Goal: Task Accomplishment & Management: Use online tool/utility

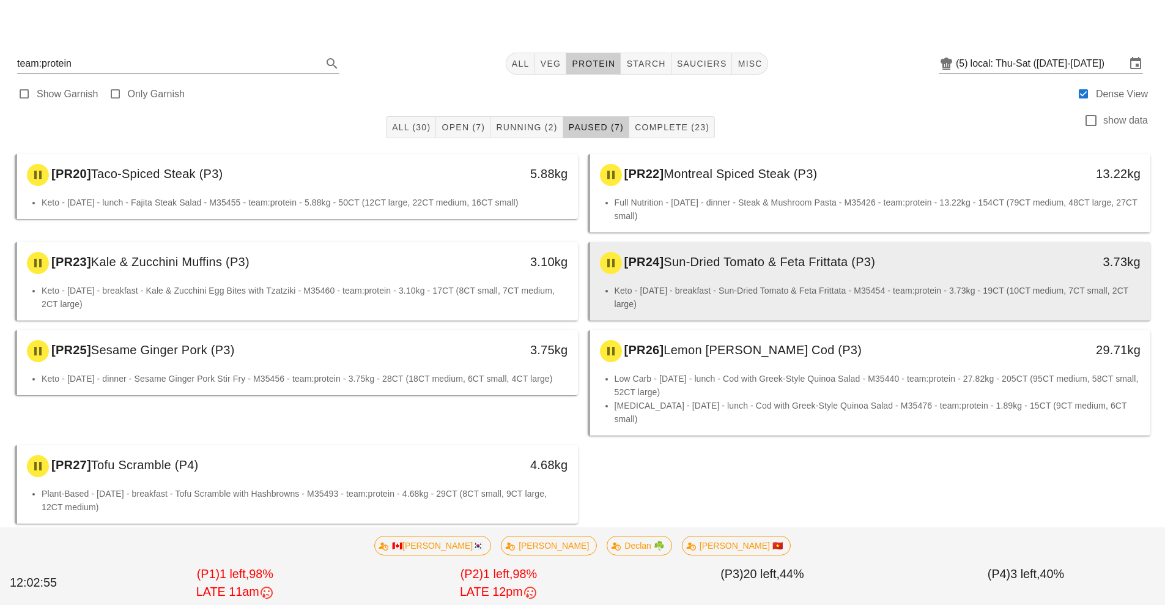
click at [758, 281] on div "[PR24] Sun-Dried Tomato & Feta Frittata (P3)" at bounding box center [801, 263] width 416 height 37
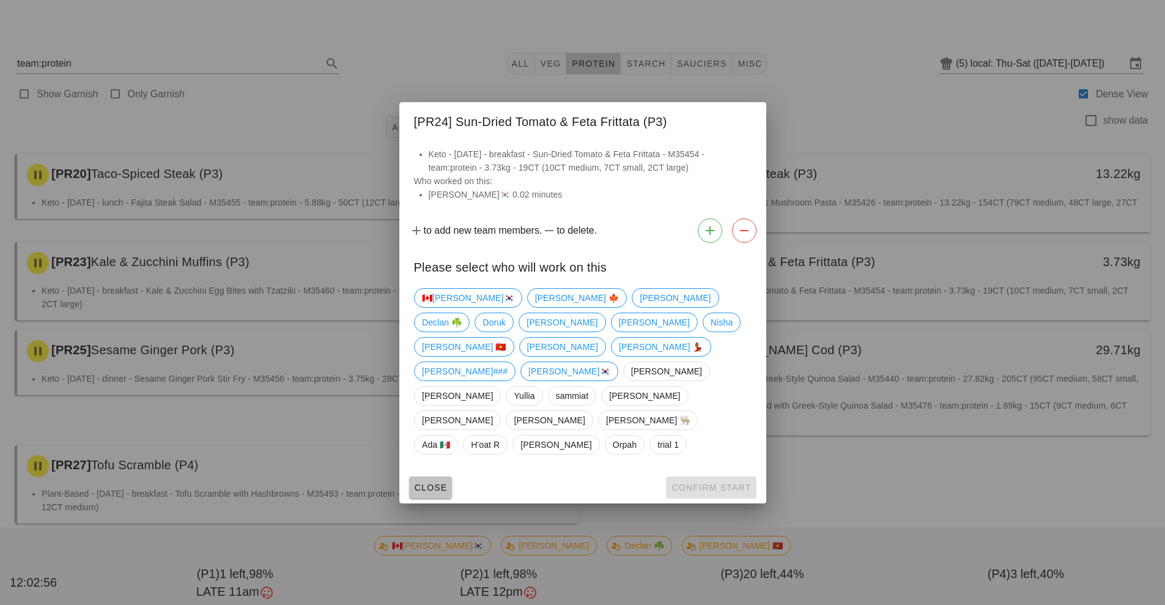
click at [439, 483] on span "Close" at bounding box center [431, 488] width 34 height 10
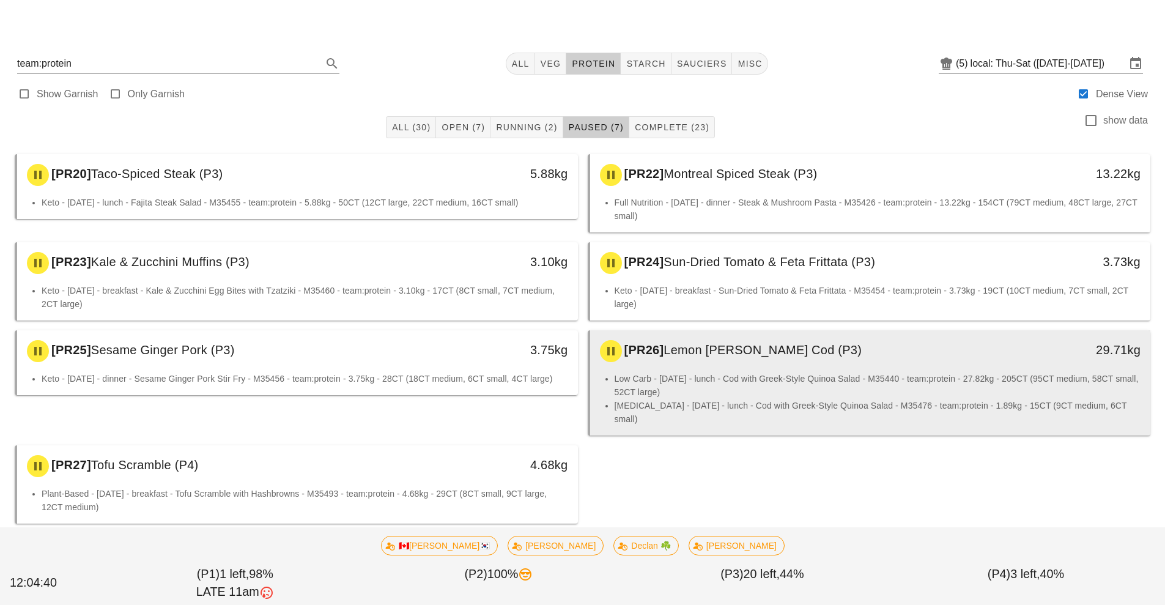
click at [781, 379] on li "Low Carb - [DATE] - lunch - Cod with Greek-Style Quinoa Salad - M35440 - team:p…" at bounding box center [878, 385] width 527 height 27
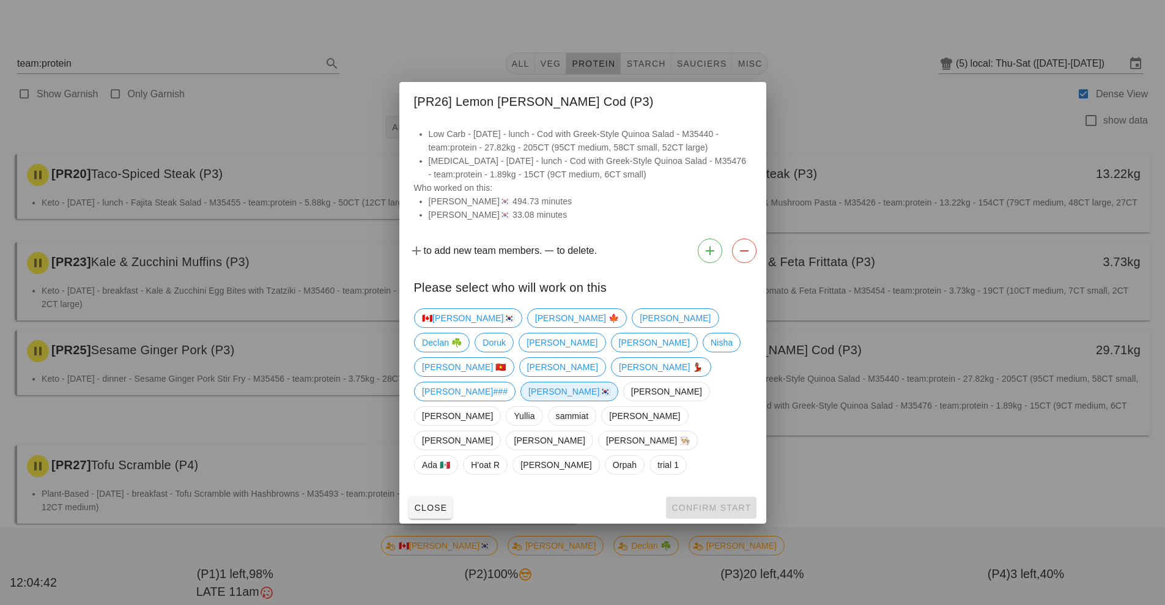
click at [528, 401] on span "[PERSON_NAME]🇰🇷" at bounding box center [569, 391] width 82 height 18
click at [710, 503] on span "Confirm Start" at bounding box center [711, 508] width 80 height 10
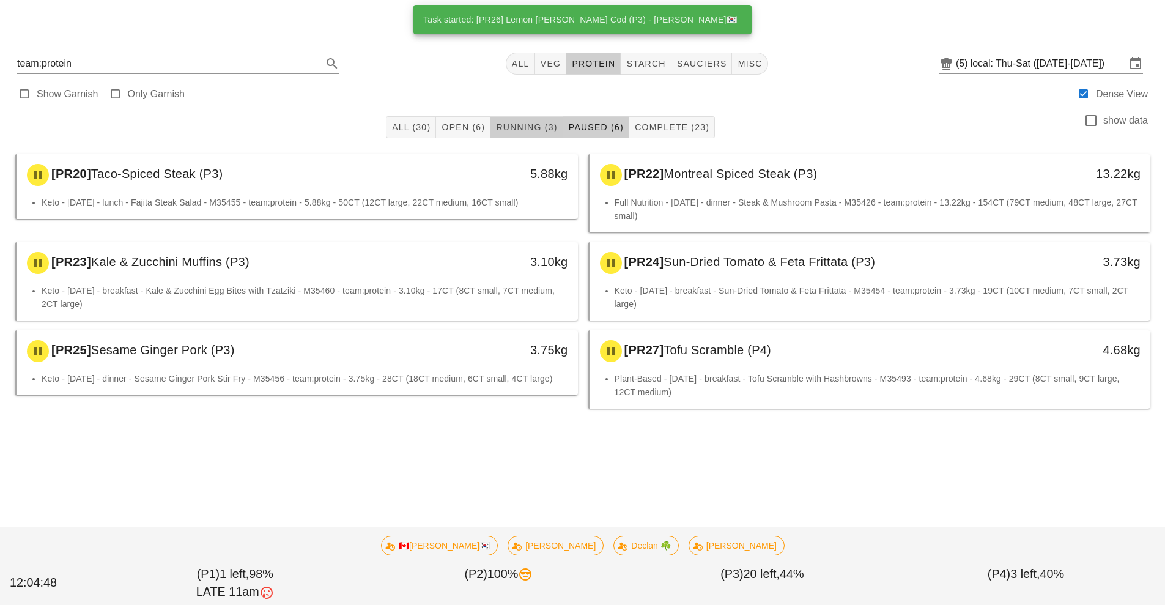
click at [519, 127] on span "Running (3)" at bounding box center [526, 127] width 62 height 10
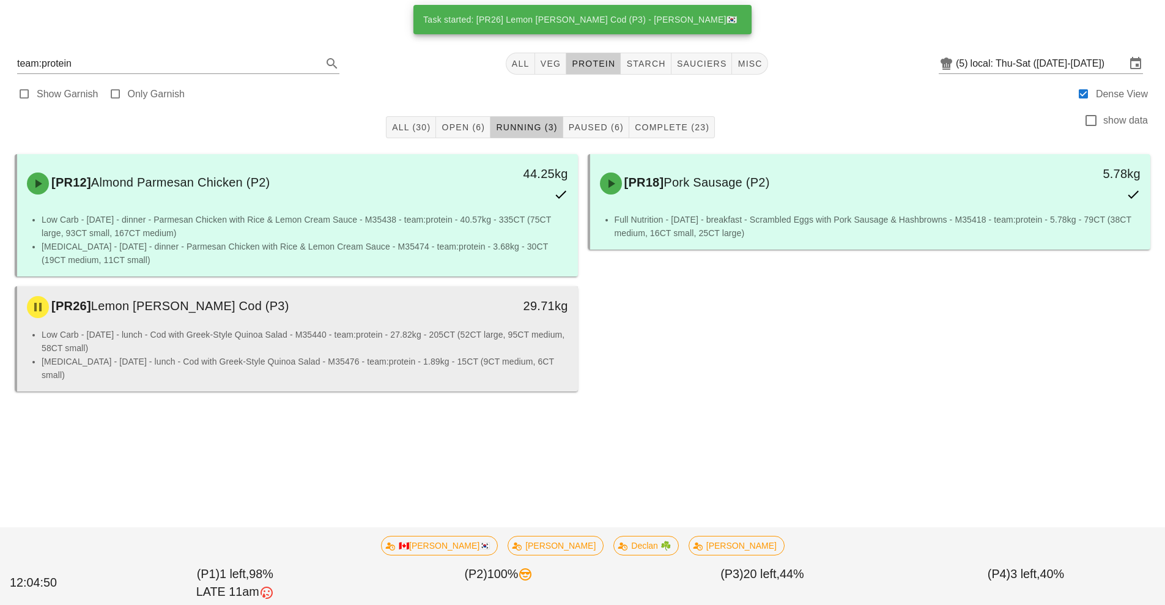
click at [383, 330] on li "Low Carb - [DATE] - lunch - Cod with Greek-Style Quinoa Salad - M35440 - team:p…" at bounding box center [305, 341] width 527 height 27
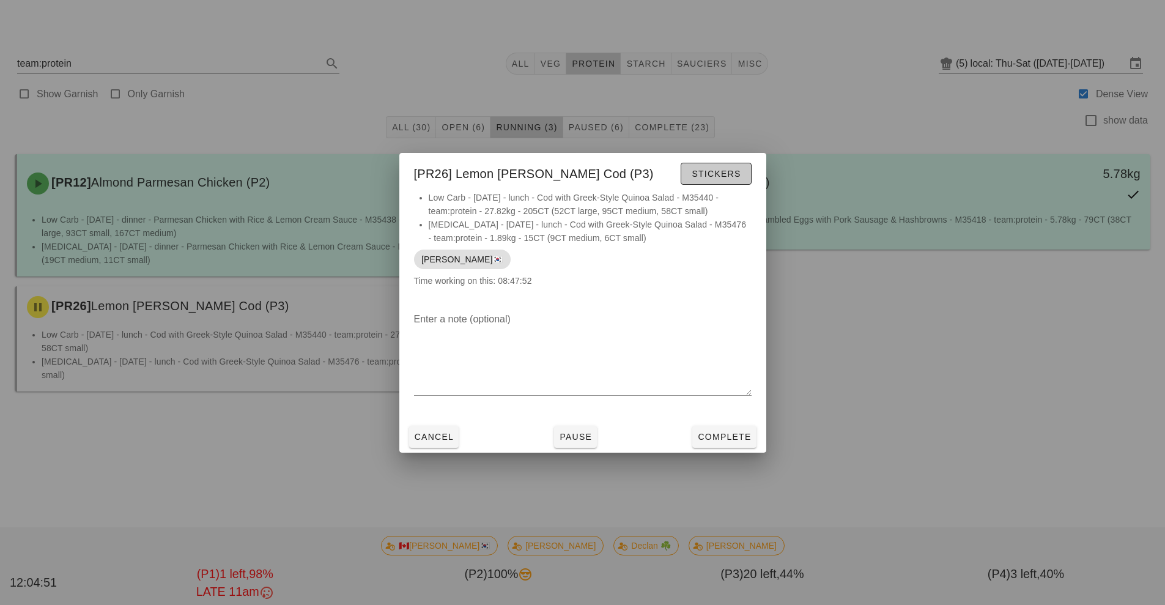
click at [728, 183] on button "Stickers" at bounding box center [716, 174] width 70 height 22
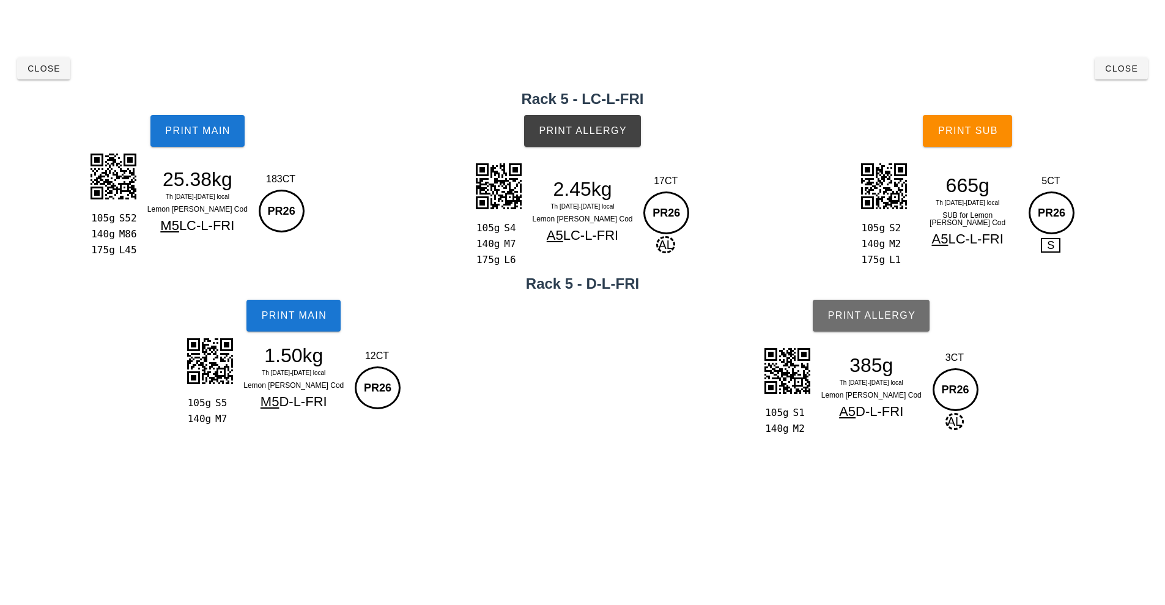
click at [888, 308] on button "Print Allergy" at bounding box center [871, 316] width 117 height 32
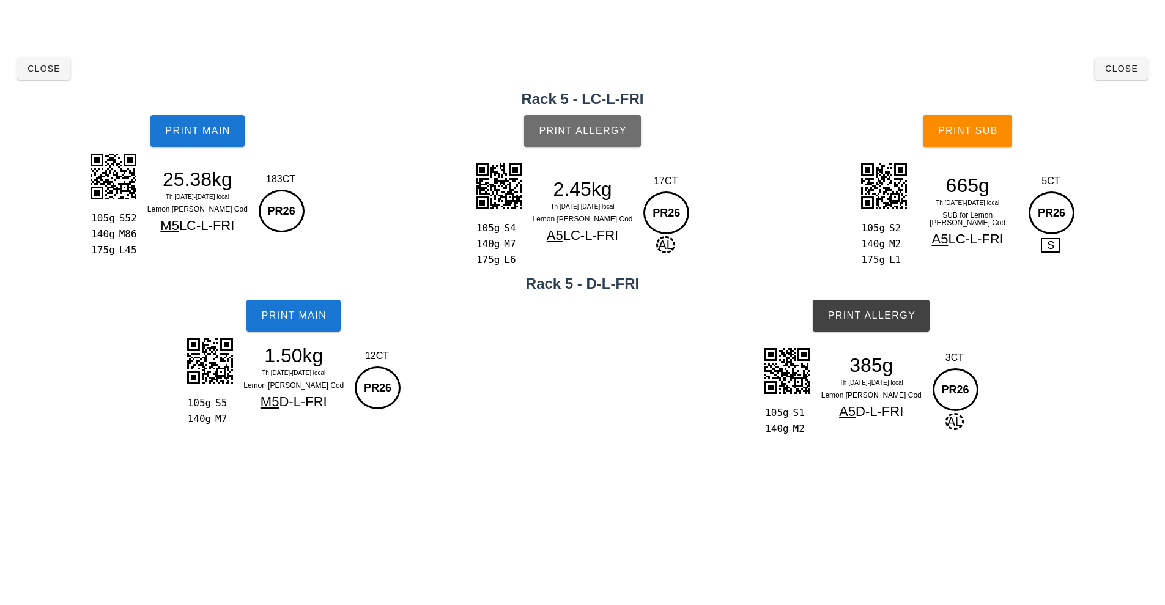
click at [604, 128] on span "Print Allergy" at bounding box center [582, 130] width 89 height 11
click at [590, 136] on span "Print Allergy" at bounding box center [582, 130] width 89 height 11
click at [608, 125] on span "Print Allergy" at bounding box center [582, 130] width 89 height 11
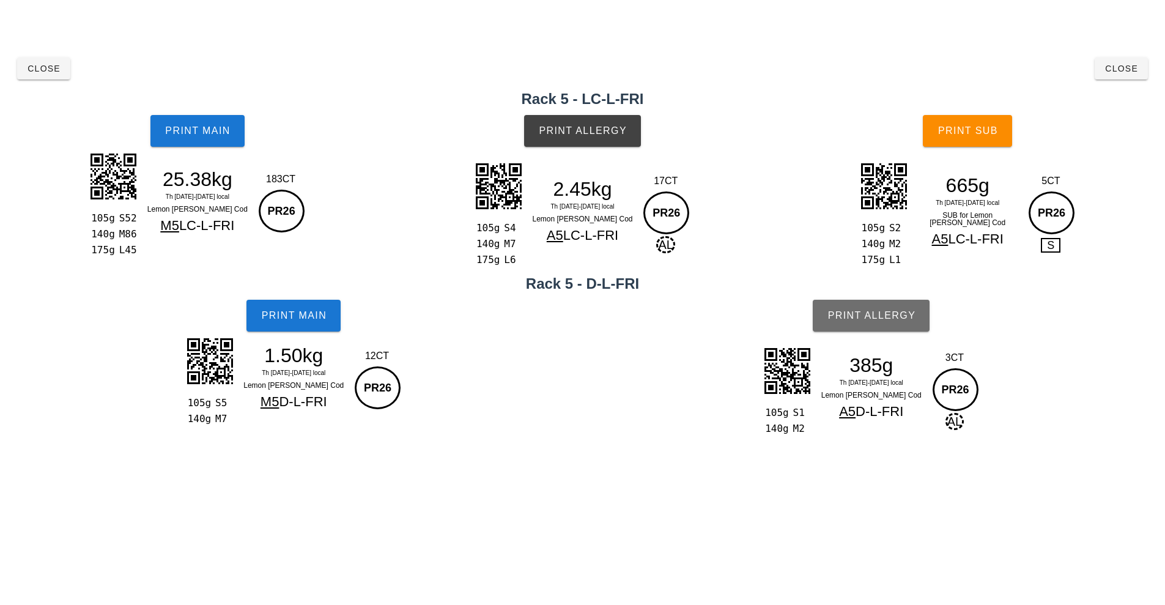
click at [884, 314] on span "Print Allergy" at bounding box center [871, 315] width 89 height 11
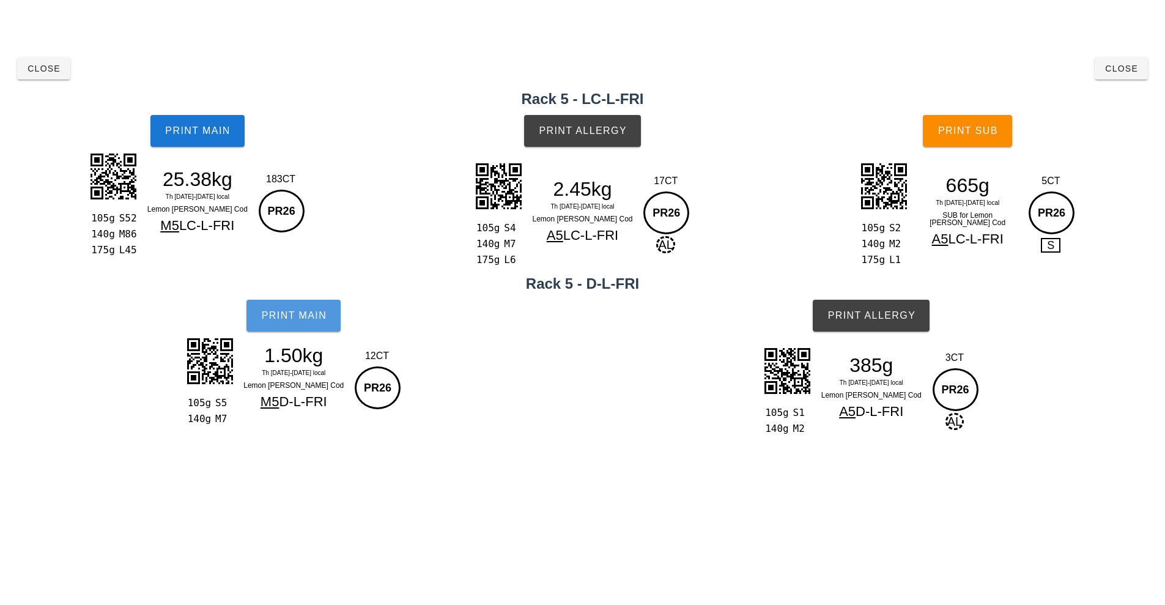
click at [310, 316] on span "Print Main" at bounding box center [294, 315] width 66 height 11
click at [207, 137] on button "Print Main" at bounding box center [197, 131] width 94 height 32
click at [217, 127] on span "Print Main" at bounding box center [198, 130] width 66 height 11
click at [182, 130] on span "Print Main" at bounding box center [198, 130] width 66 height 11
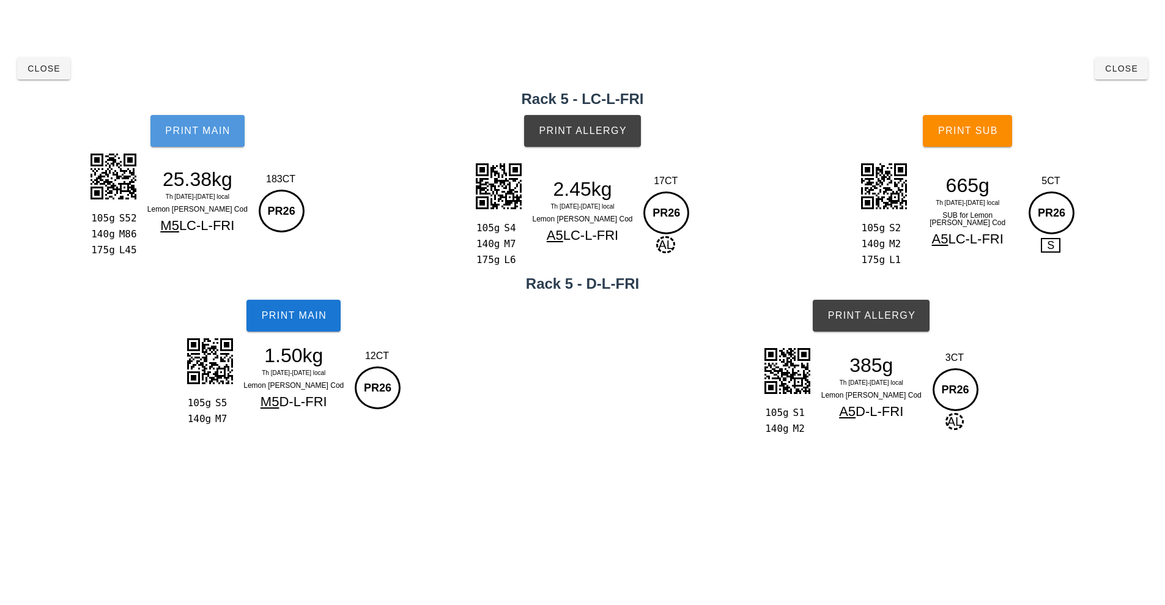
click at [181, 117] on button "Print Main" at bounding box center [197, 131] width 94 height 32
click at [172, 127] on span "Print Main" at bounding box center [198, 130] width 66 height 11
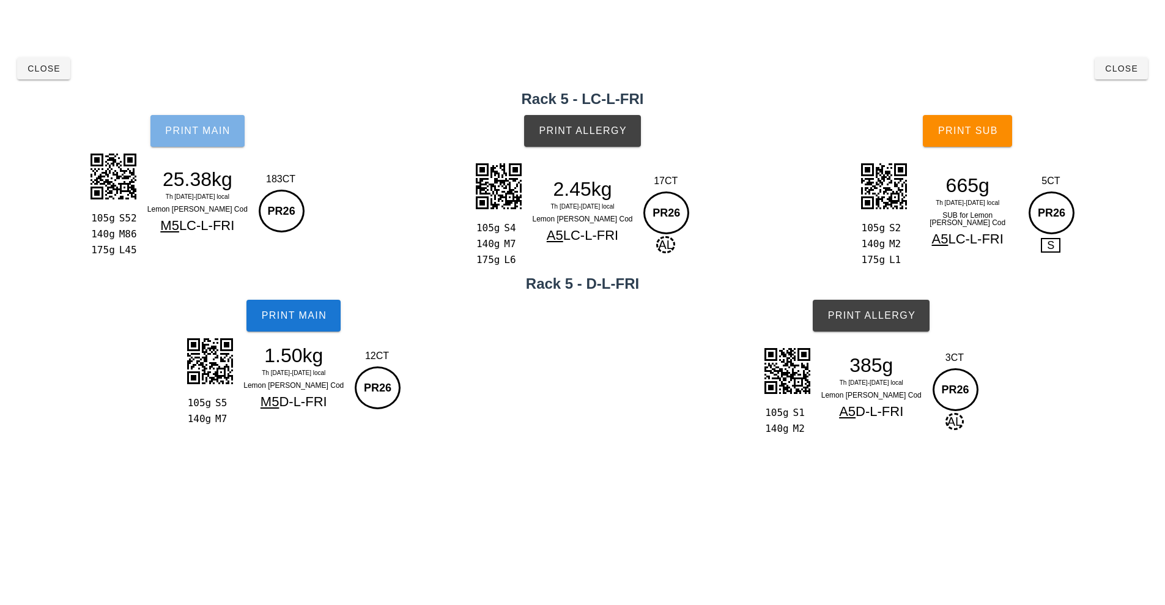
click at [172, 127] on span "Print Main" at bounding box center [198, 130] width 66 height 11
click at [179, 120] on button "Print Main" at bounding box center [197, 131] width 94 height 32
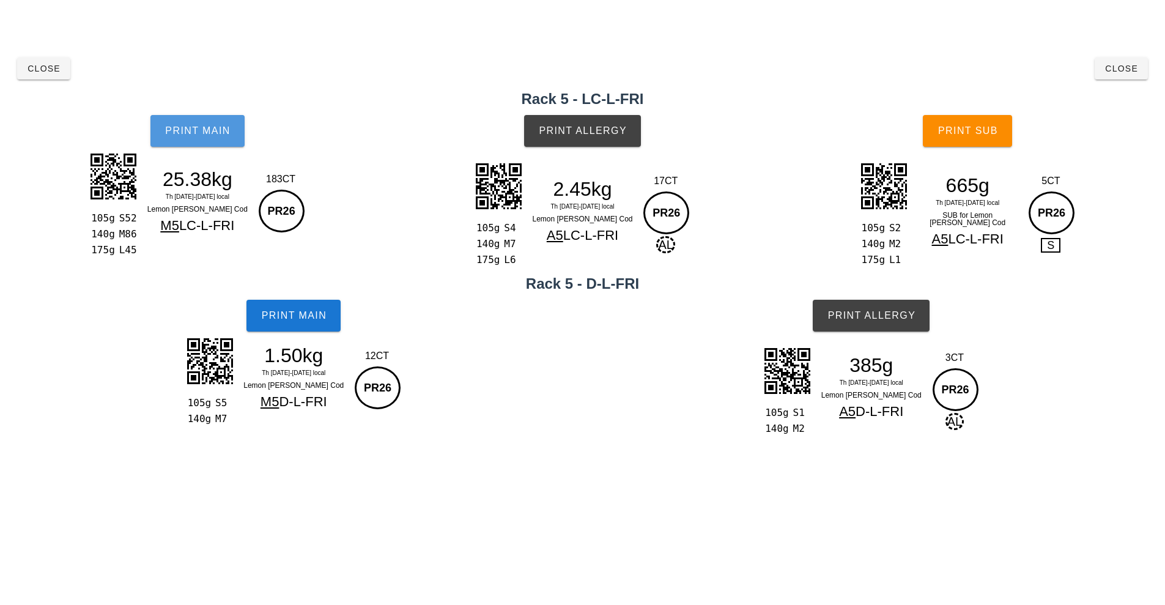
click at [189, 122] on button "Print Main" at bounding box center [197, 131] width 94 height 32
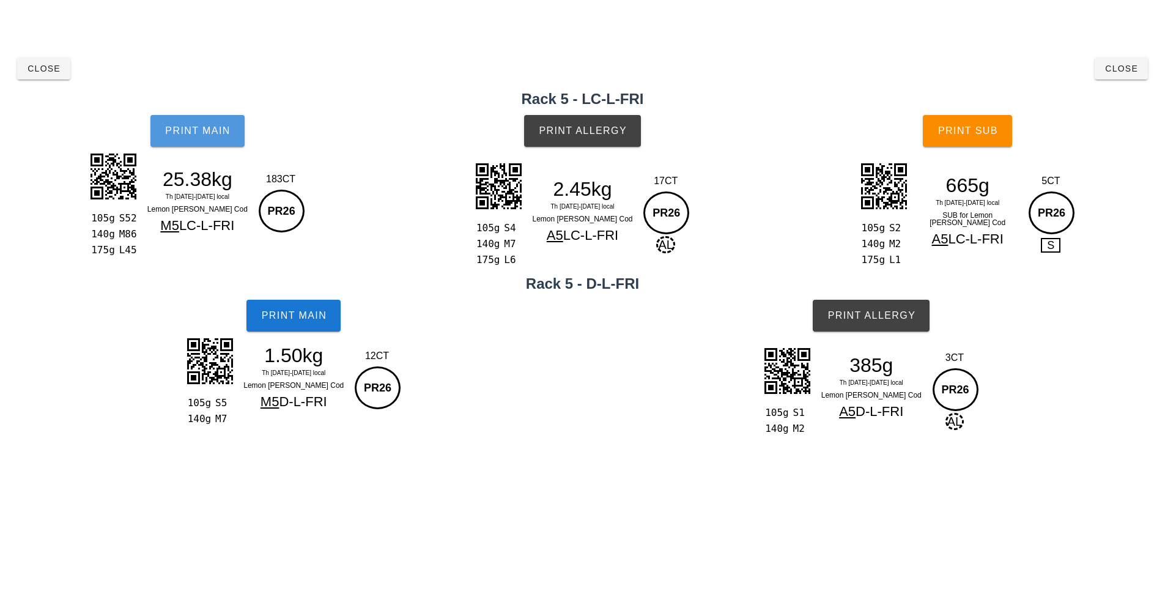
click at [189, 122] on button "Print Main" at bounding box center [197, 131] width 94 height 32
click at [47, 68] on span "Close" at bounding box center [44, 69] width 34 height 10
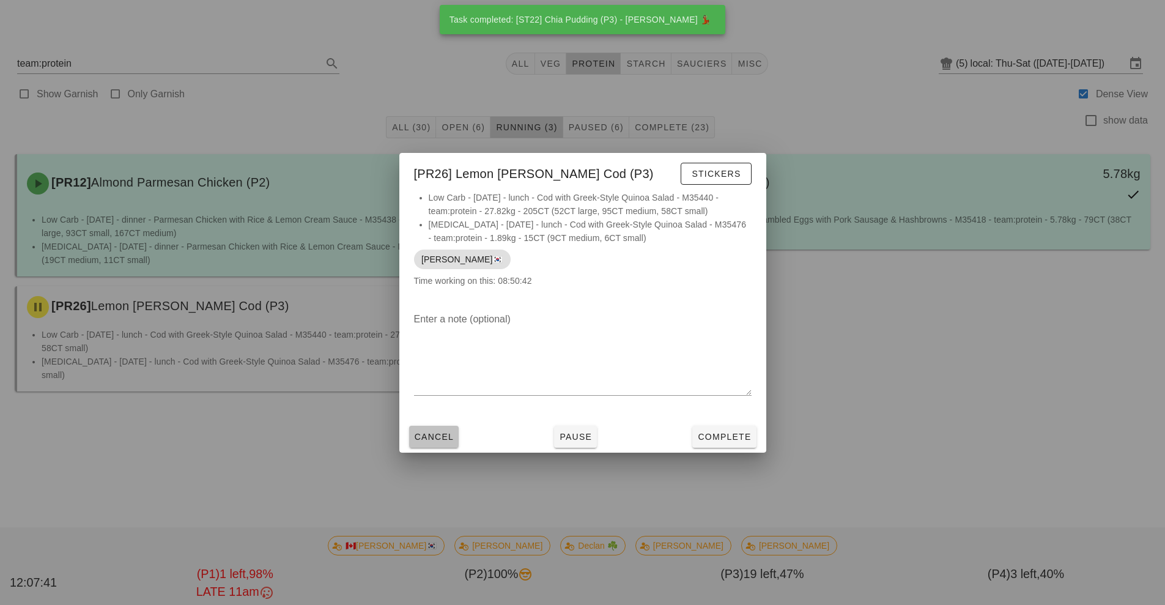
click at [443, 439] on span "Cancel" at bounding box center [434, 437] width 40 height 10
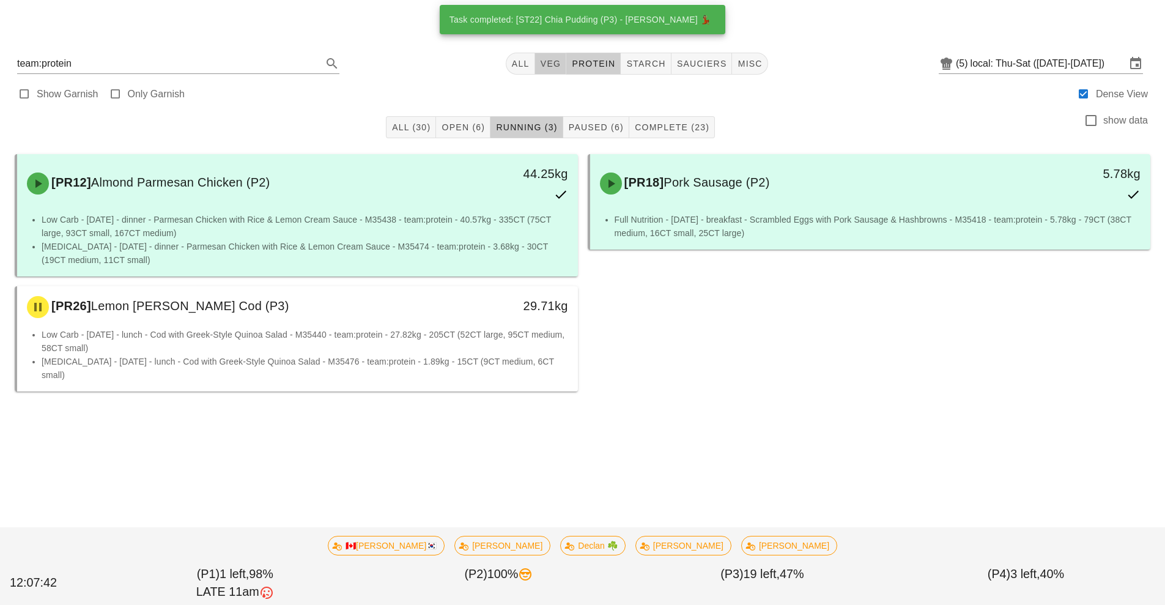
click at [549, 65] on span "veg" at bounding box center [550, 64] width 21 height 10
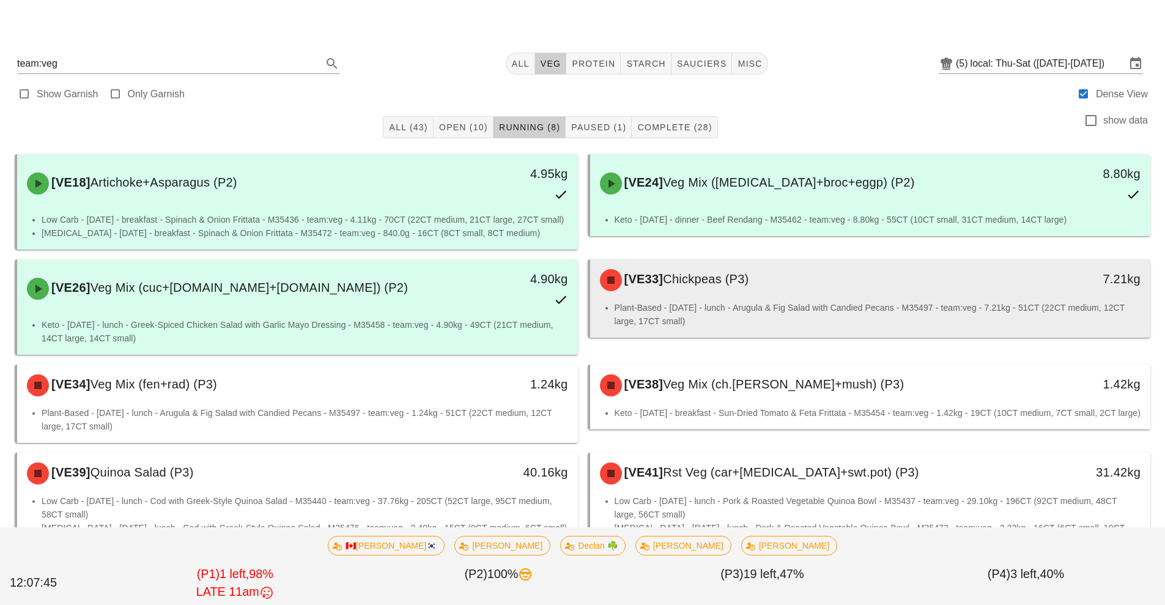
click at [694, 321] on li "Plant-Based - [DATE] - lunch - Arugula & Fig Salad with Candied Pecans - M35497…" at bounding box center [878, 314] width 527 height 27
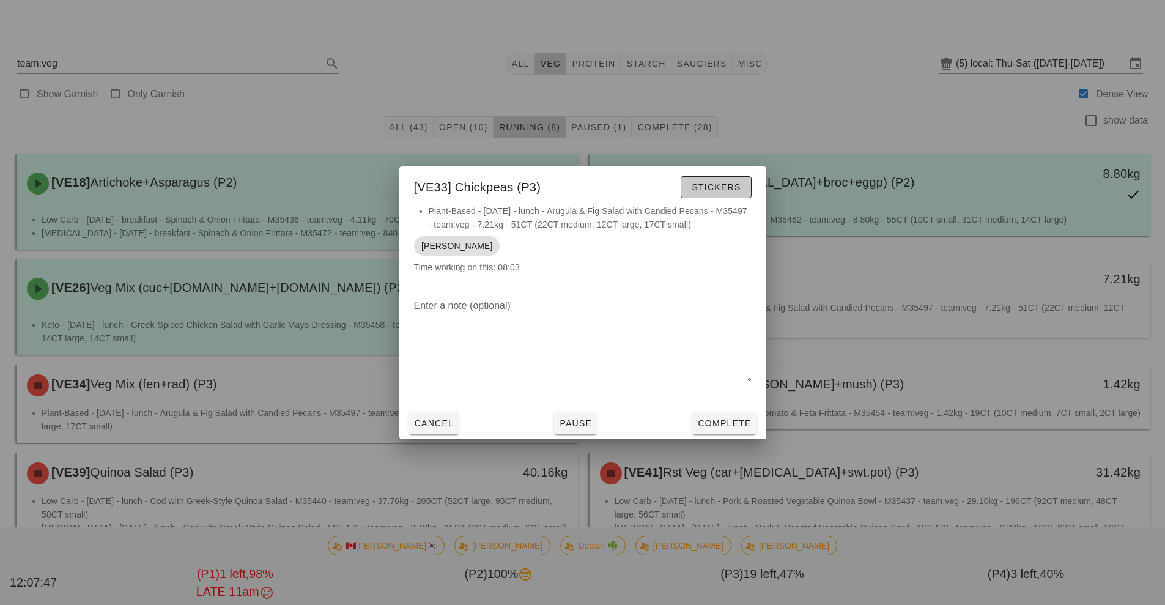
click at [707, 185] on span "Stickers" at bounding box center [716, 187] width 50 height 10
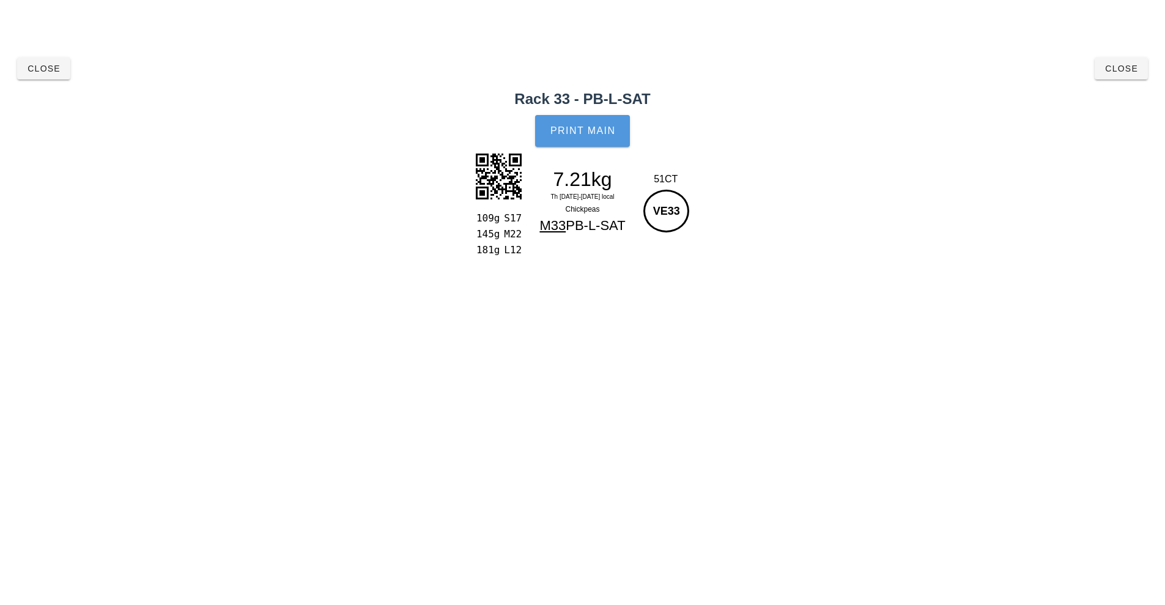
click at [587, 124] on button "Print Main" at bounding box center [582, 131] width 94 height 32
click at [39, 68] on span "Close" at bounding box center [44, 69] width 34 height 10
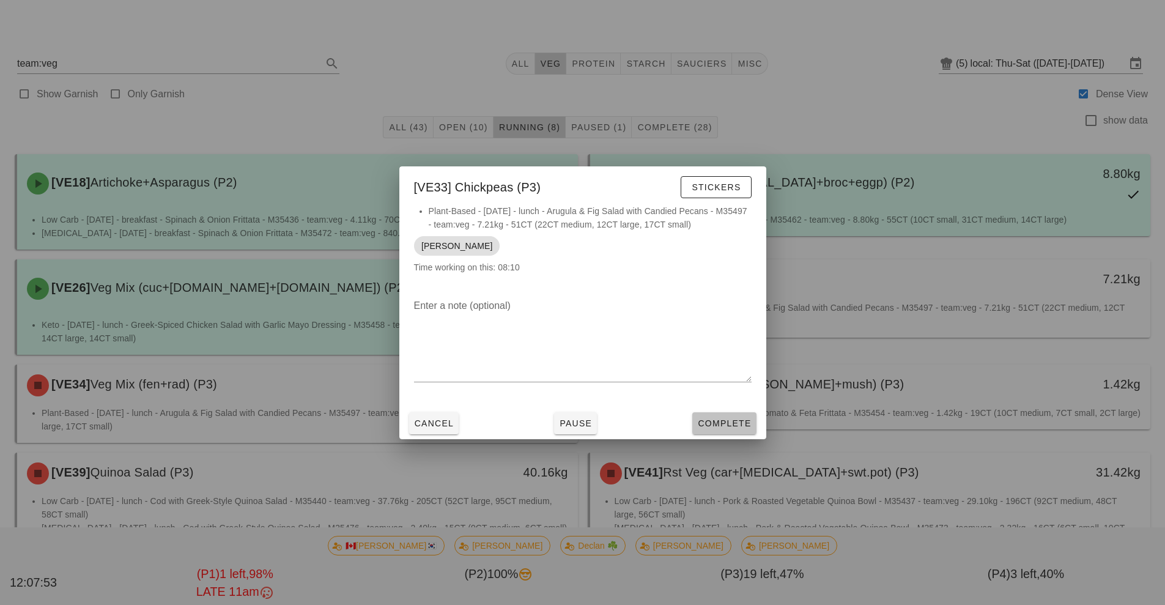
click at [726, 415] on button "Complete" at bounding box center [724, 423] width 64 height 22
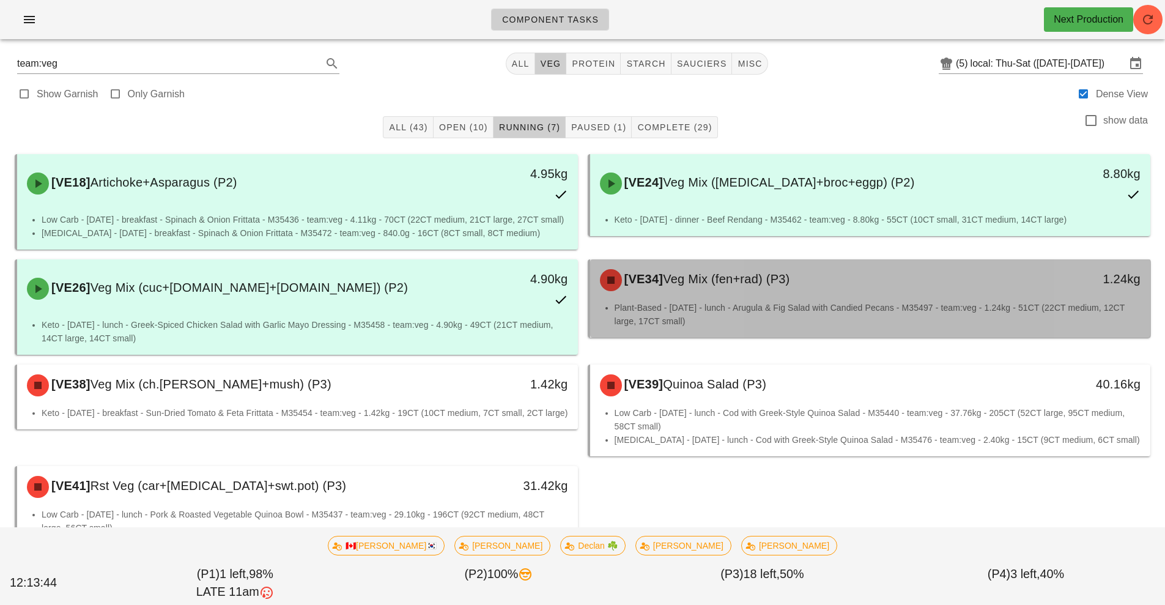
click at [708, 298] on div "[VE34] Veg Mix (fen+rad) (P3)" at bounding box center [801, 280] width 416 height 37
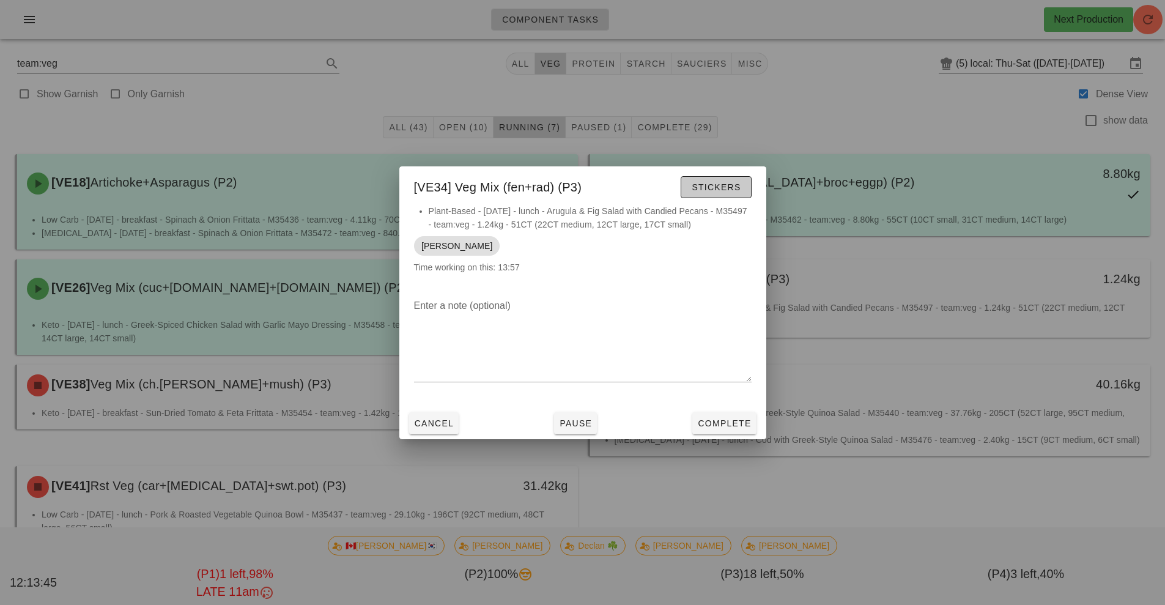
click at [706, 194] on button "Stickers" at bounding box center [716, 187] width 70 height 22
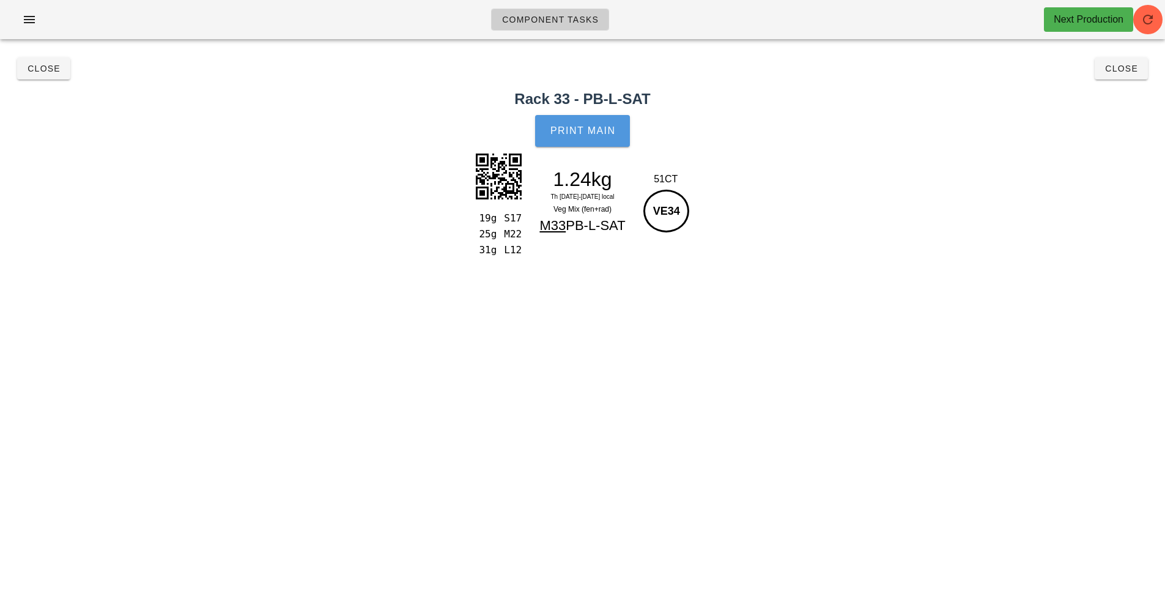
click at [583, 128] on span "Print Main" at bounding box center [583, 130] width 66 height 11
click at [40, 68] on span "Close" at bounding box center [44, 69] width 34 height 10
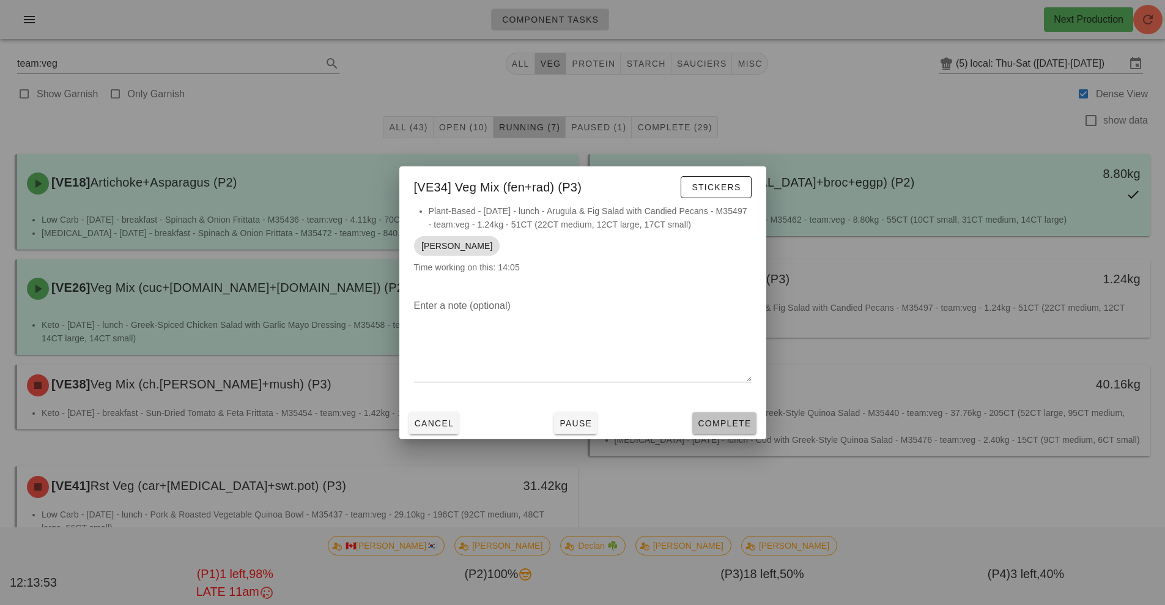
click at [717, 418] on span "Complete" at bounding box center [724, 423] width 54 height 10
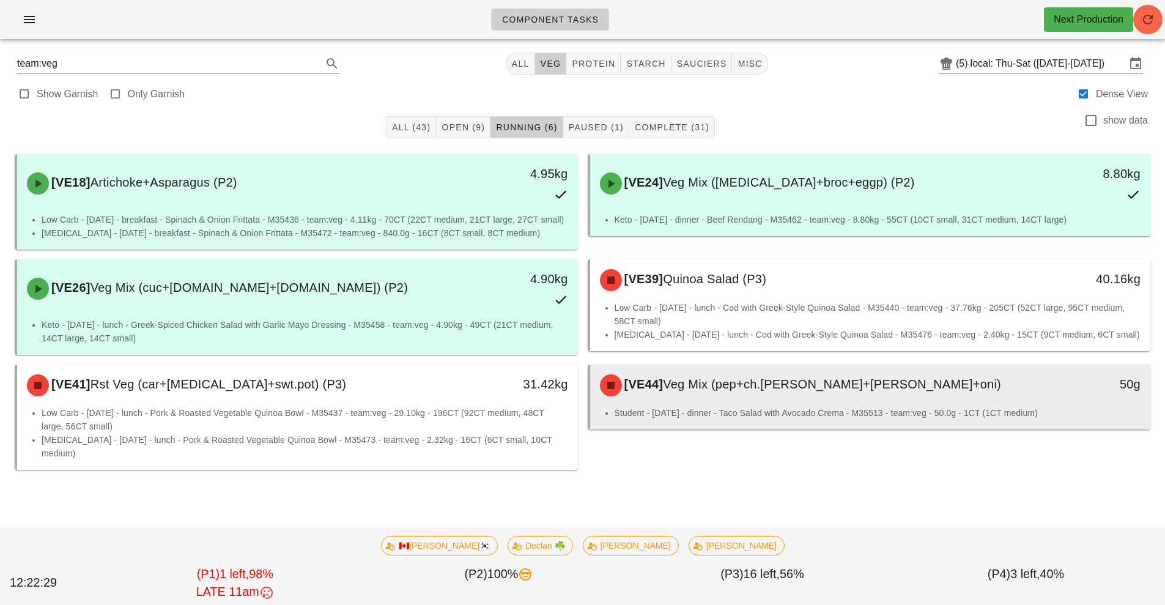
click at [759, 404] on div "[VE44] Veg Mix (pep+ch.[PERSON_NAME]+[PERSON_NAME]+oni)" at bounding box center [801, 385] width 416 height 37
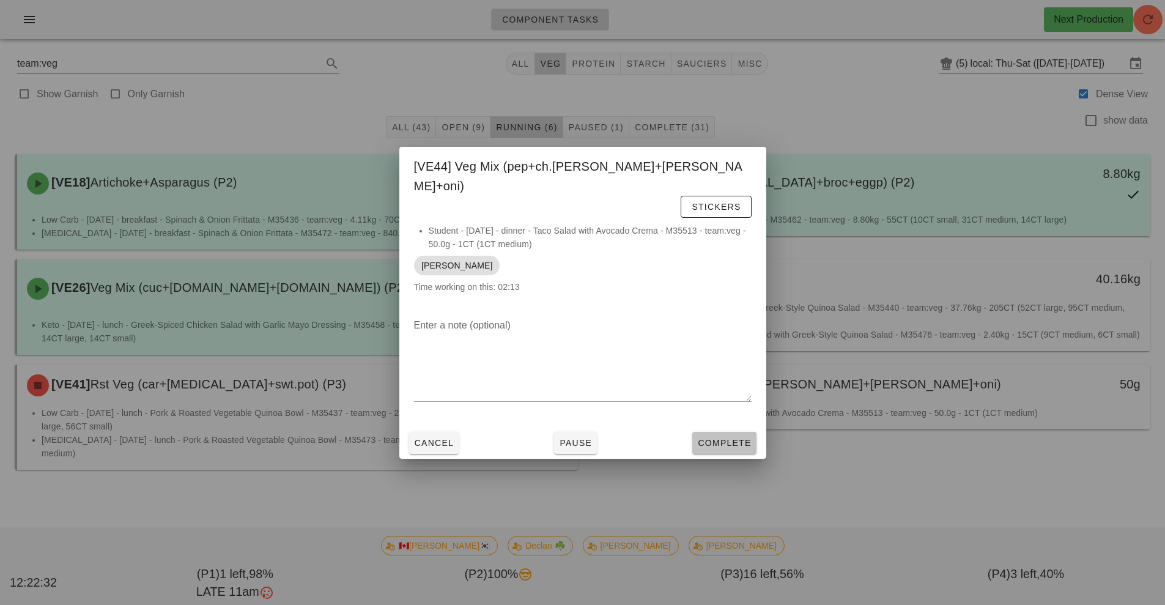
click at [733, 438] on span "Complete" at bounding box center [724, 443] width 54 height 10
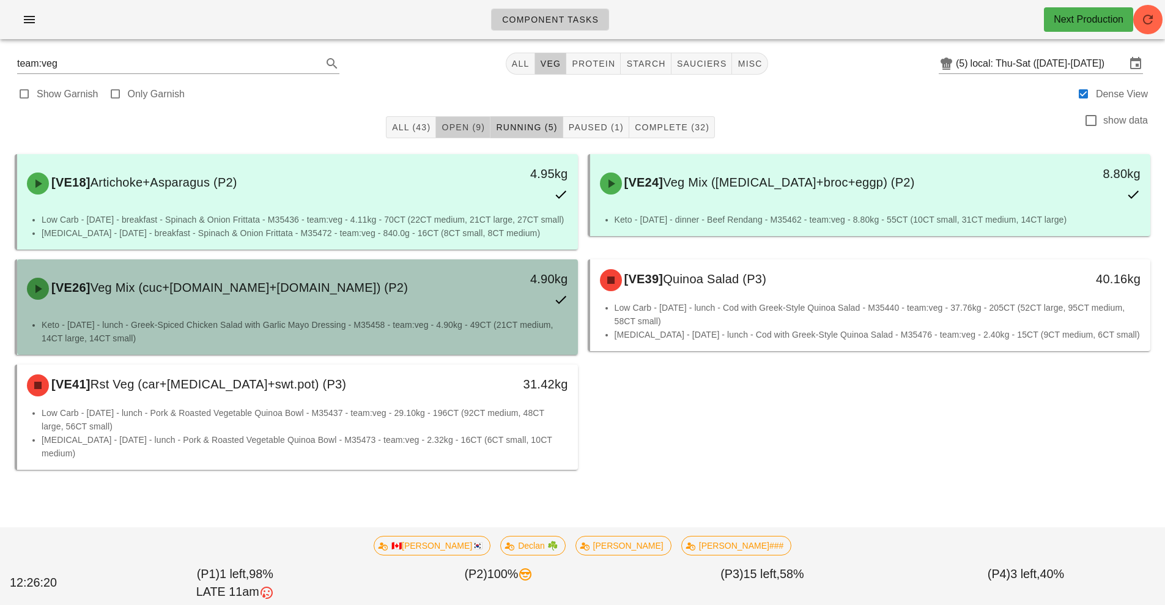
click at [455, 128] on span "Open (9)" at bounding box center [463, 127] width 44 height 10
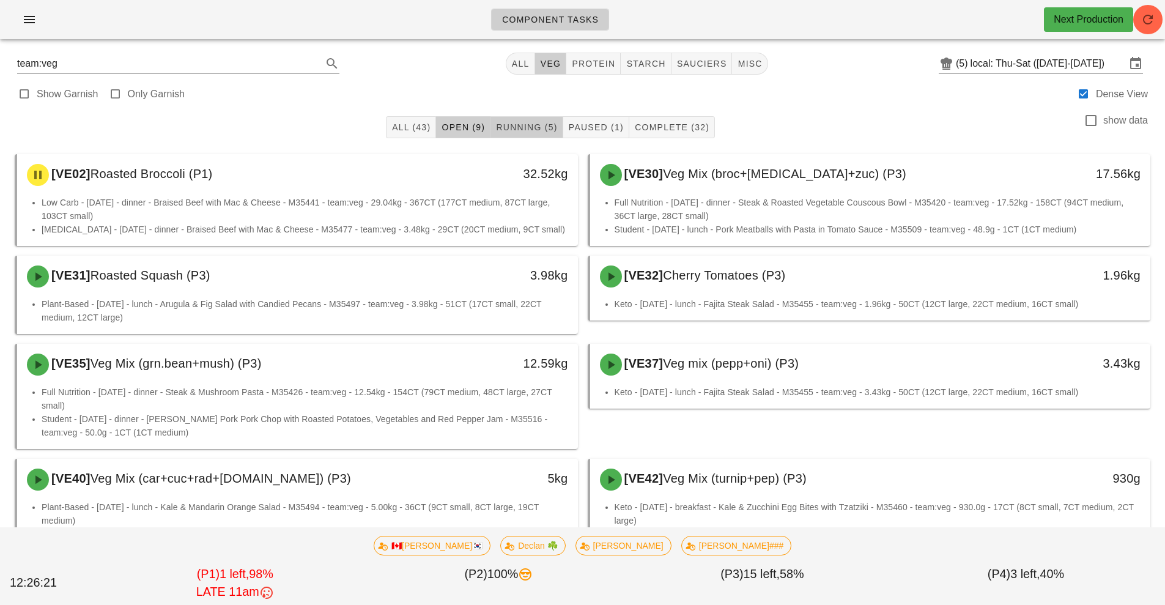
click at [517, 127] on span "Running (5)" at bounding box center [526, 127] width 62 height 10
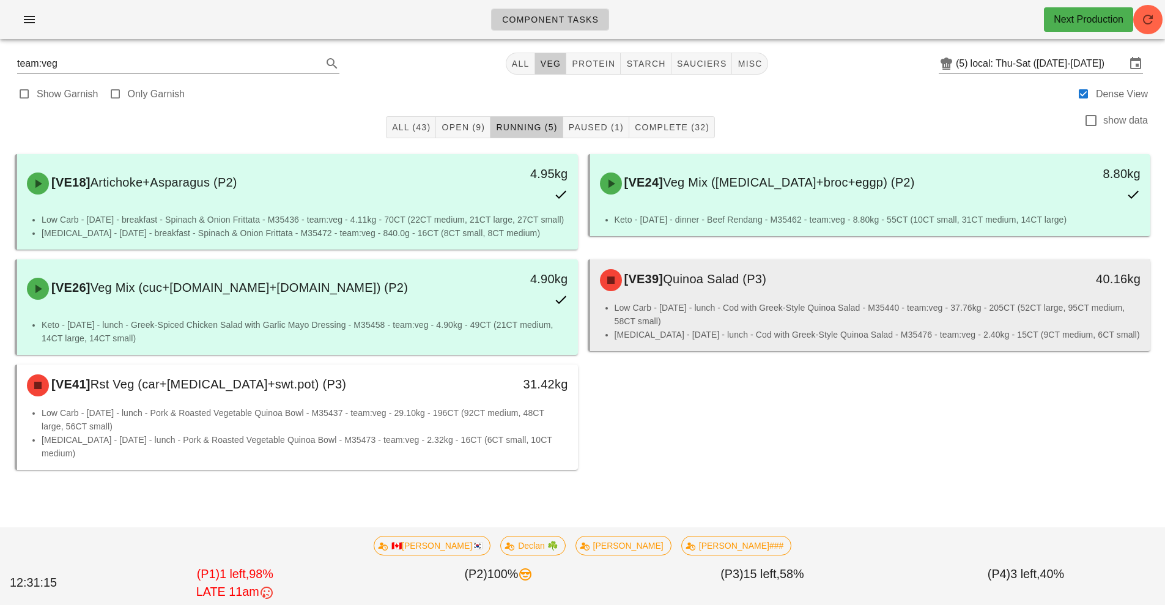
click at [804, 341] on li "[MEDICAL_DATA] - [DATE] - lunch - Cod with Greek-Style Quinoa Salad - M35476 - …" at bounding box center [878, 334] width 527 height 13
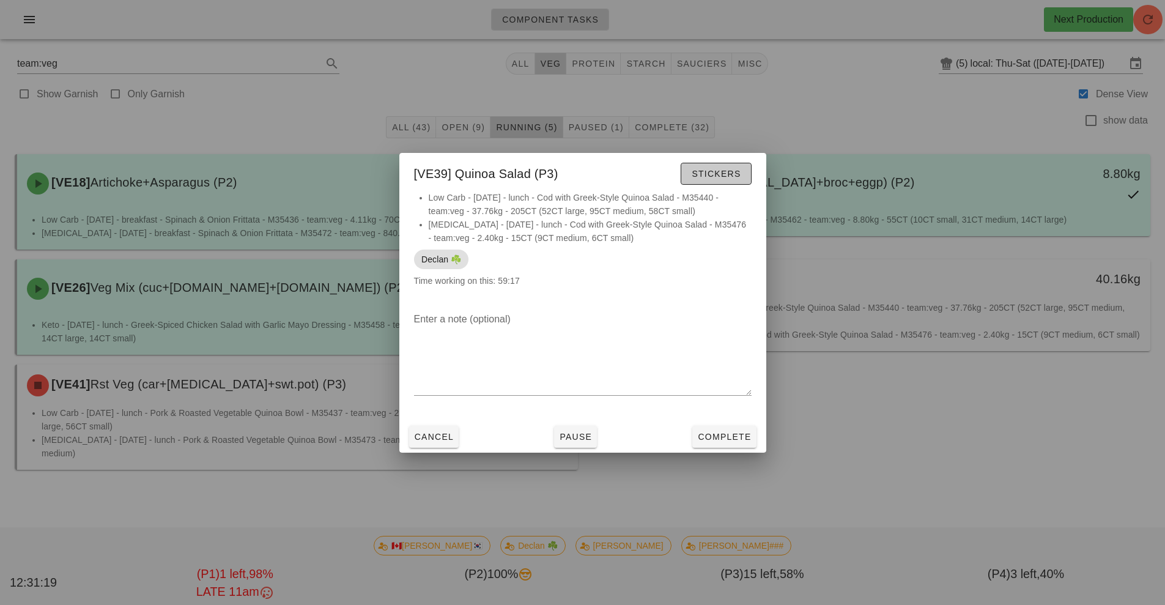
click at [746, 181] on button "Stickers" at bounding box center [716, 174] width 70 height 22
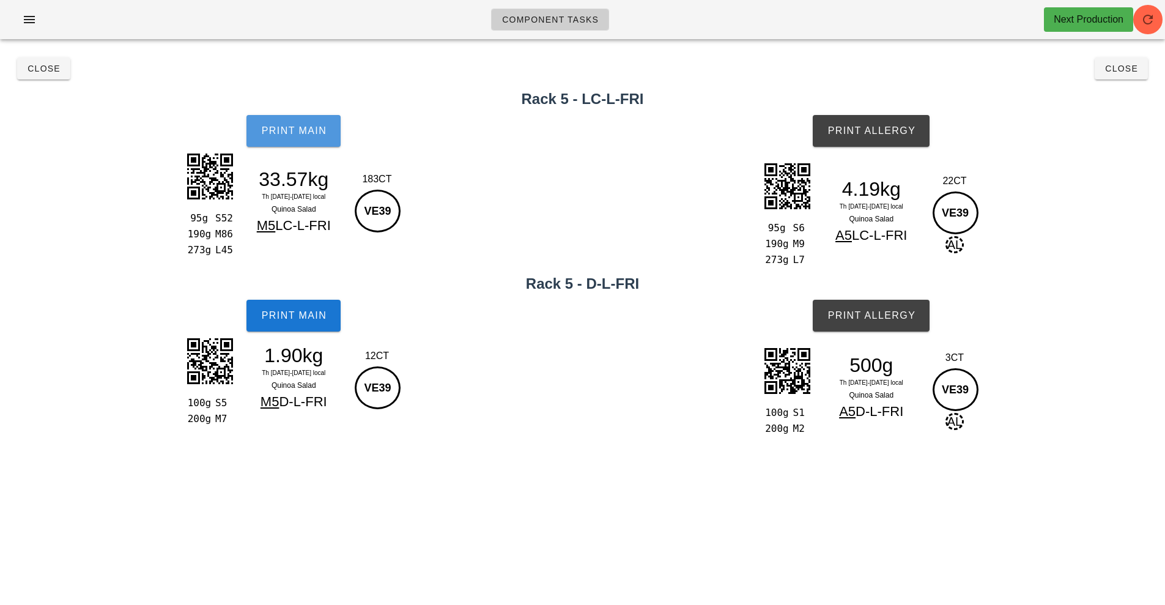
click at [273, 143] on button "Print Main" at bounding box center [293, 131] width 94 height 32
click at [306, 129] on span "Print Main" at bounding box center [294, 130] width 66 height 11
click at [289, 138] on button "Print Main" at bounding box center [293, 131] width 94 height 32
click at [876, 135] on span "Print Allergy" at bounding box center [871, 130] width 89 height 11
click at [302, 317] on span "Print Main" at bounding box center [294, 315] width 66 height 11
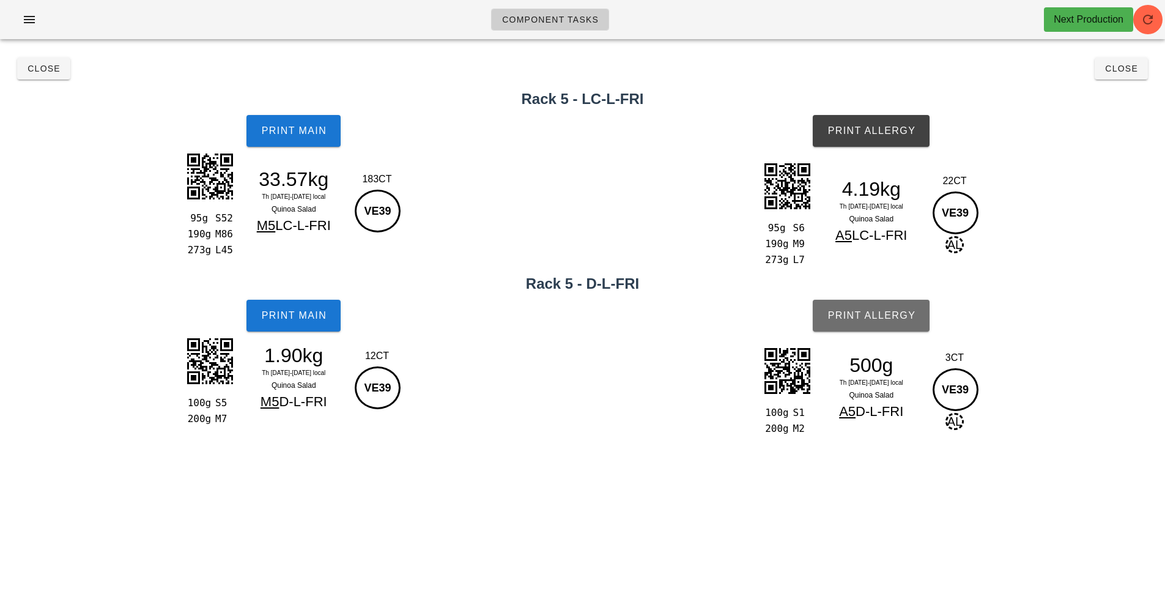
click at [892, 311] on span "Print Allergy" at bounding box center [871, 315] width 89 height 11
click at [1112, 76] on button "Close" at bounding box center [1121, 68] width 53 height 22
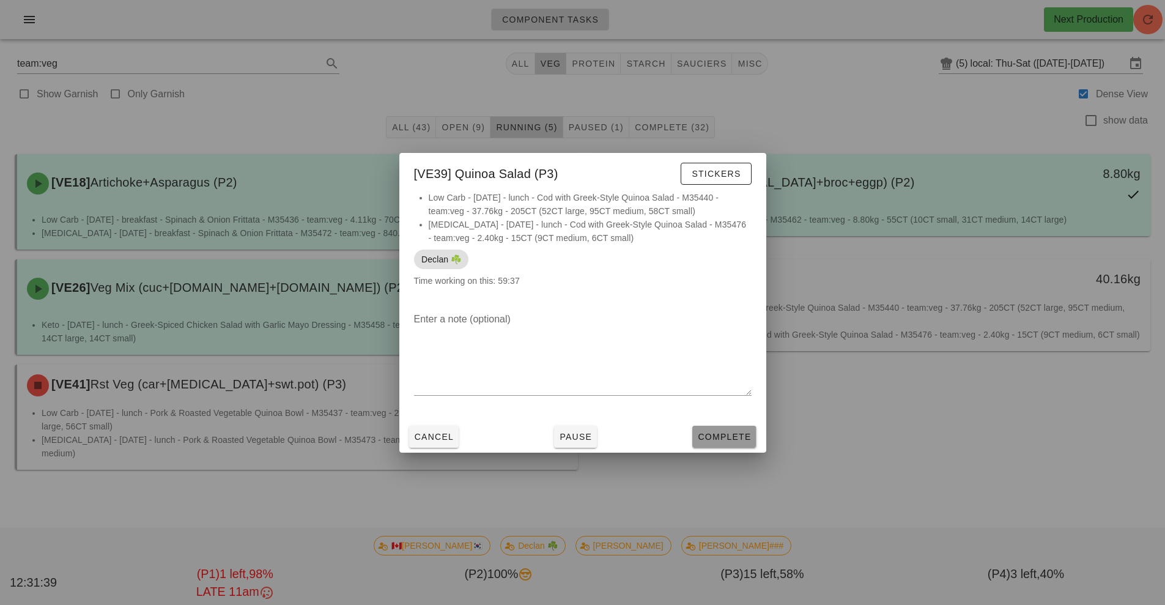
click at [747, 443] on button "Complete" at bounding box center [724, 437] width 64 height 22
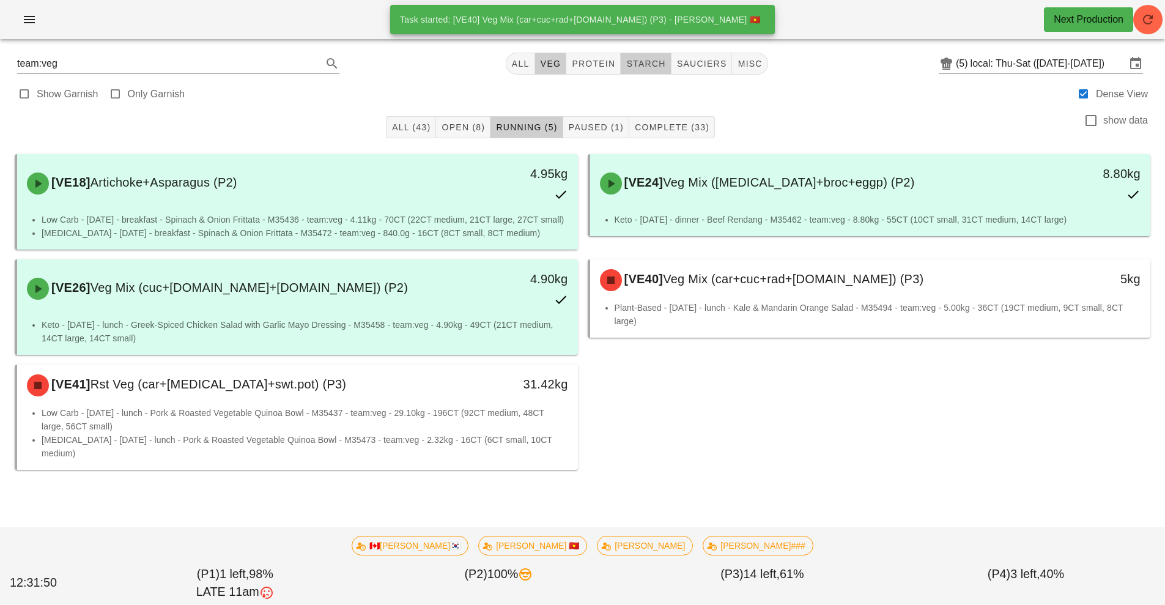
click at [662, 72] on button "starch" at bounding box center [646, 64] width 50 height 22
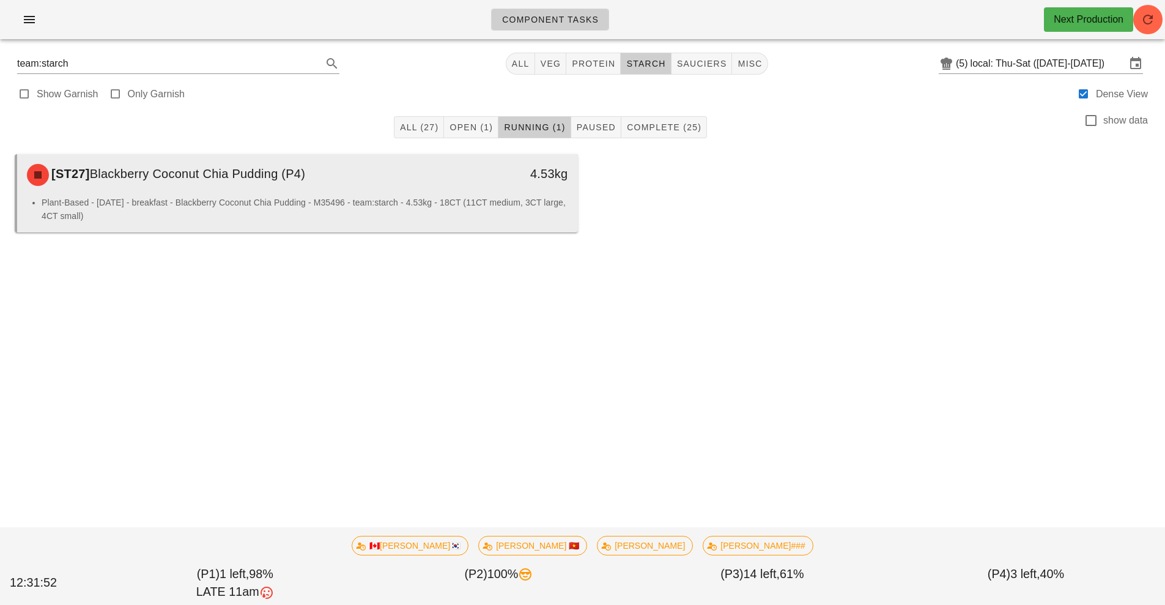
click at [428, 210] on li "Plant-Based - [DATE] - breakfast - Blackberry Coconut Chia Pudding - M35496 - t…" at bounding box center [305, 209] width 527 height 27
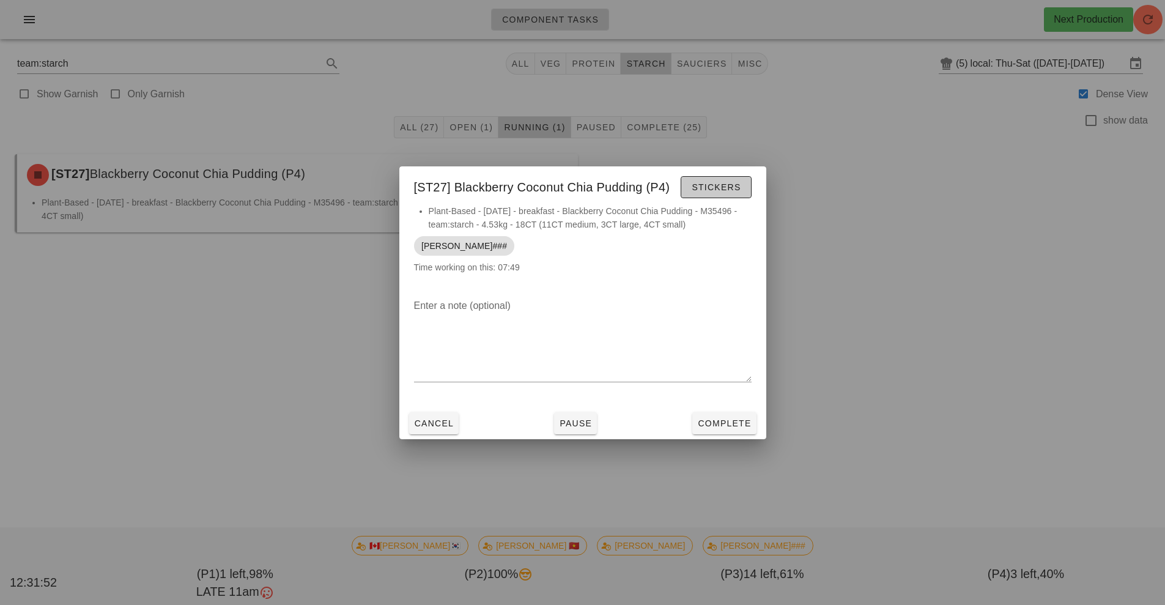
click at [739, 191] on span "Stickers" at bounding box center [716, 187] width 50 height 10
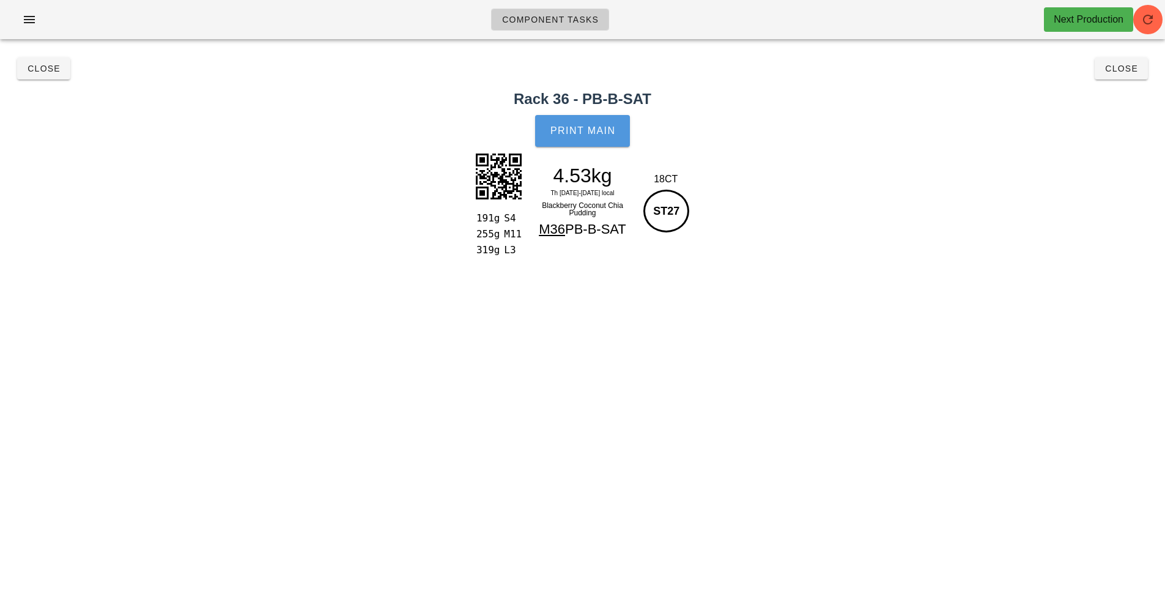
click at [588, 119] on button "Print Main" at bounding box center [582, 131] width 94 height 32
click at [39, 78] on button "Close" at bounding box center [43, 68] width 53 height 22
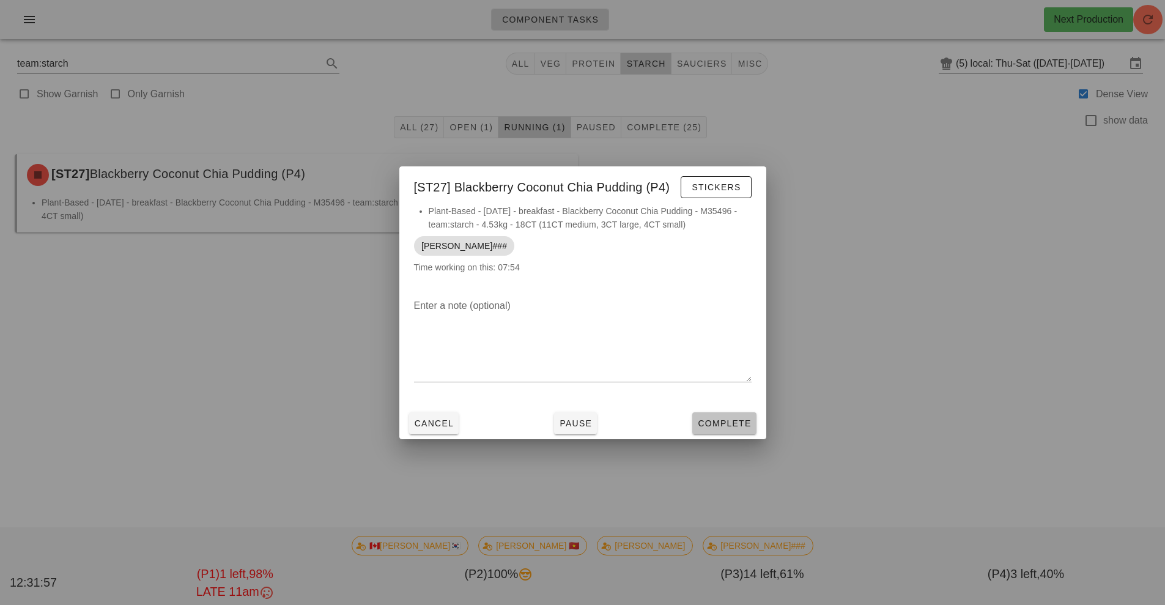
click at [722, 421] on span "Complete" at bounding box center [724, 423] width 54 height 10
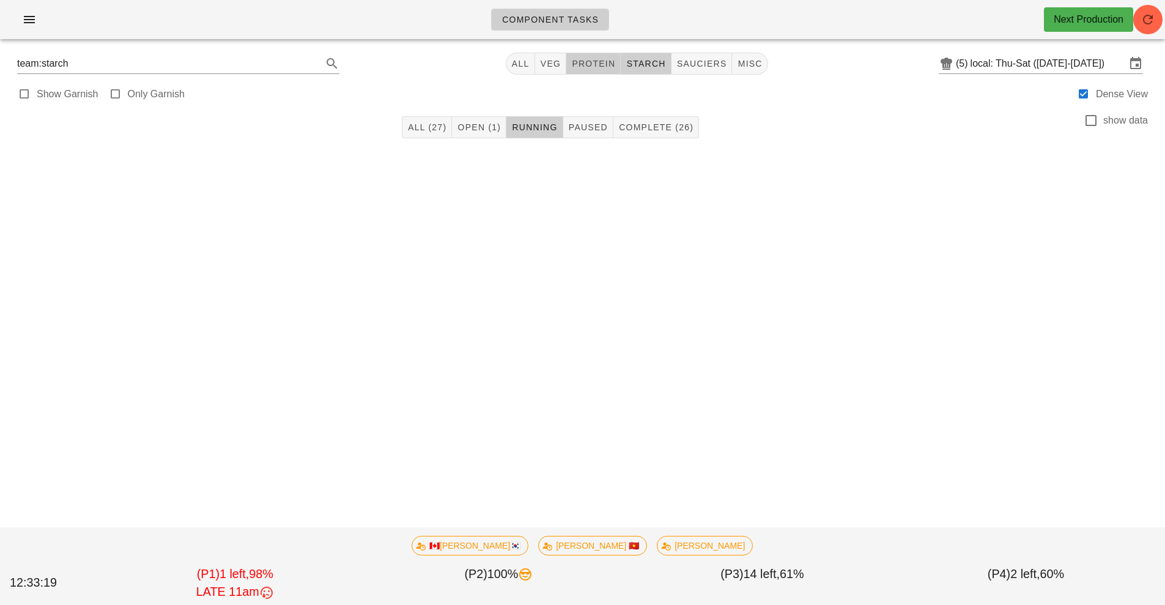
click at [598, 61] on span "protein" at bounding box center [593, 64] width 44 height 10
type input "team:protein"
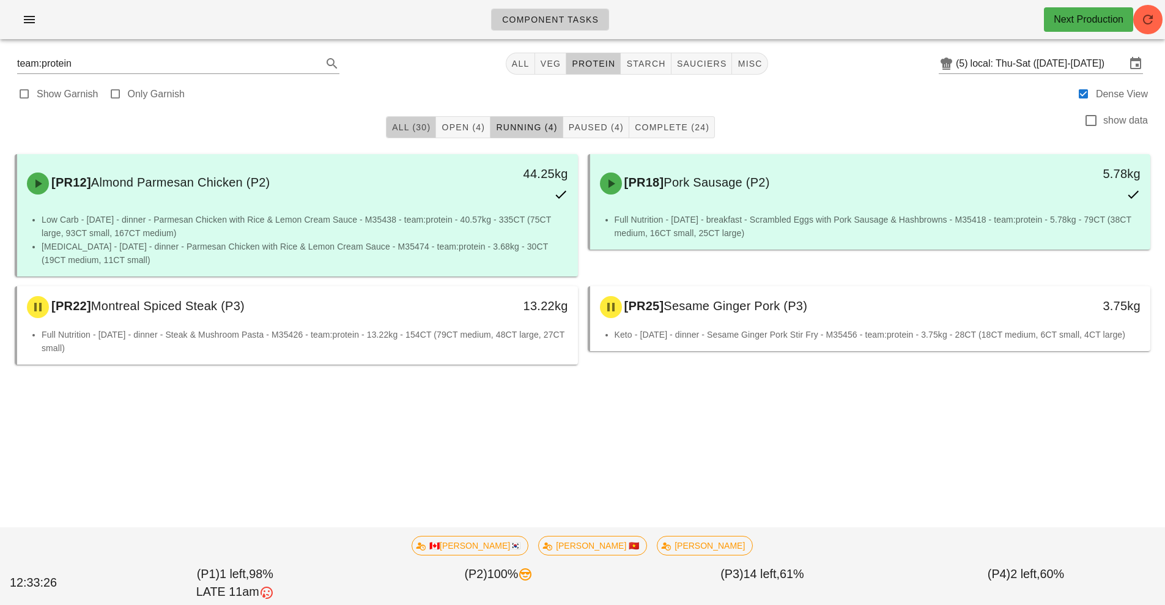
click at [406, 125] on span "All (30)" at bounding box center [410, 127] width 39 height 10
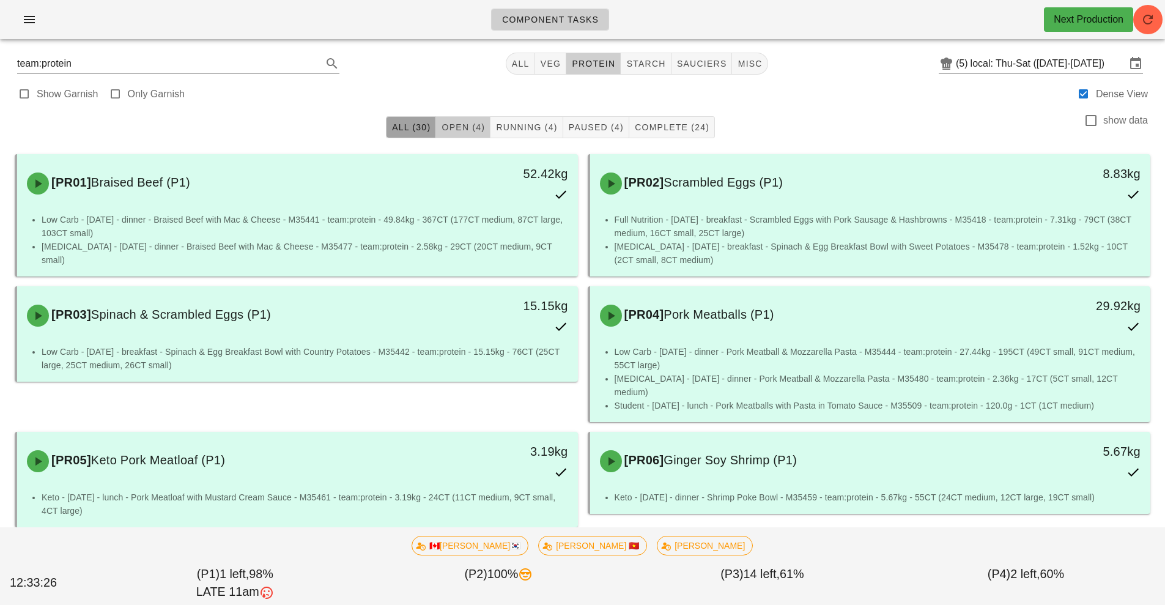
click at [468, 124] on span "Open (4)" at bounding box center [463, 127] width 44 height 10
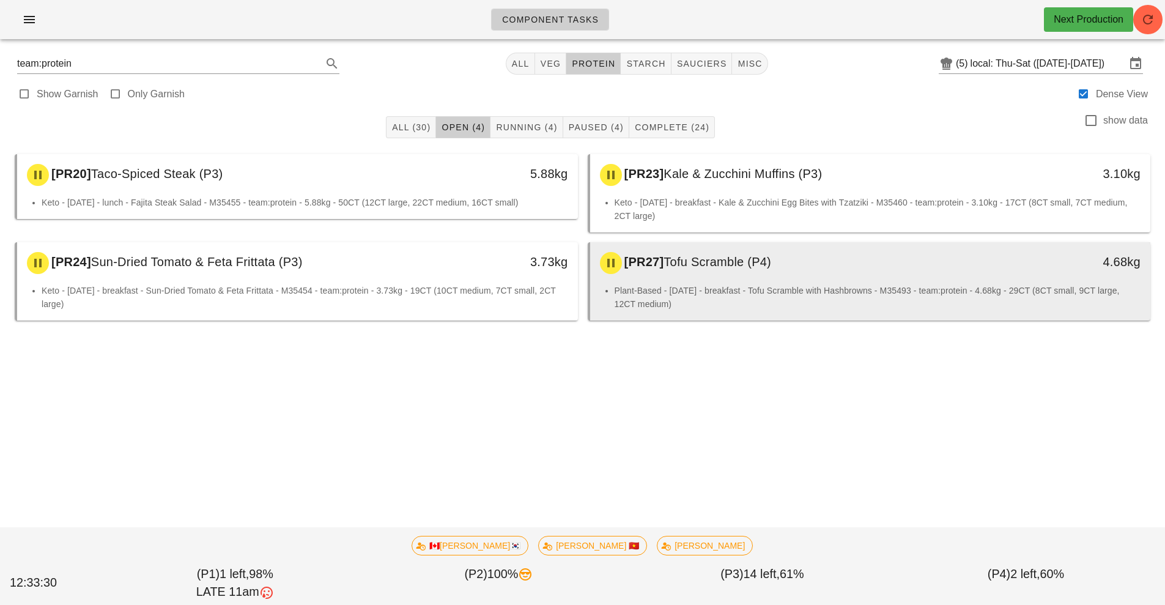
click at [718, 284] on li "Plant-Based - [DATE] - breakfast - Tofu Scramble with Hashbrowns - M35493 - tea…" at bounding box center [878, 297] width 527 height 27
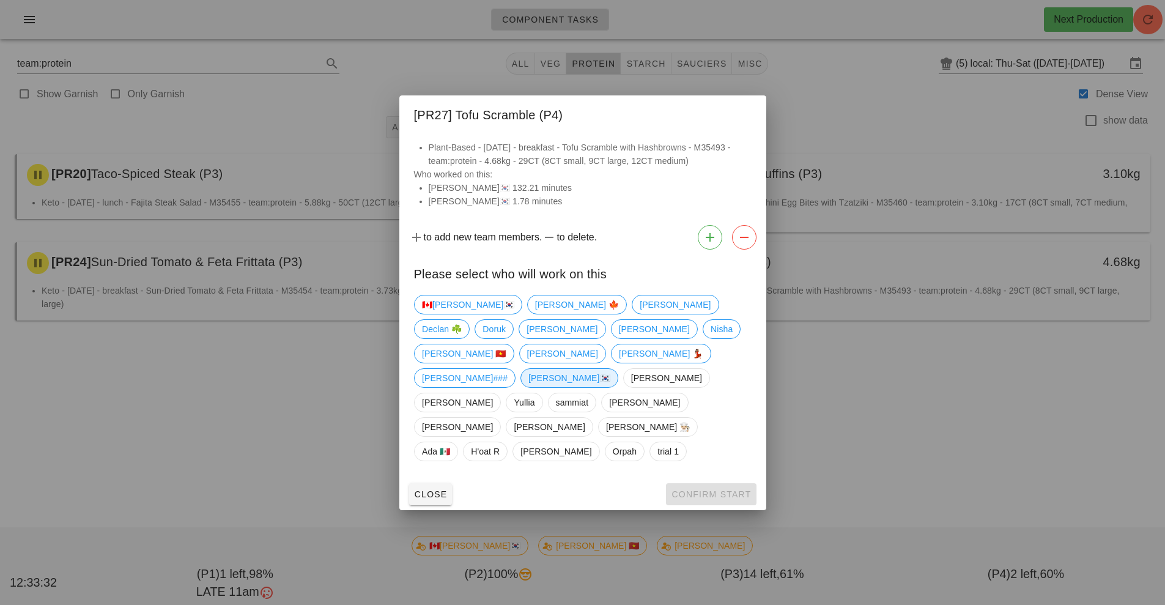
click at [528, 387] on span "[PERSON_NAME]🇰🇷" at bounding box center [569, 378] width 82 height 18
click at [713, 489] on span "Confirm Start" at bounding box center [711, 494] width 80 height 10
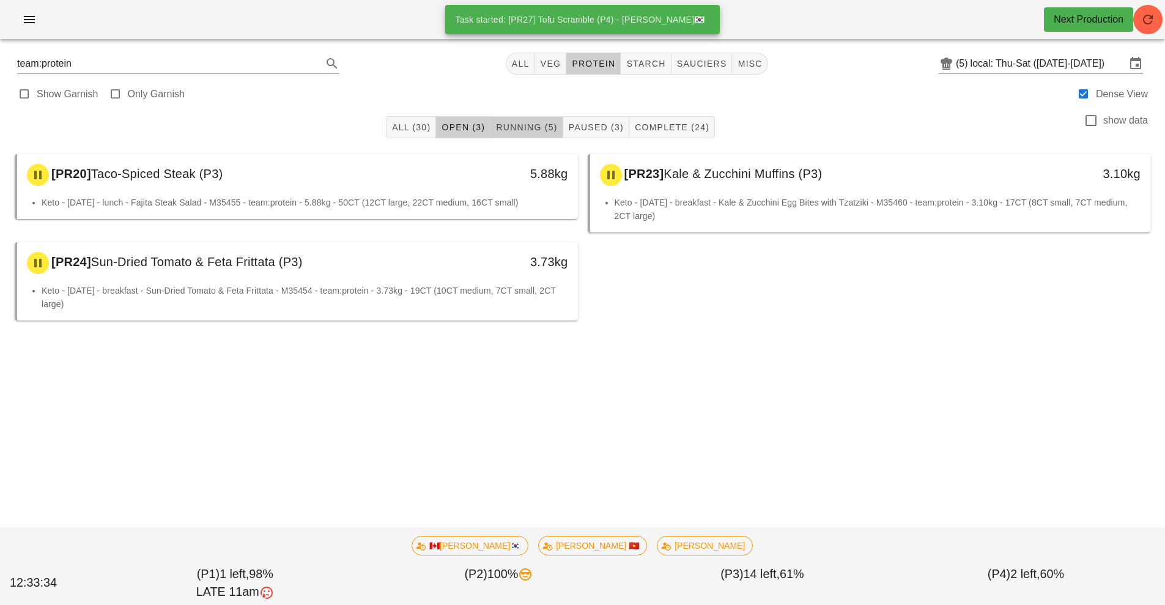
click at [525, 122] on span "Running (5)" at bounding box center [526, 127] width 62 height 10
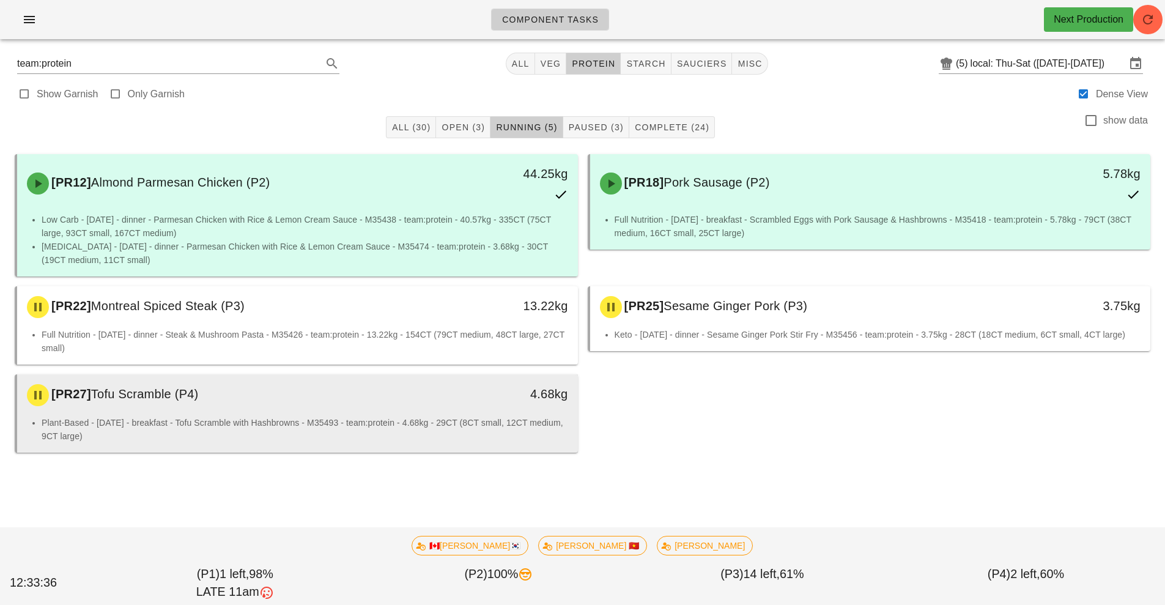
click at [473, 424] on li "Plant-Based - [DATE] - breakfast - Tofu Scramble with Hashbrowns - M35493 - tea…" at bounding box center [305, 429] width 527 height 27
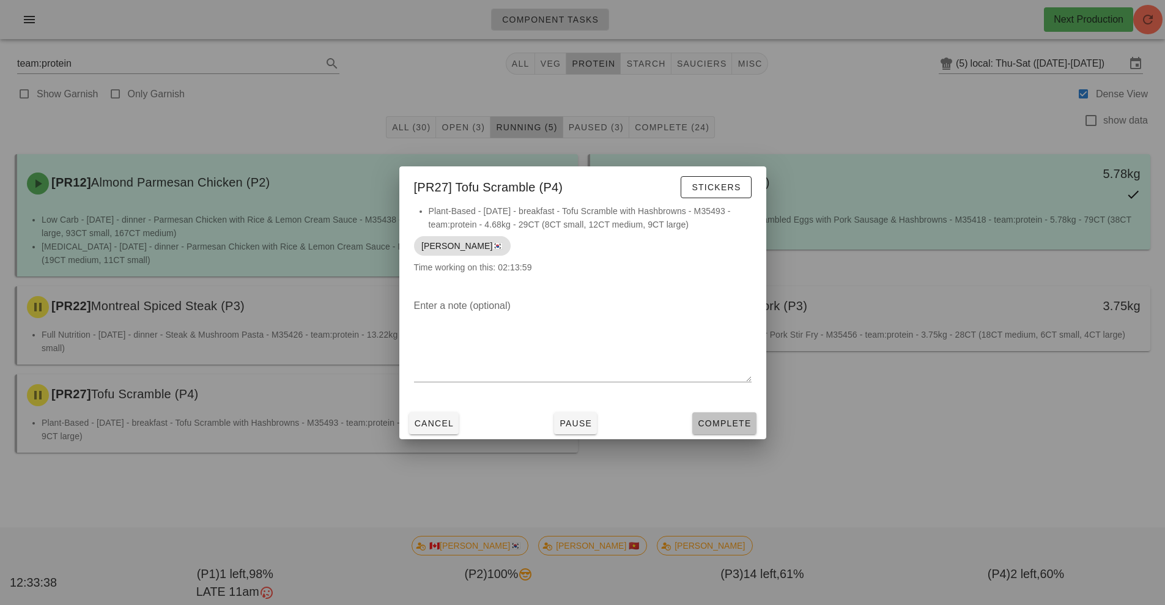
click at [728, 414] on button "Complete" at bounding box center [724, 423] width 64 height 22
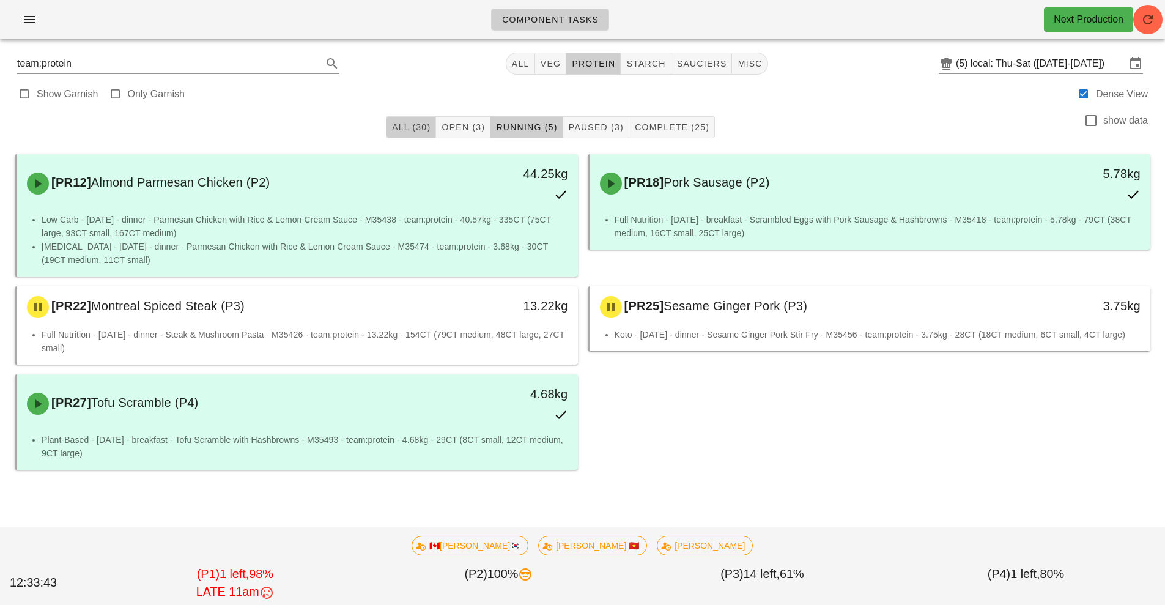
click at [398, 125] on span "All (30)" at bounding box center [410, 127] width 39 height 10
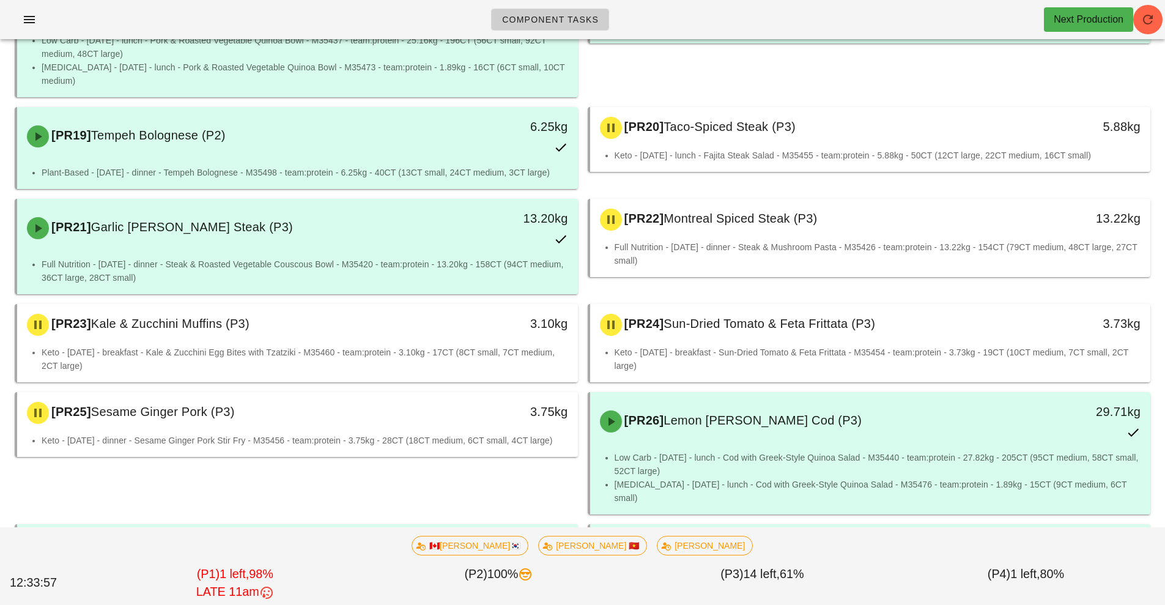
scroll to position [1145, 0]
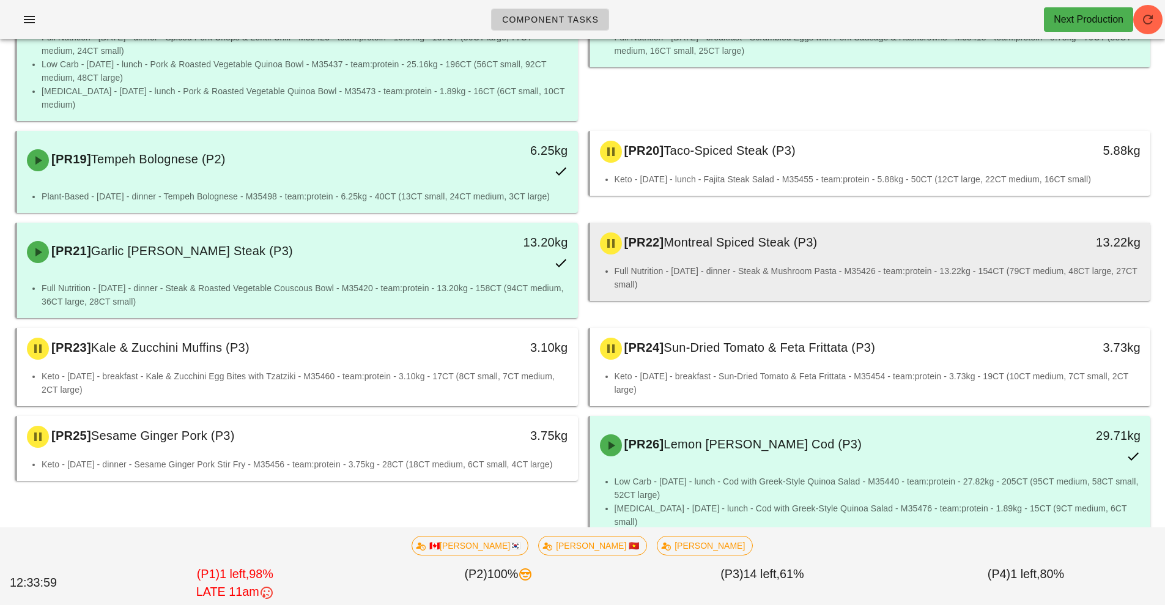
click at [689, 243] on div "[PR22] Montreal Spiced Steak (P3)" at bounding box center [801, 243] width 416 height 37
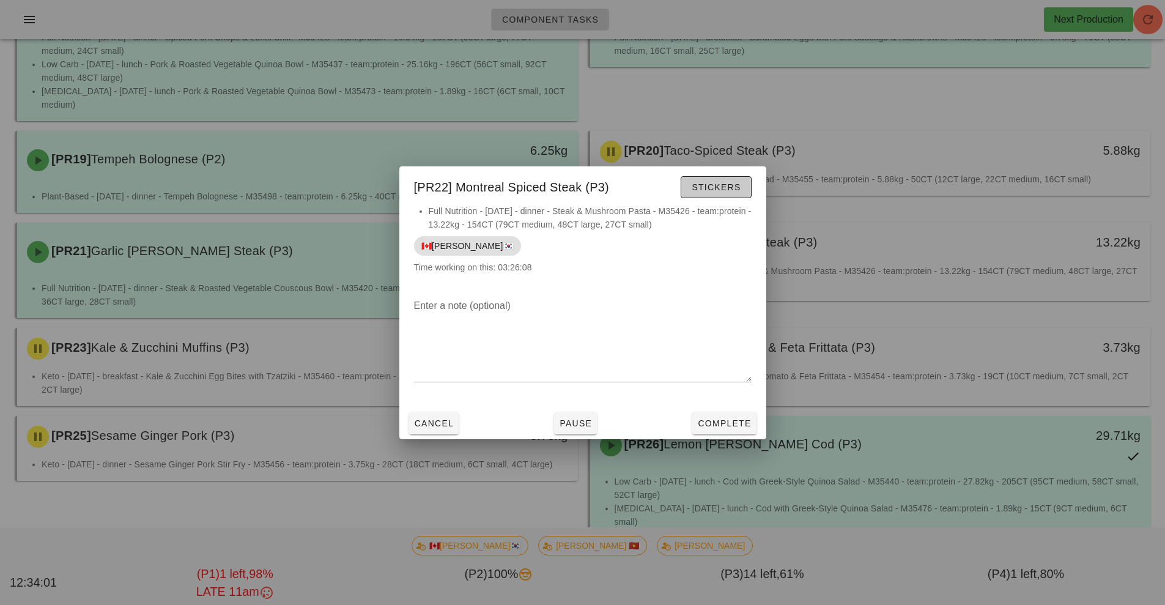
click at [731, 189] on span "Stickers" at bounding box center [716, 187] width 50 height 10
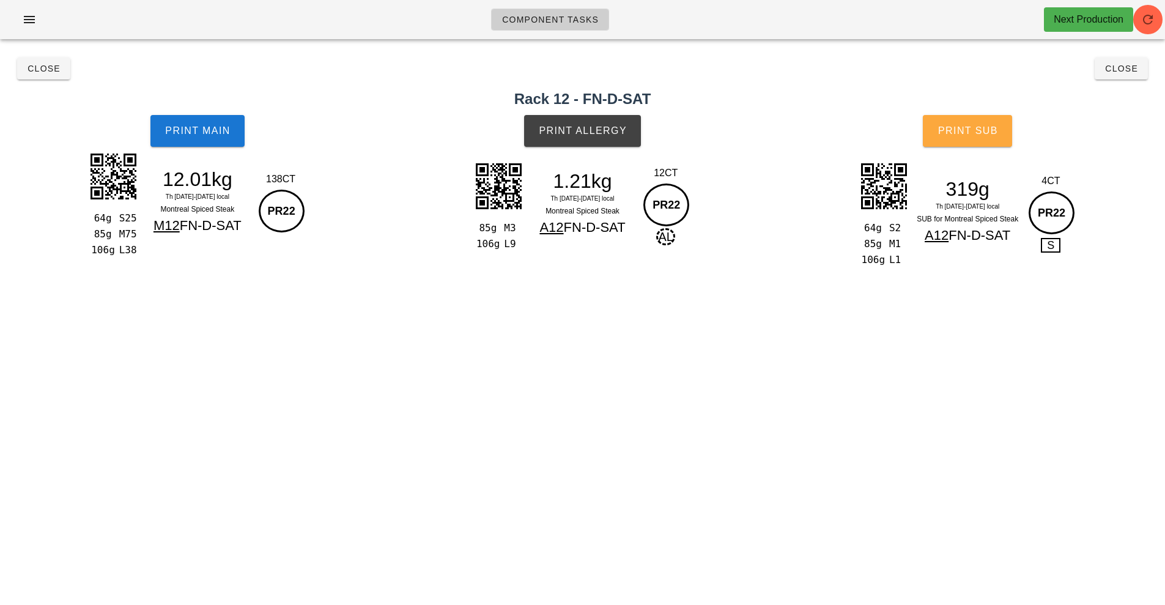
click at [963, 132] on span "Print Sub" at bounding box center [968, 130] width 61 height 11
click at [618, 131] on span "Print Allergy" at bounding box center [582, 130] width 89 height 11
click at [602, 133] on span "Print Allergy" at bounding box center [582, 130] width 89 height 11
click at [210, 133] on span "Print Main" at bounding box center [198, 130] width 66 height 11
click at [222, 128] on span "Print Main" at bounding box center [198, 130] width 66 height 11
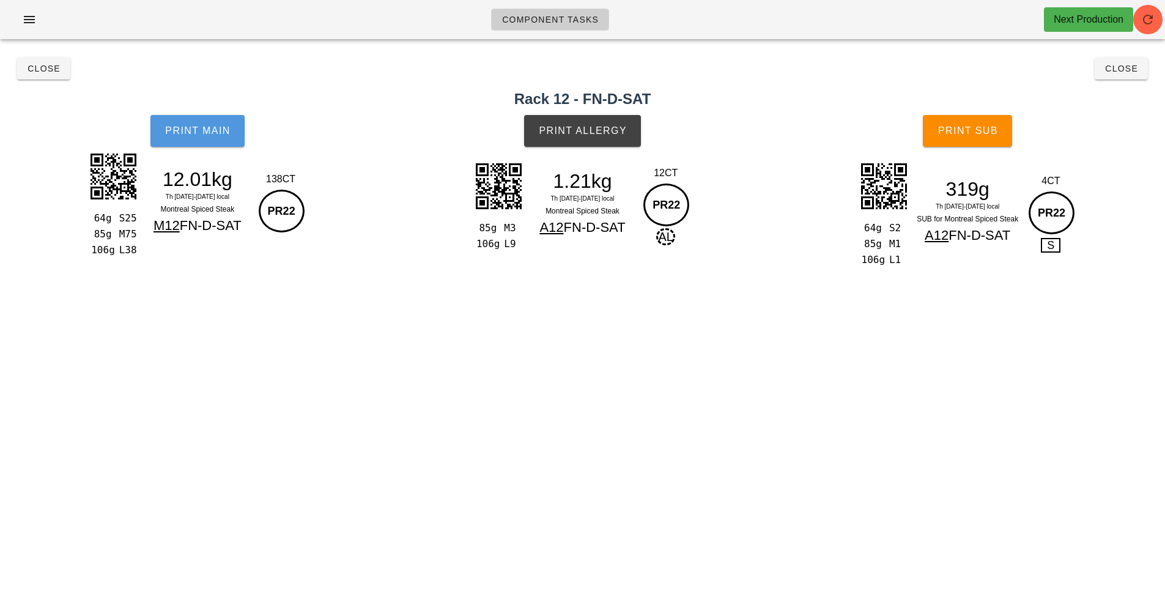
click at [204, 125] on span "Print Main" at bounding box center [198, 130] width 66 height 11
click at [195, 127] on span "Print Main" at bounding box center [198, 130] width 66 height 11
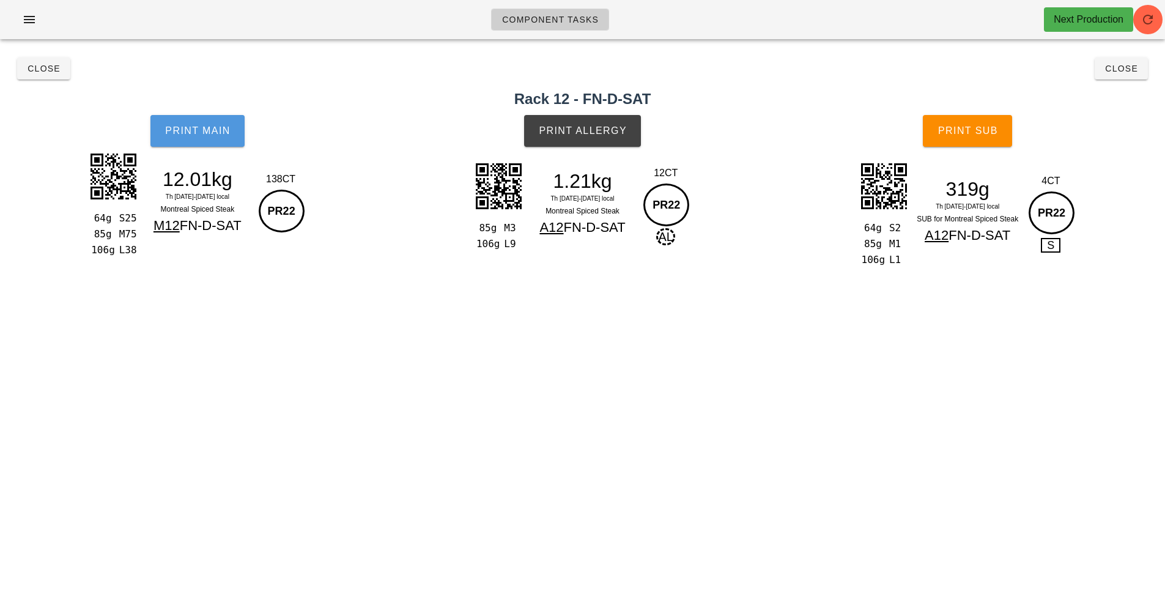
click at [195, 127] on span "Print Main" at bounding box center [198, 130] width 66 height 11
click at [54, 65] on span "Close" at bounding box center [44, 69] width 34 height 10
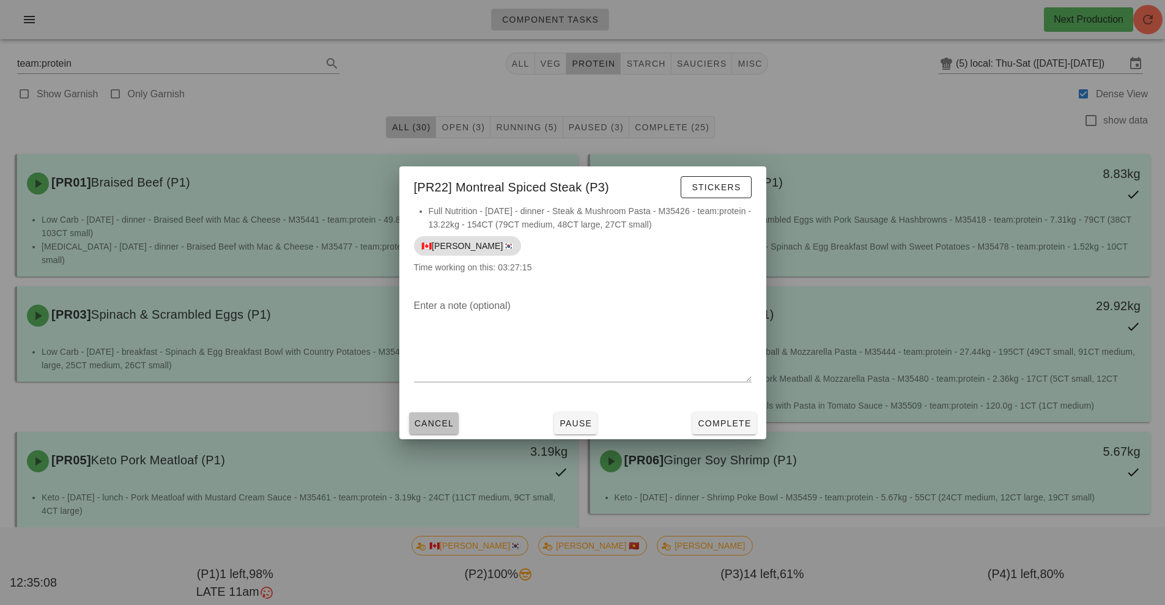
click at [441, 432] on button "Cancel" at bounding box center [434, 423] width 50 height 22
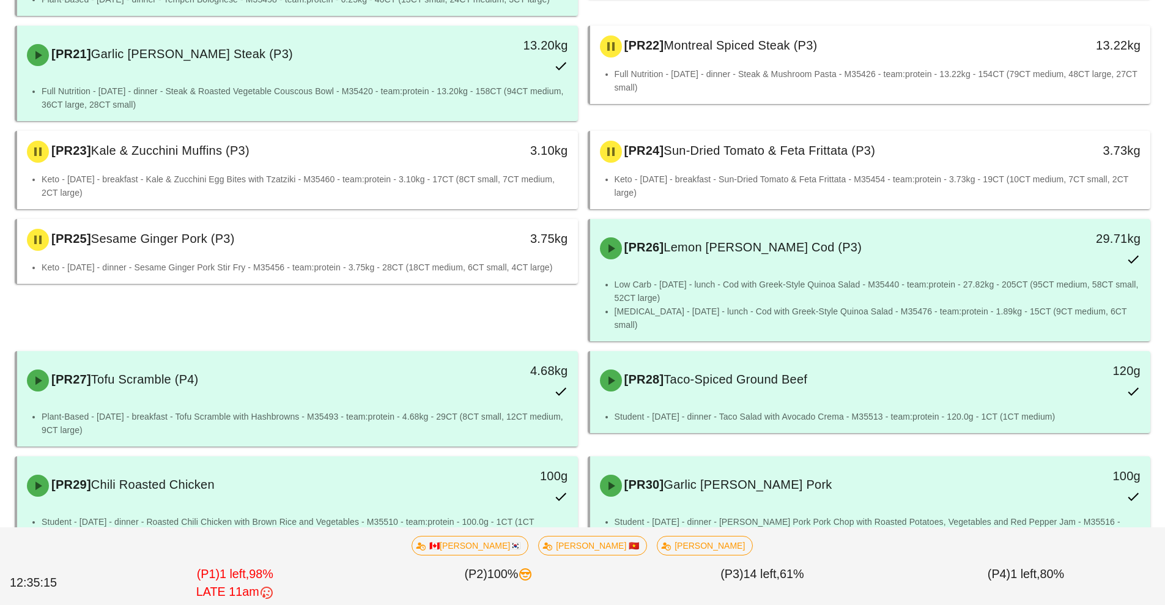
scroll to position [1350, 0]
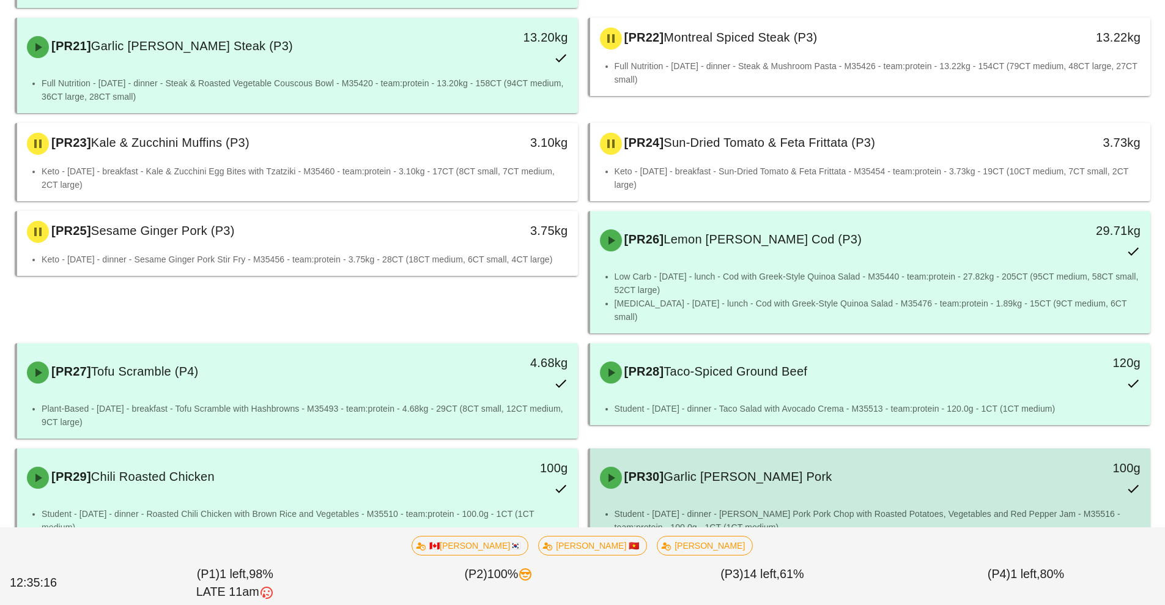
click at [835, 476] on div "[PR30] Garlic [PERSON_NAME] Pork 100g" at bounding box center [871, 478] width 556 height 54
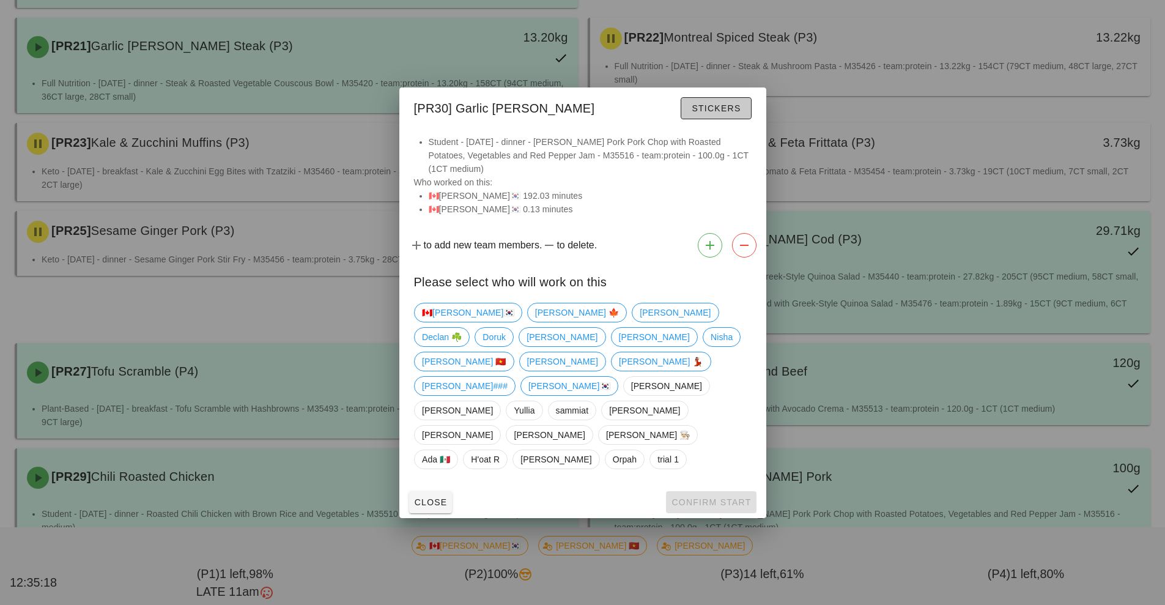
click at [724, 113] on span "Stickers" at bounding box center [716, 108] width 50 height 10
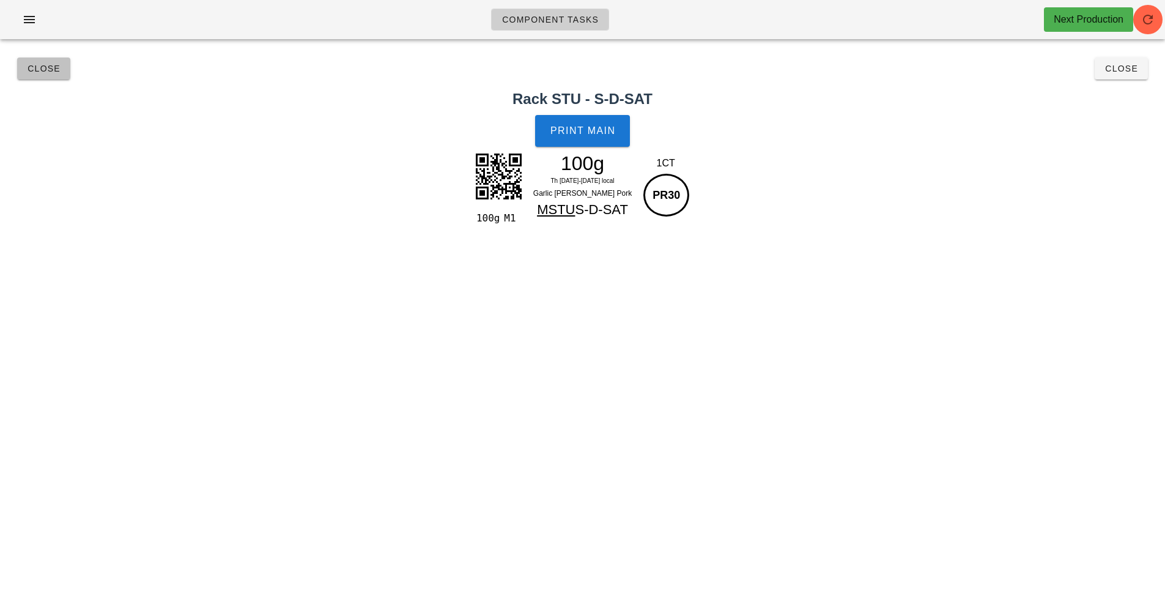
click at [23, 68] on button "Close" at bounding box center [43, 68] width 53 height 22
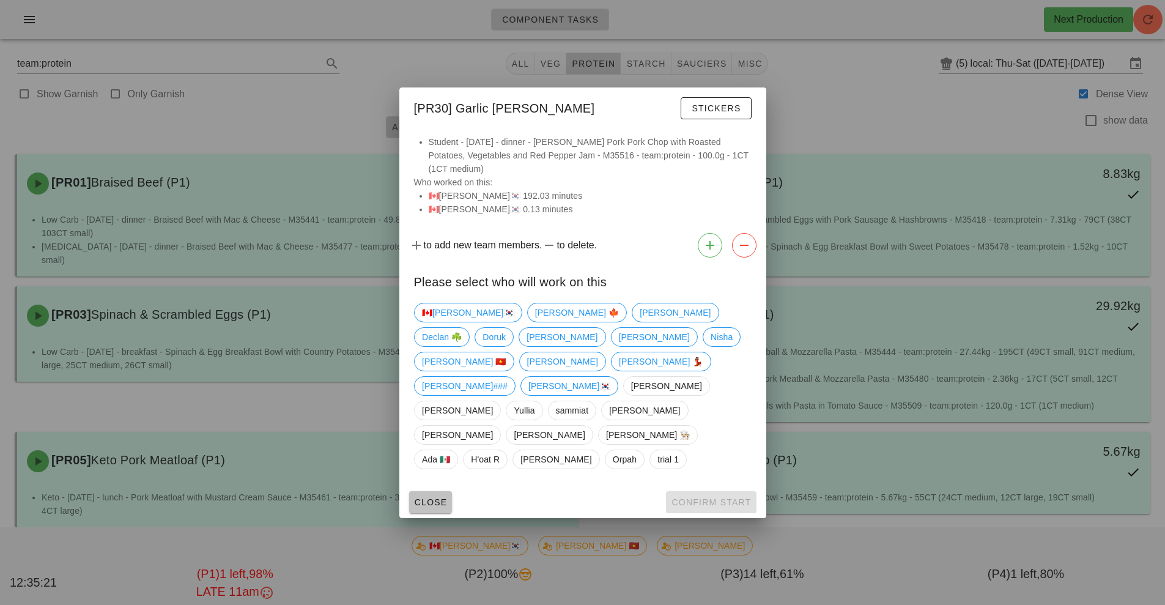
click at [433, 491] on button "Close" at bounding box center [430, 502] width 43 height 22
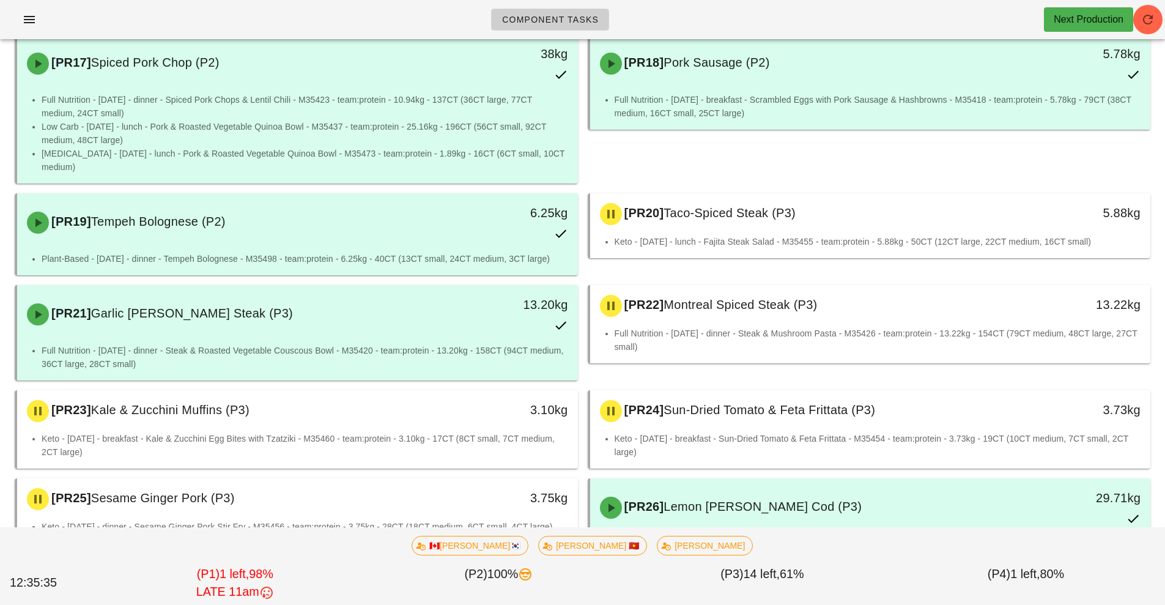
scroll to position [1082, 0]
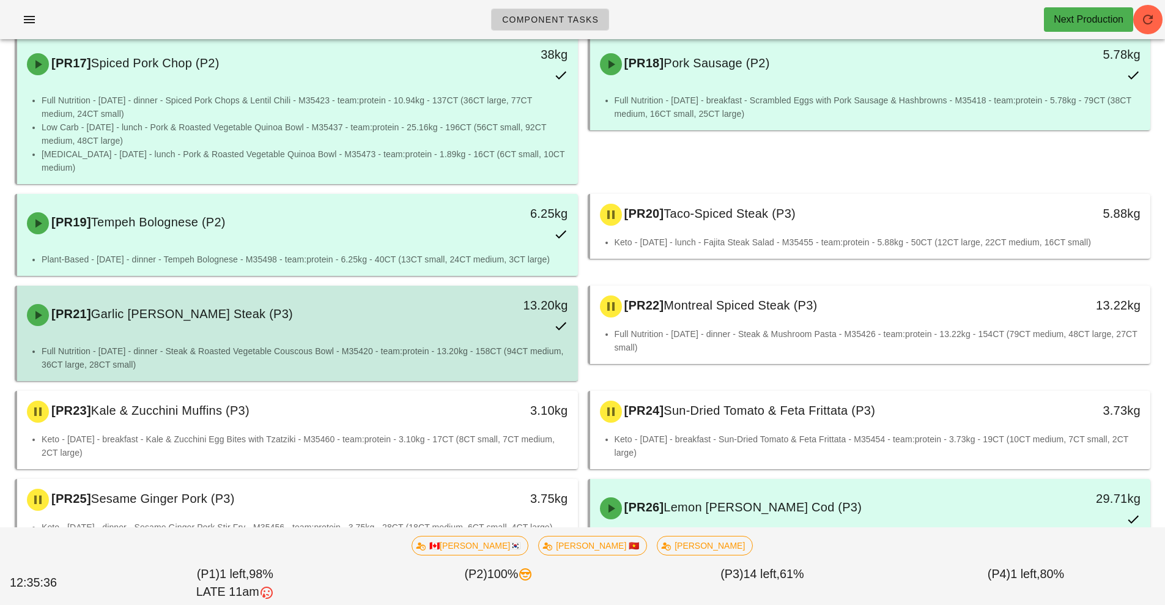
click at [388, 322] on div "[PR21] Garlic [PERSON_NAME] Steak (P3) 13.20kg" at bounding box center [298, 315] width 556 height 54
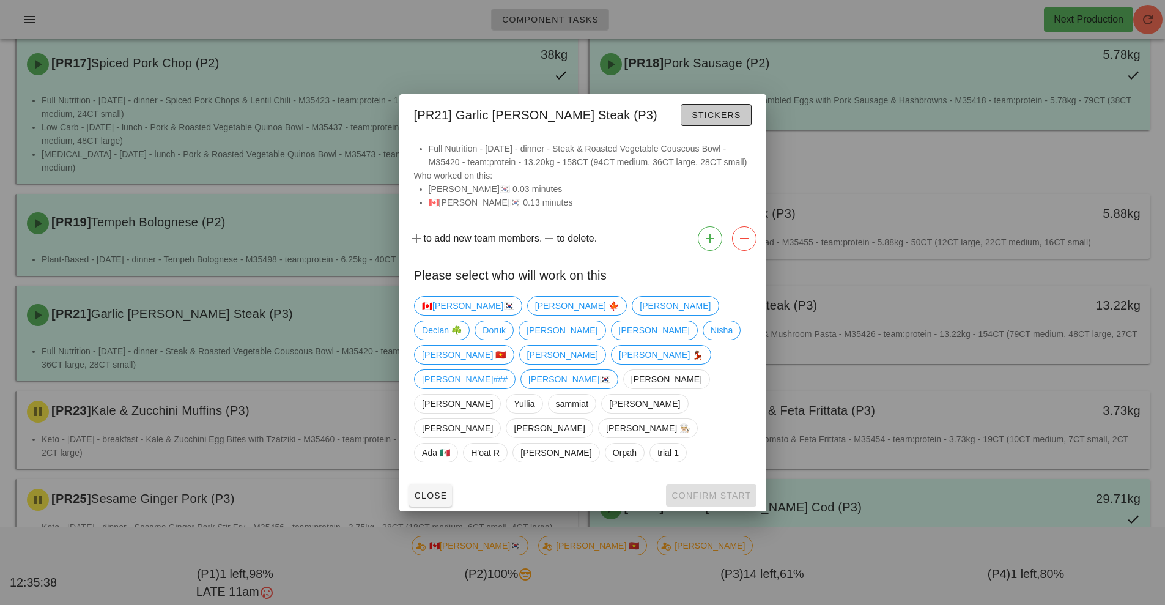
click at [730, 120] on span "Stickers" at bounding box center [716, 115] width 50 height 10
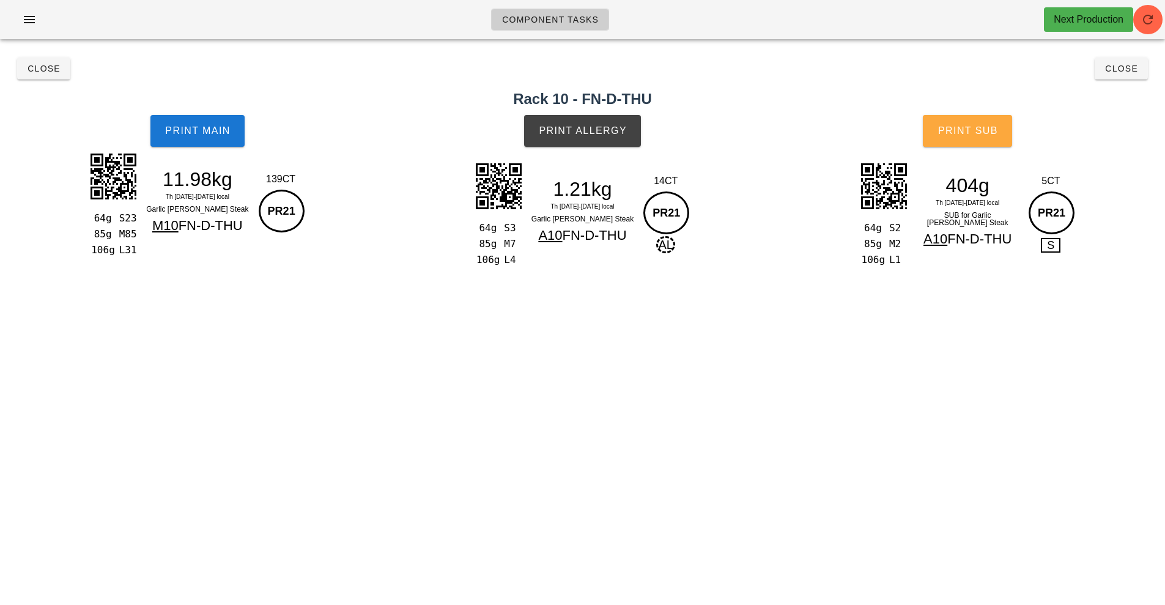
click at [966, 130] on span "Print Sub" at bounding box center [968, 130] width 61 height 11
click at [618, 125] on span "Print Allergy" at bounding box center [582, 130] width 89 height 11
click at [207, 132] on span "Print Main" at bounding box center [198, 130] width 66 height 11
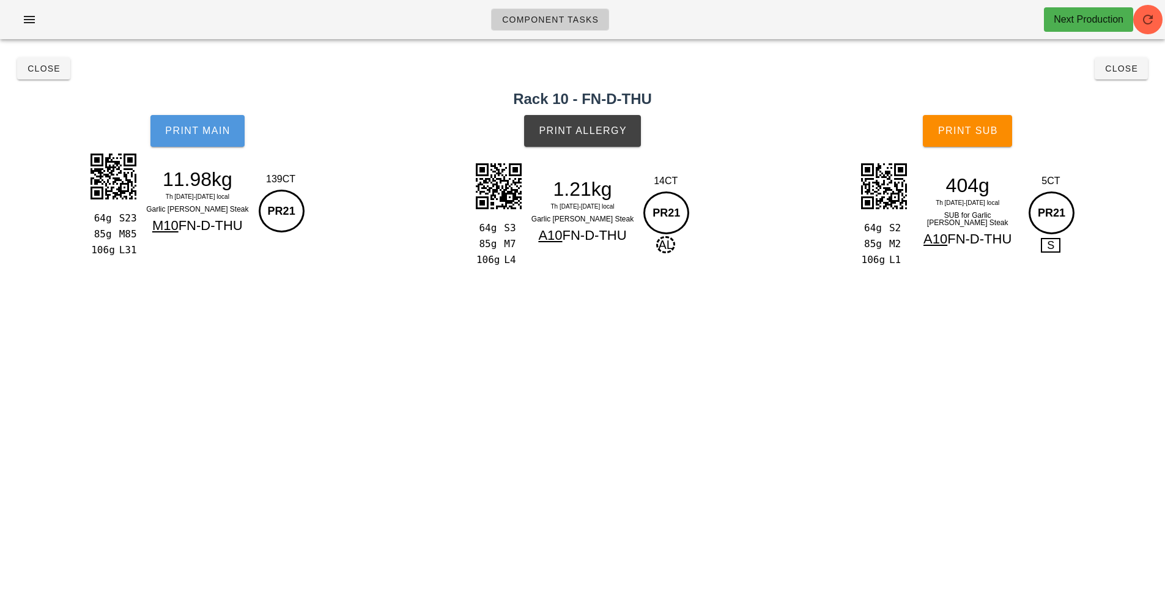
click at [207, 132] on span "Print Main" at bounding box center [198, 130] width 66 height 11
click at [189, 129] on span "Print Main" at bounding box center [198, 130] width 66 height 11
click at [199, 136] on span "Print Main" at bounding box center [198, 130] width 66 height 11
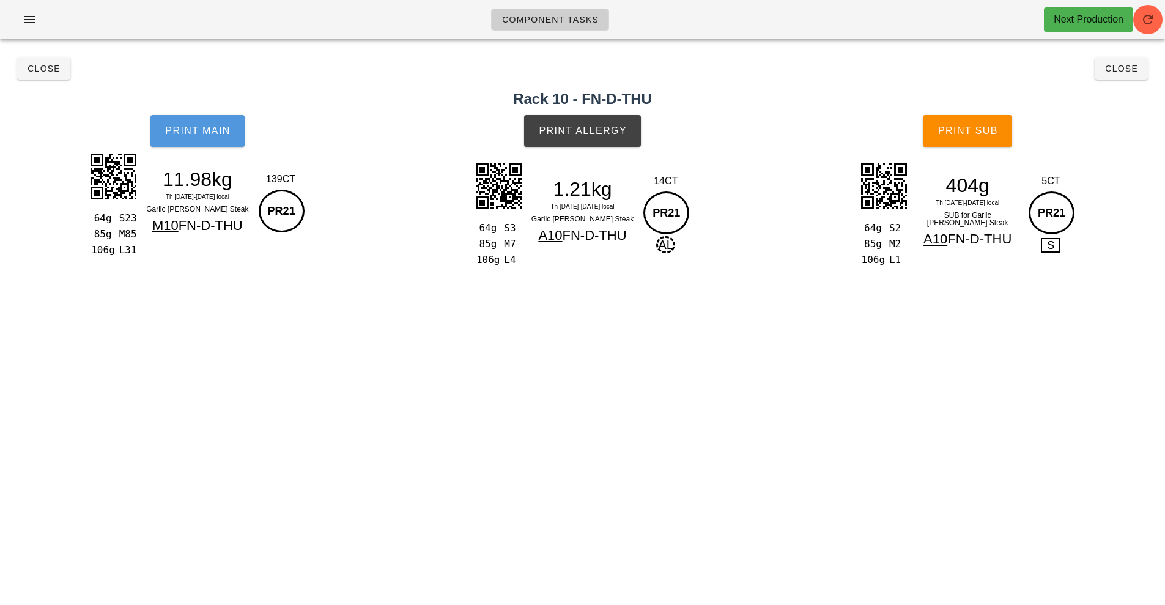
click at [199, 136] on span "Print Main" at bounding box center [198, 130] width 66 height 11
click at [193, 128] on span "Print Main" at bounding box center [198, 130] width 66 height 11
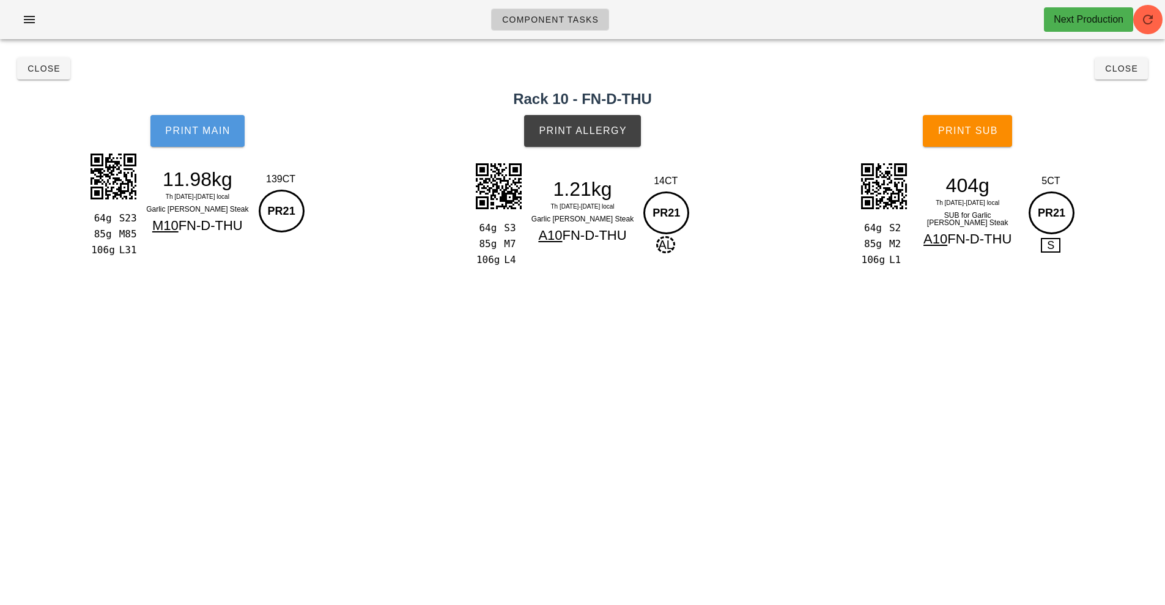
click at [193, 128] on span "Print Main" at bounding box center [198, 130] width 66 height 11
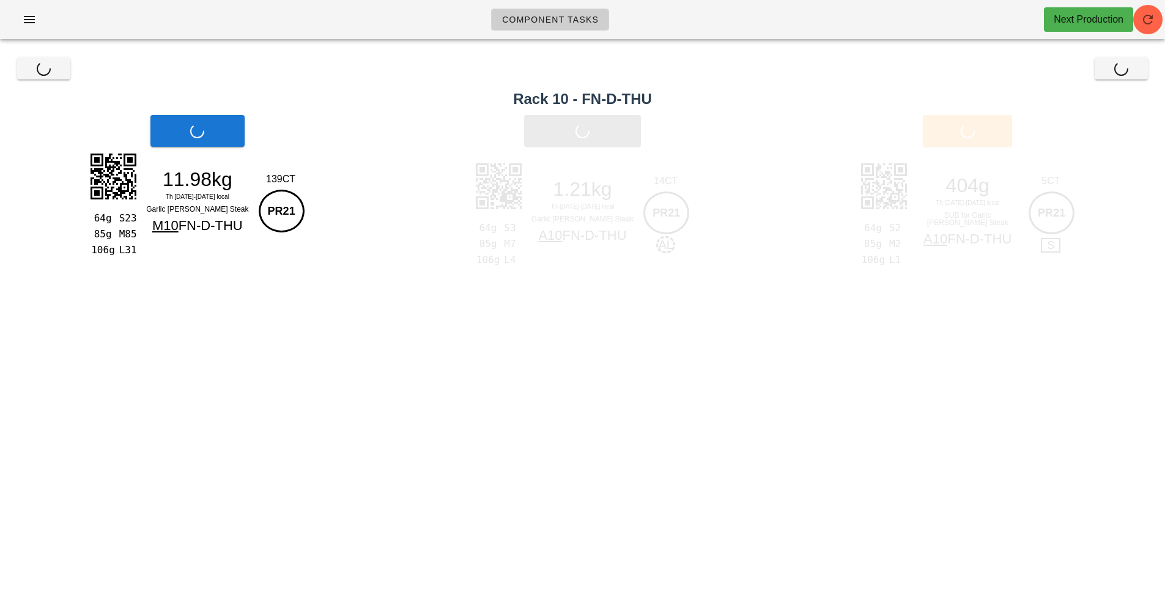
click at [171, 123] on div "Print Main" at bounding box center [197, 131] width 395 height 46
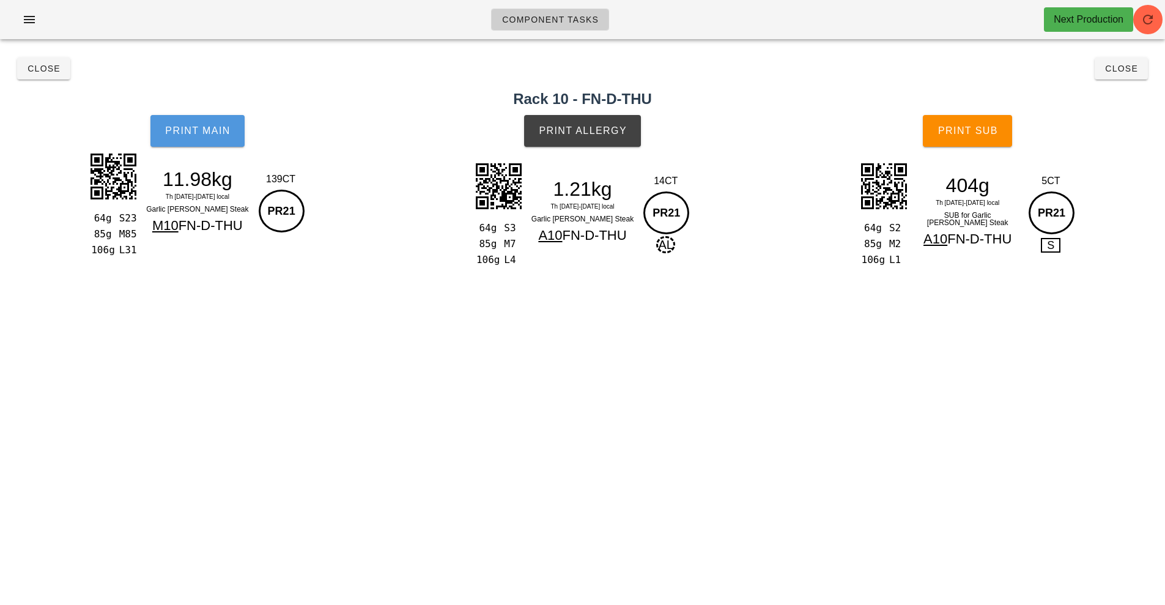
click at [193, 130] on span "Print Main" at bounding box center [198, 130] width 66 height 11
click at [54, 77] on button "Close" at bounding box center [43, 68] width 53 height 22
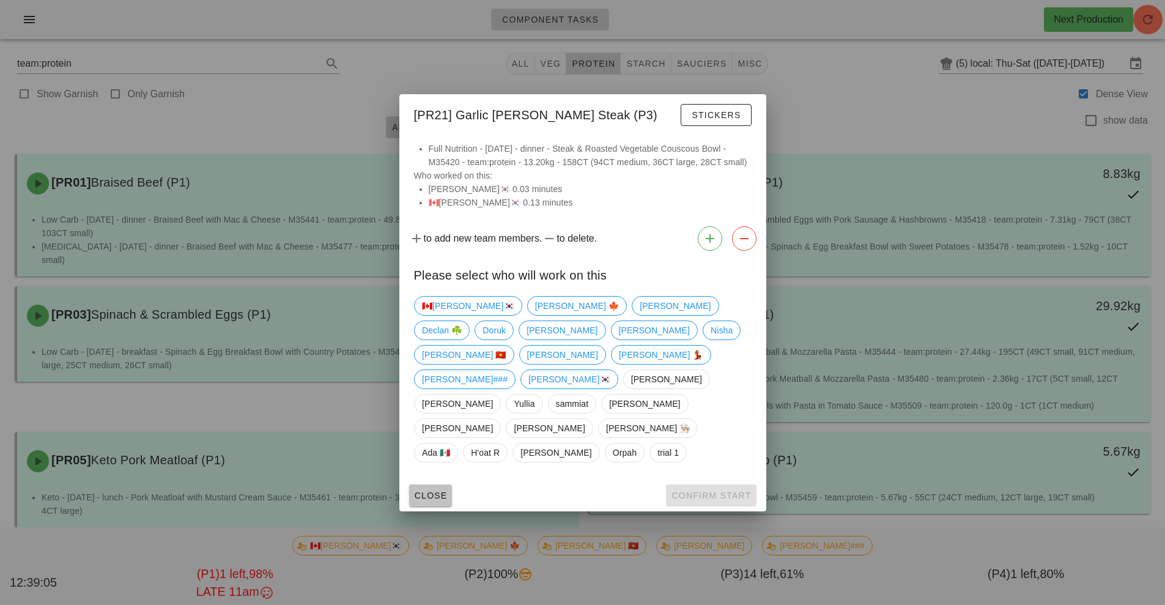
click at [436, 491] on span "Close" at bounding box center [431, 496] width 34 height 10
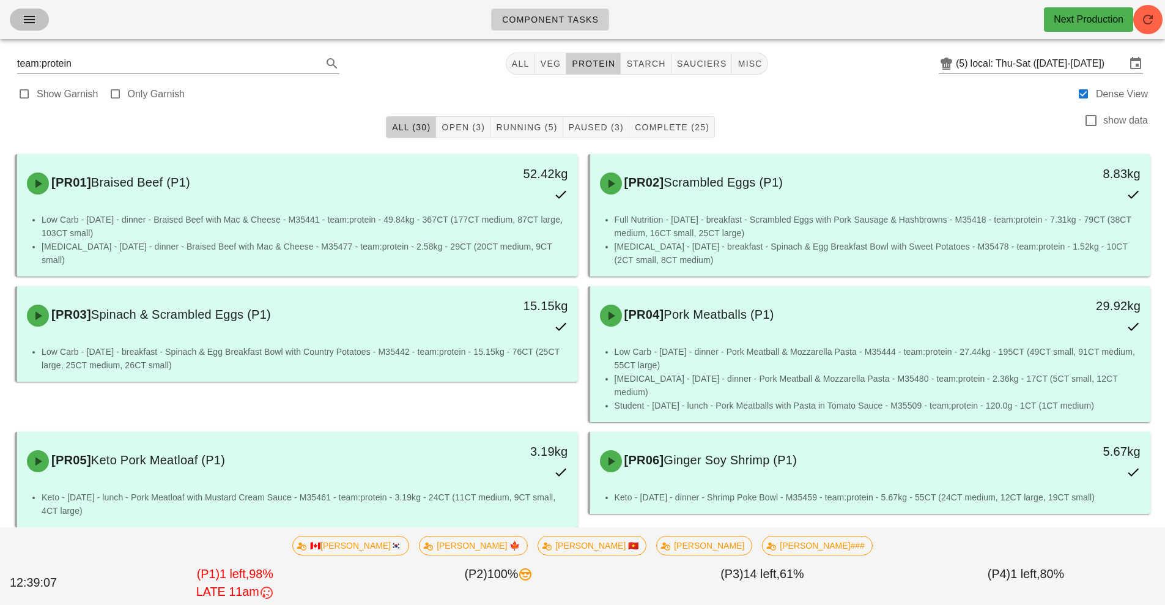
click at [26, 13] on icon "button" at bounding box center [29, 19] width 15 height 15
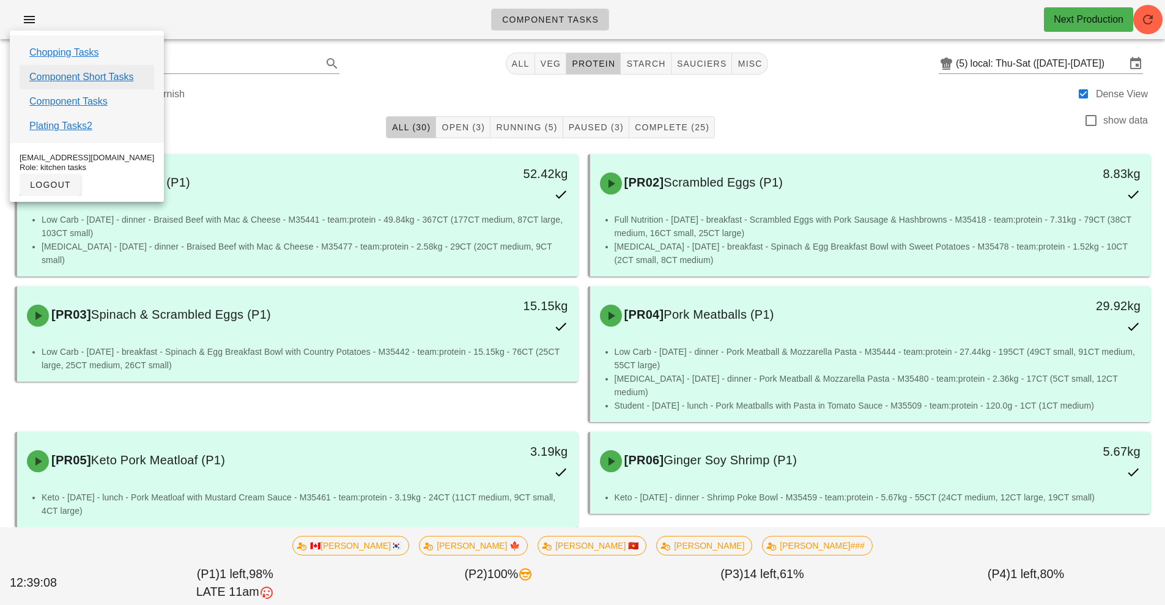
click at [100, 75] on link "Component Short Tasks" at bounding box center [81, 77] width 104 height 15
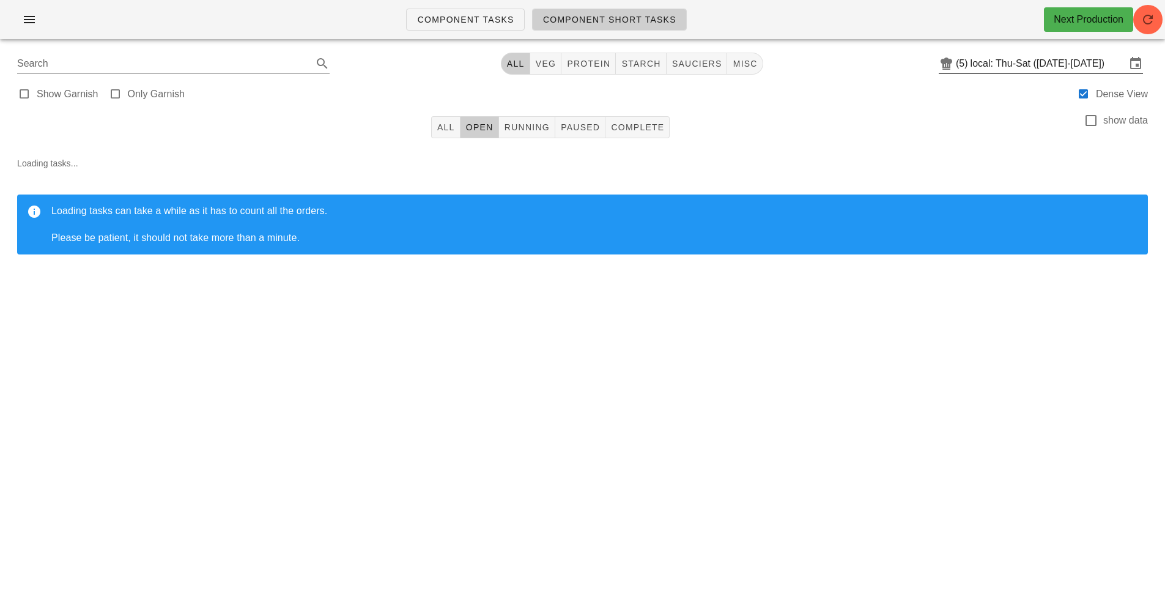
click at [1067, 65] on input "local: Thu-Sat ([DATE]-[DATE])" at bounding box center [1048, 64] width 155 height 20
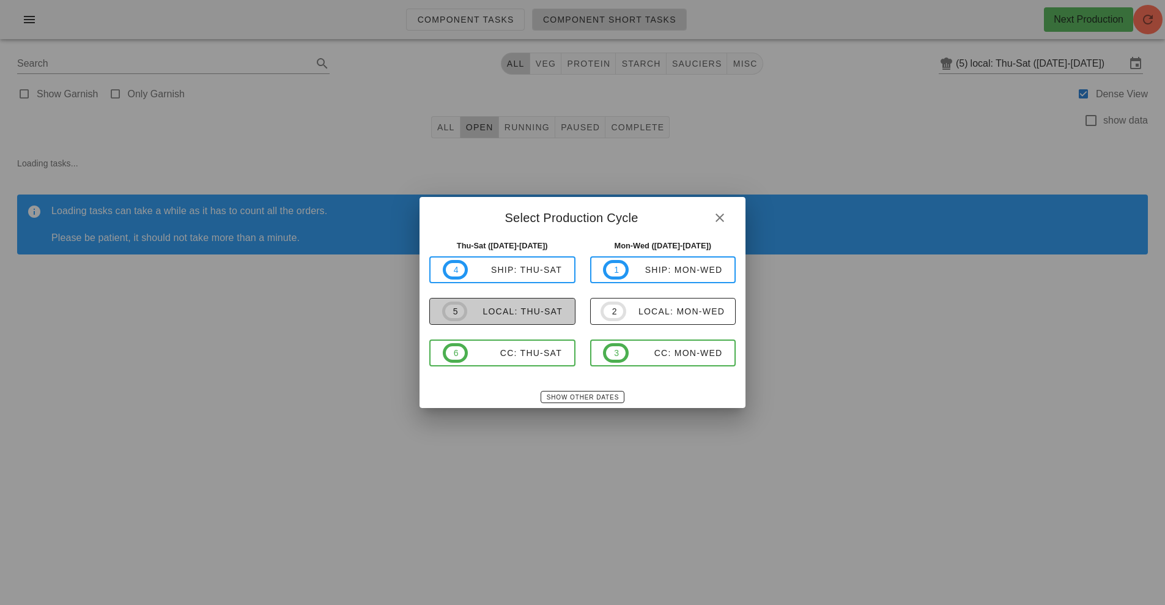
click at [531, 317] on span "5 local: Thu-Sat" at bounding box center [502, 312] width 120 height 20
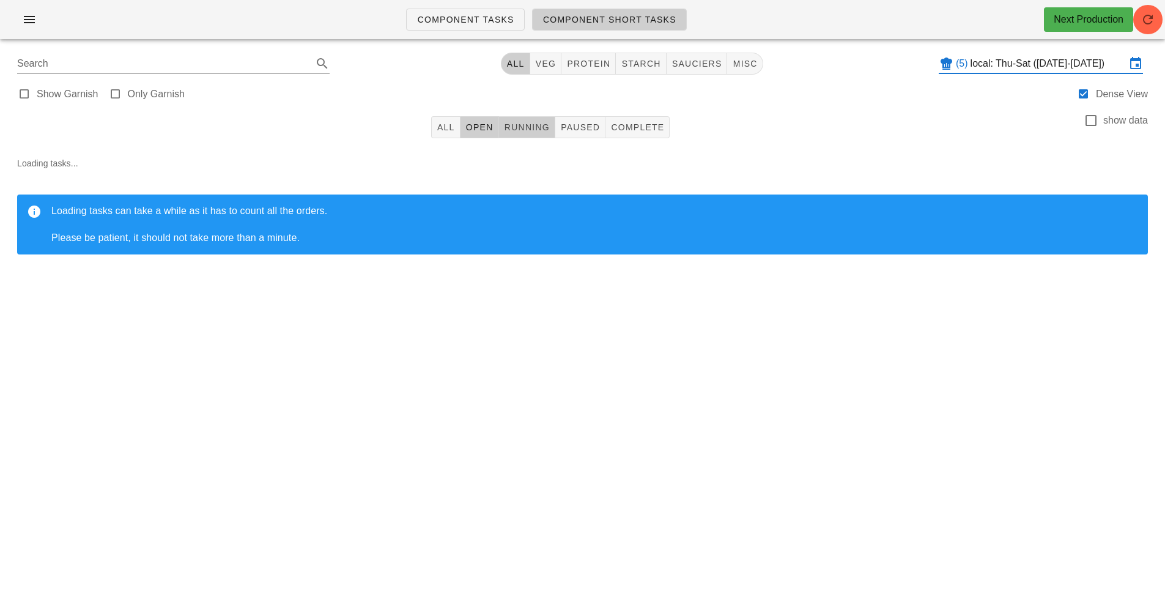
click at [528, 138] on button "Running" at bounding box center [527, 127] width 56 height 22
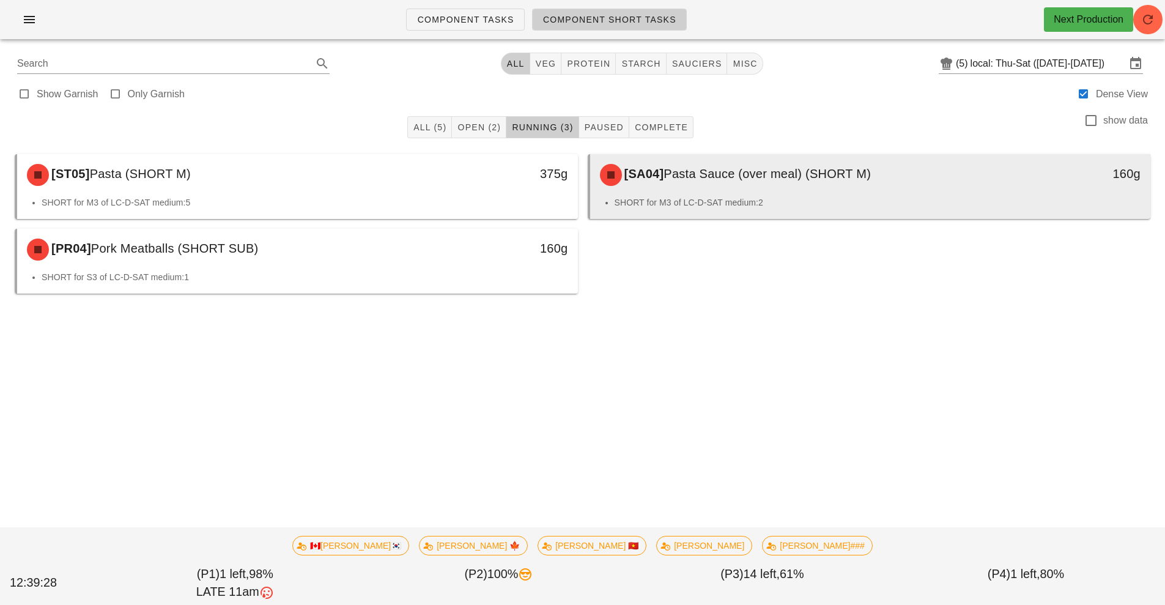
click at [720, 177] on span "Pasta Sauce (over meal) (SHORT M)" at bounding box center [767, 173] width 207 height 13
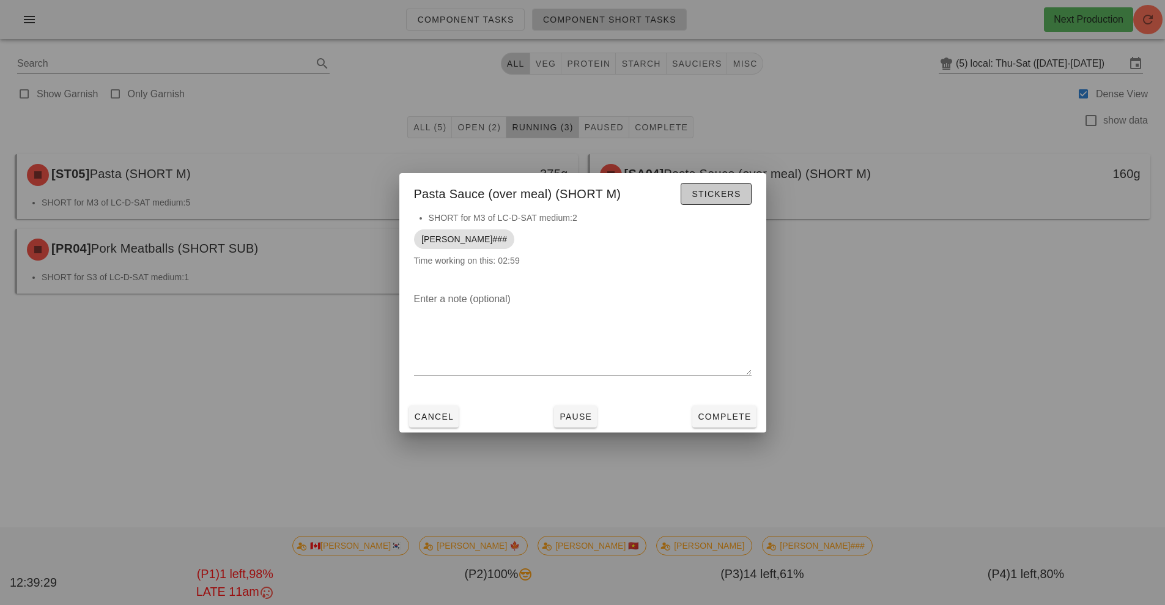
click at [708, 197] on span "Stickers" at bounding box center [716, 194] width 50 height 10
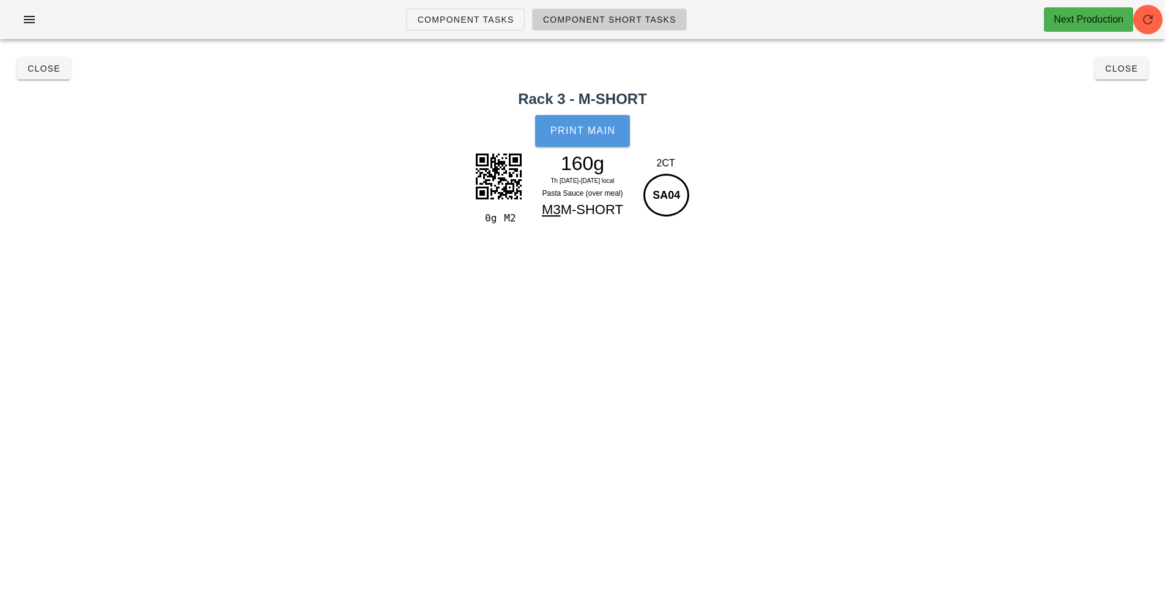
click at [565, 142] on button "Print Main" at bounding box center [582, 131] width 94 height 32
click at [42, 69] on span "Close" at bounding box center [44, 69] width 34 height 10
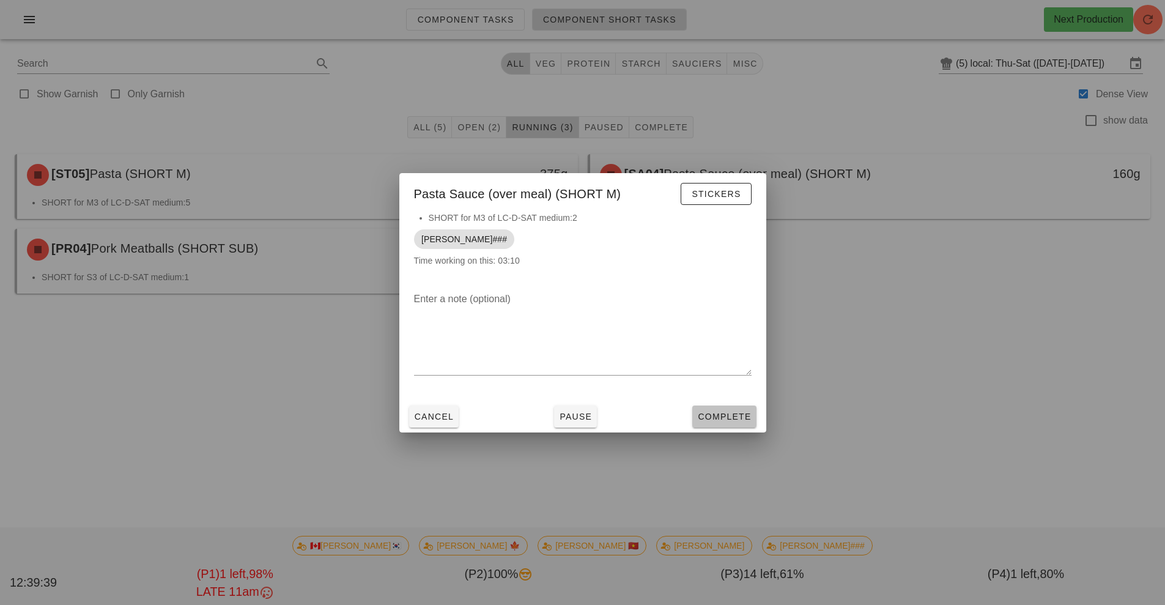
click at [722, 415] on span "Complete" at bounding box center [724, 417] width 54 height 10
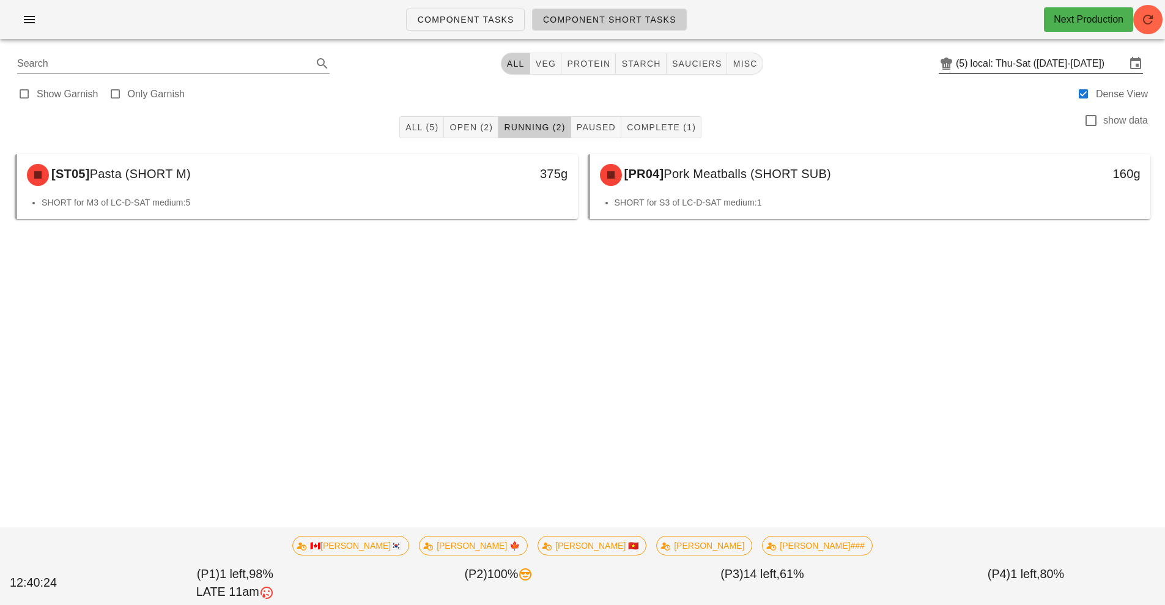
click at [1055, 68] on input "local: Thu-Sat ([DATE]-[DATE])" at bounding box center [1048, 64] width 155 height 20
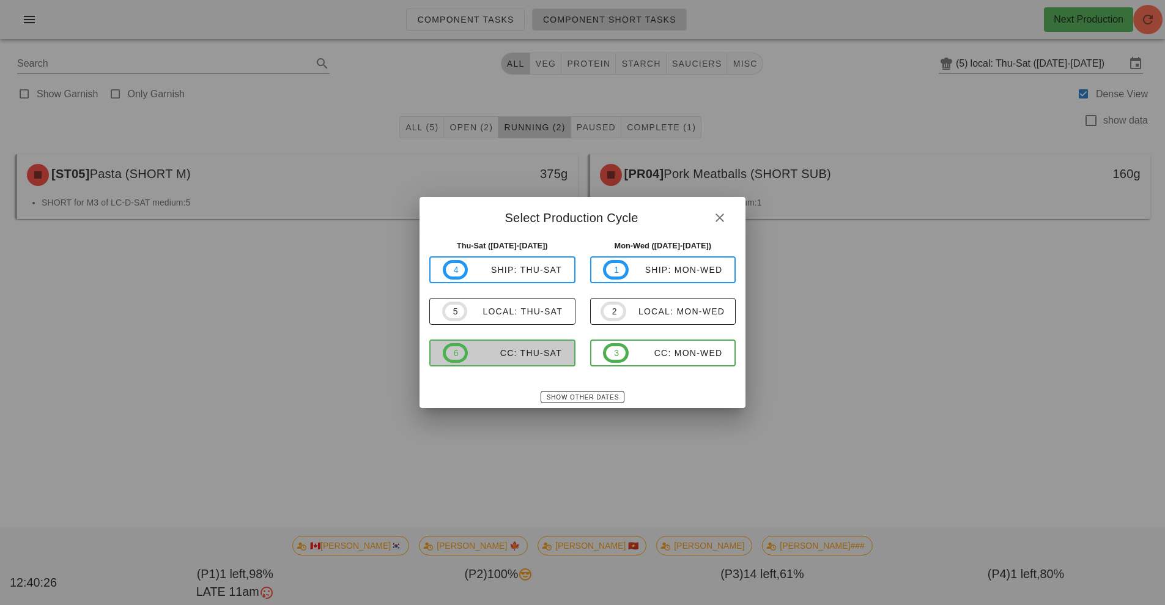
click at [538, 352] on div "CC: Thu-Sat" at bounding box center [515, 353] width 94 height 10
type input "CC: Thu-Sat ([DATE]-[DATE])"
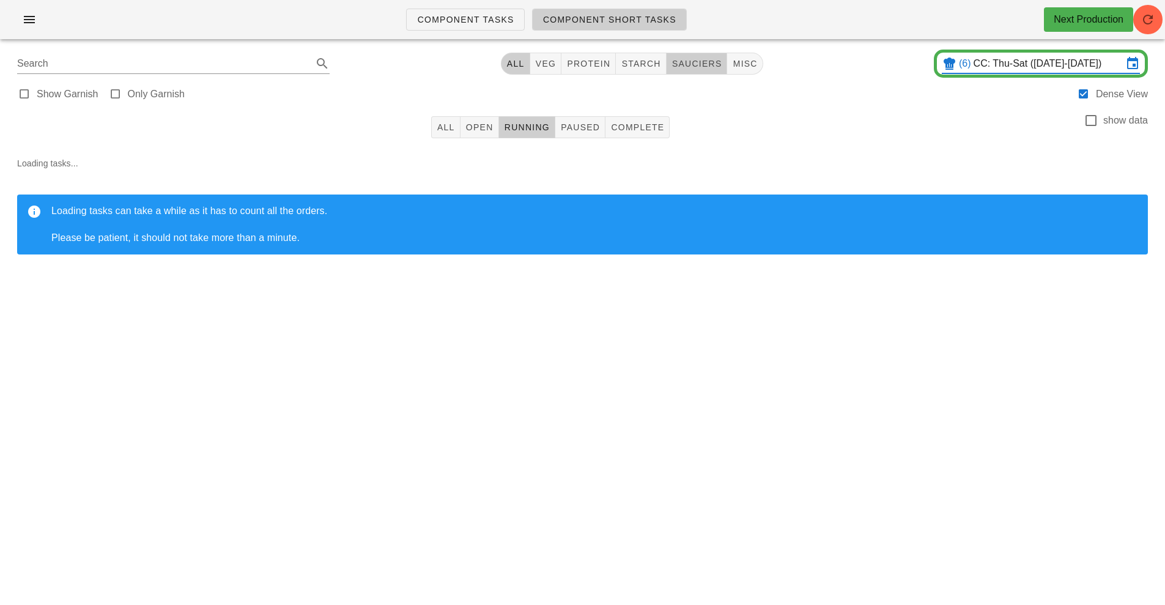
click at [700, 56] on button "sauciers" at bounding box center [697, 64] width 61 height 22
type input "team:sauciers"
click at [638, 128] on span "Complete" at bounding box center [637, 127] width 54 height 10
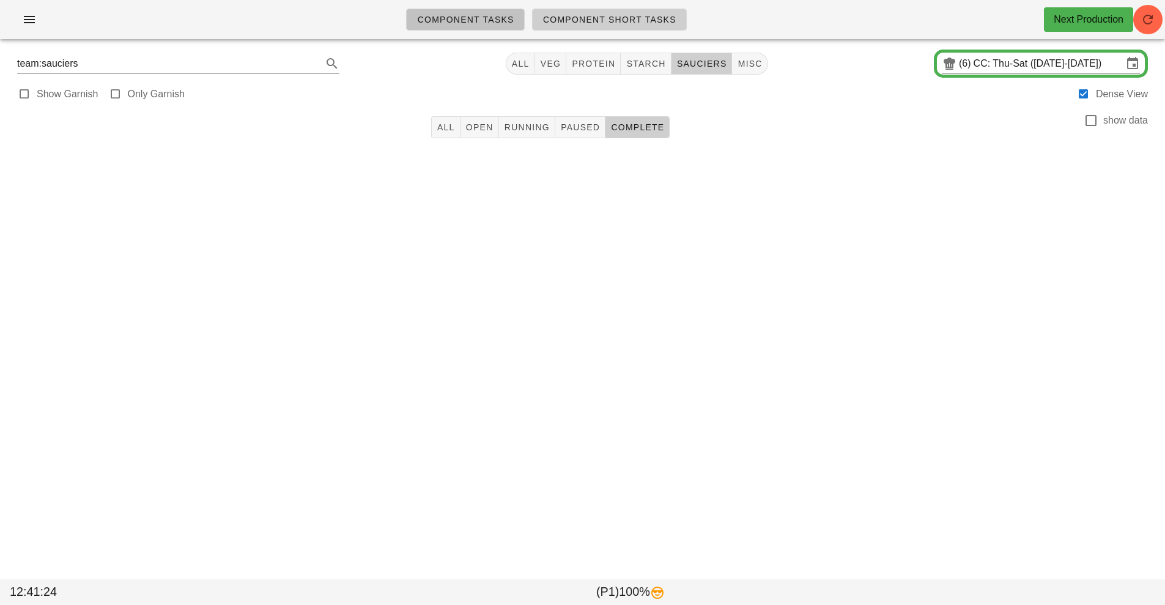
click at [482, 22] on span "Component Tasks" at bounding box center [464, 20] width 97 height 10
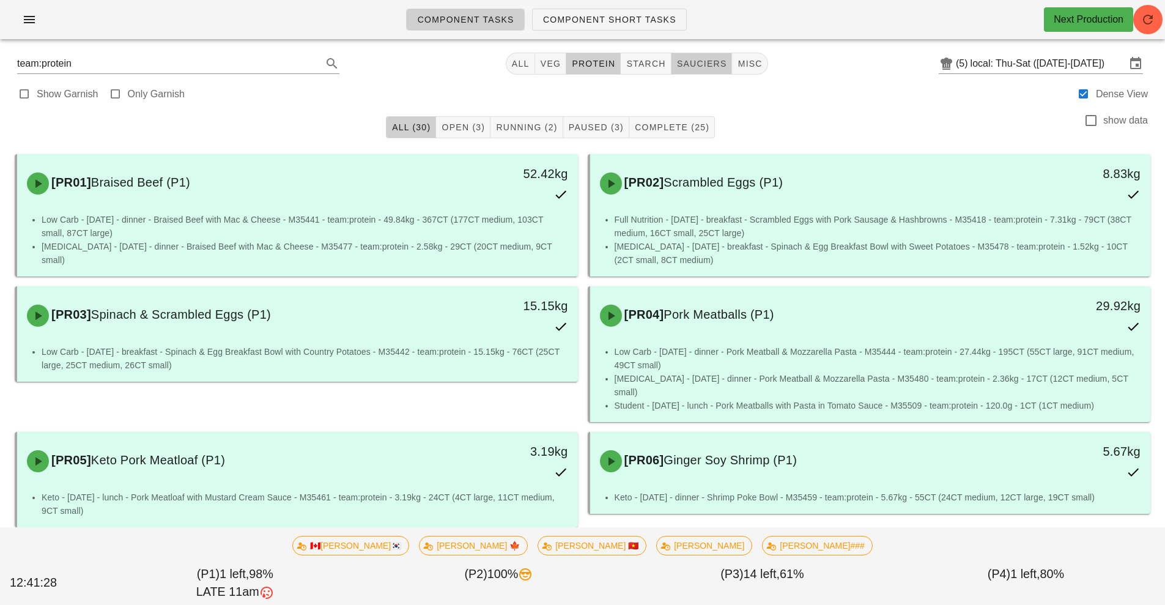
click at [700, 65] on span "sauciers" at bounding box center [701, 64] width 51 height 10
type input "team:sauciers"
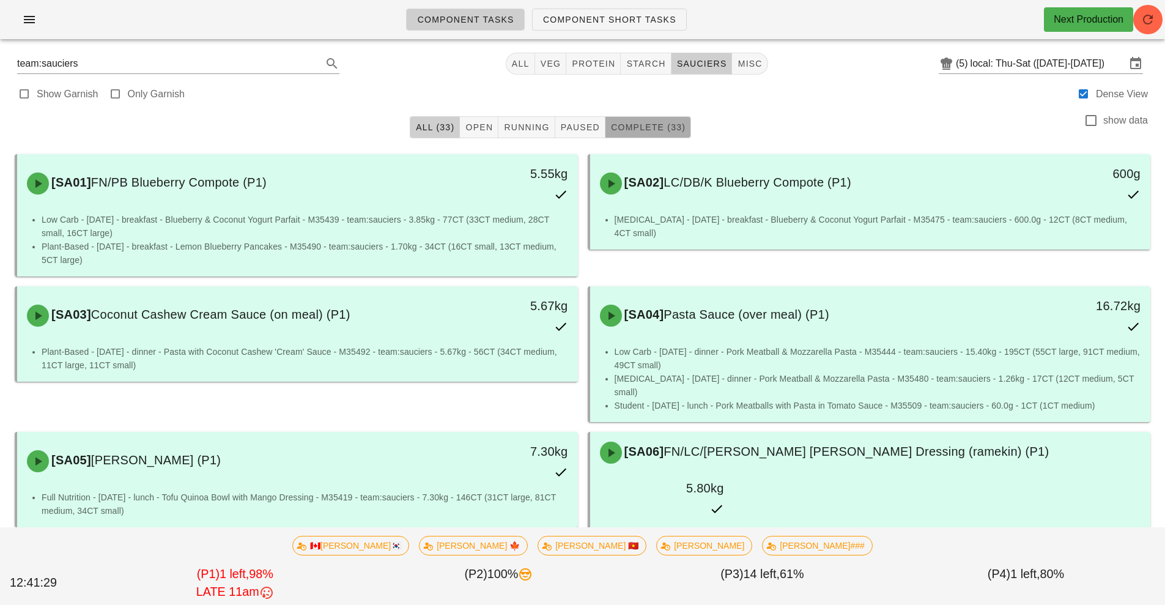
click at [675, 128] on span "Complete (33)" at bounding box center [647, 127] width 75 height 10
click at [1026, 65] on input "local: Thu-Sat ([DATE]-[DATE])" at bounding box center [1048, 64] width 155 height 20
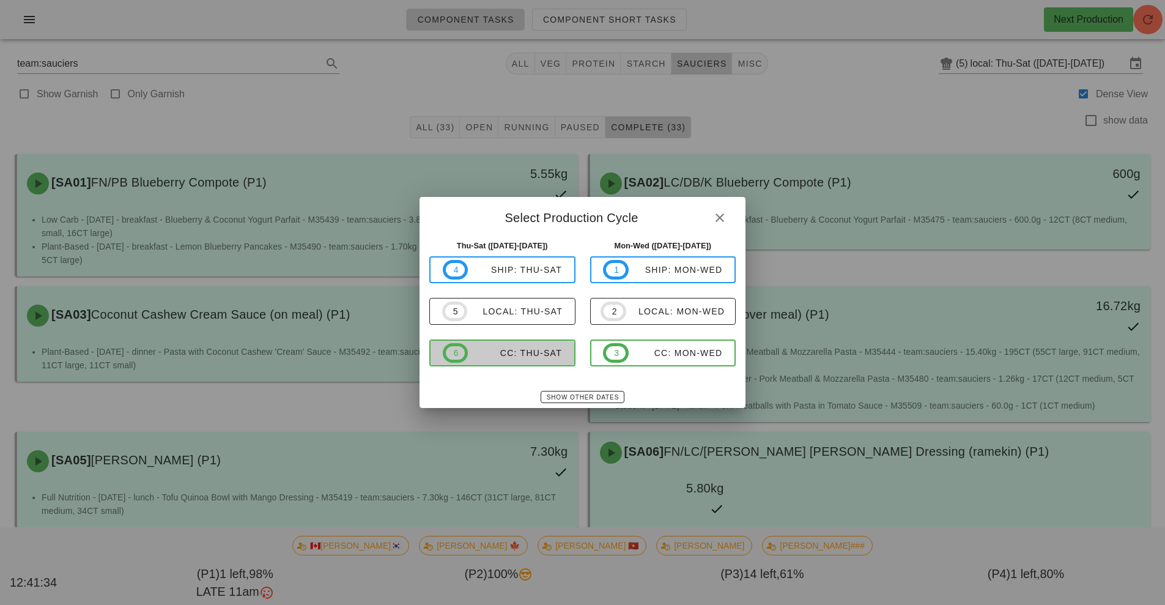
click at [527, 361] on span "6 CC: Thu-Sat" at bounding box center [502, 353] width 119 height 20
type input "CC: Thu-Sat ([DATE]-[DATE])"
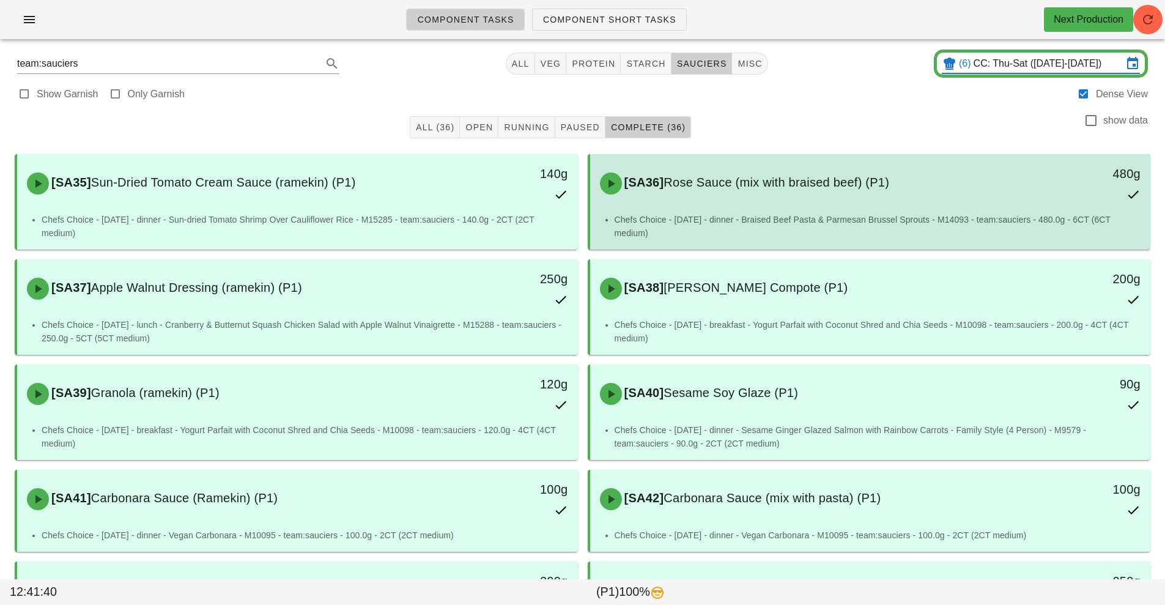
click at [750, 195] on div "[SA36] Rose Sauce (mix with braised beef) (P1)" at bounding box center [801, 183] width 416 height 37
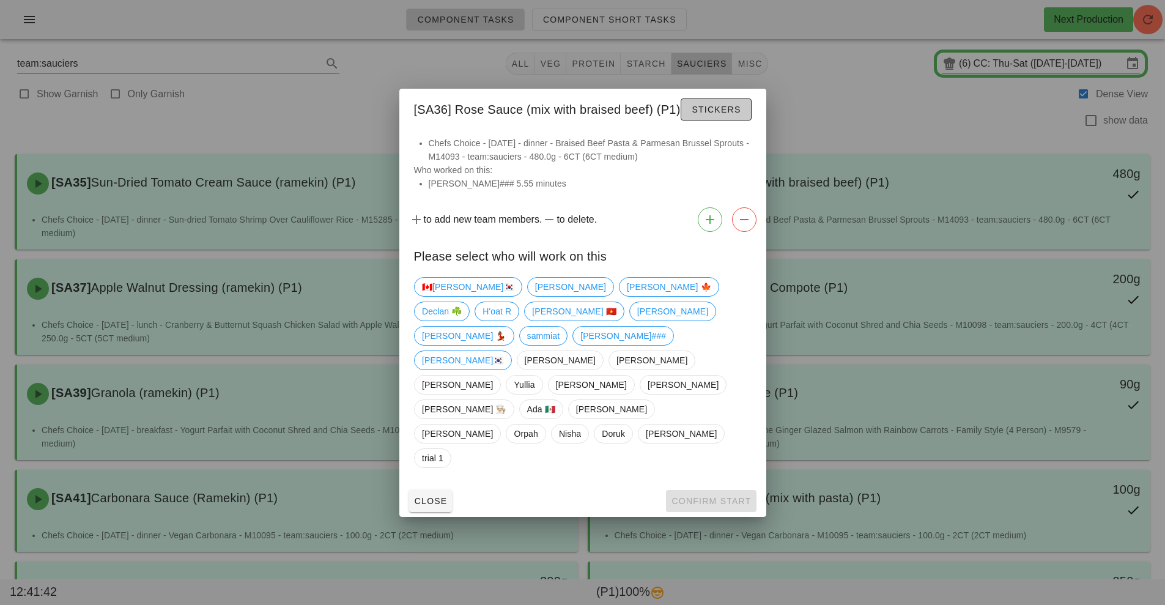
click at [713, 114] on span "Stickers" at bounding box center [716, 110] width 50 height 10
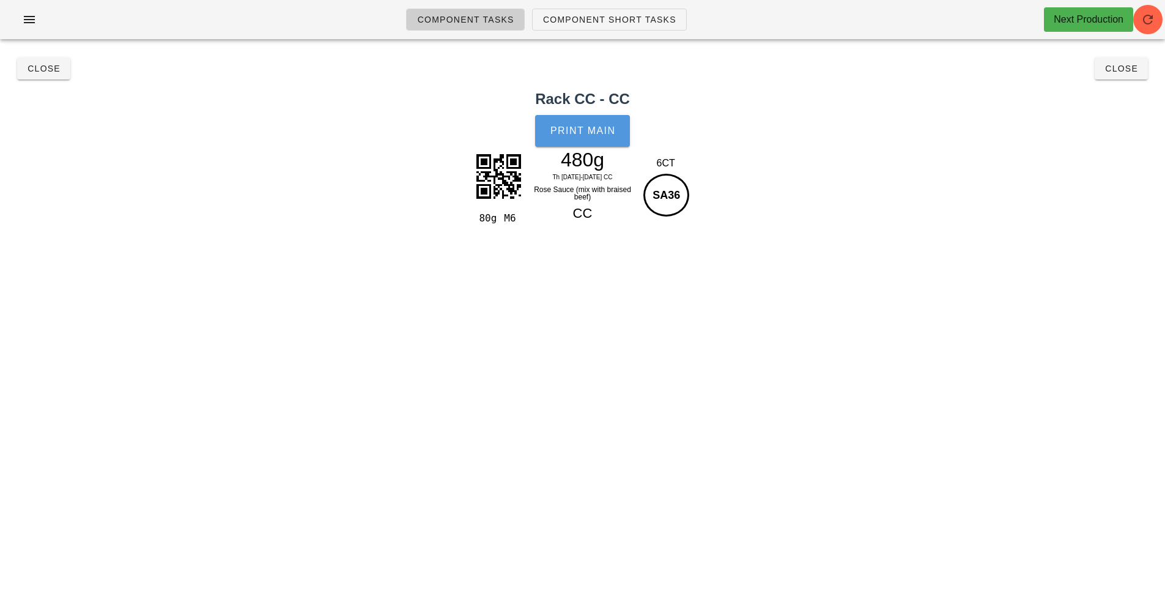
click at [577, 140] on button "Print Main" at bounding box center [582, 131] width 94 height 32
click at [46, 70] on span "Close" at bounding box center [44, 69] width 34 height 10
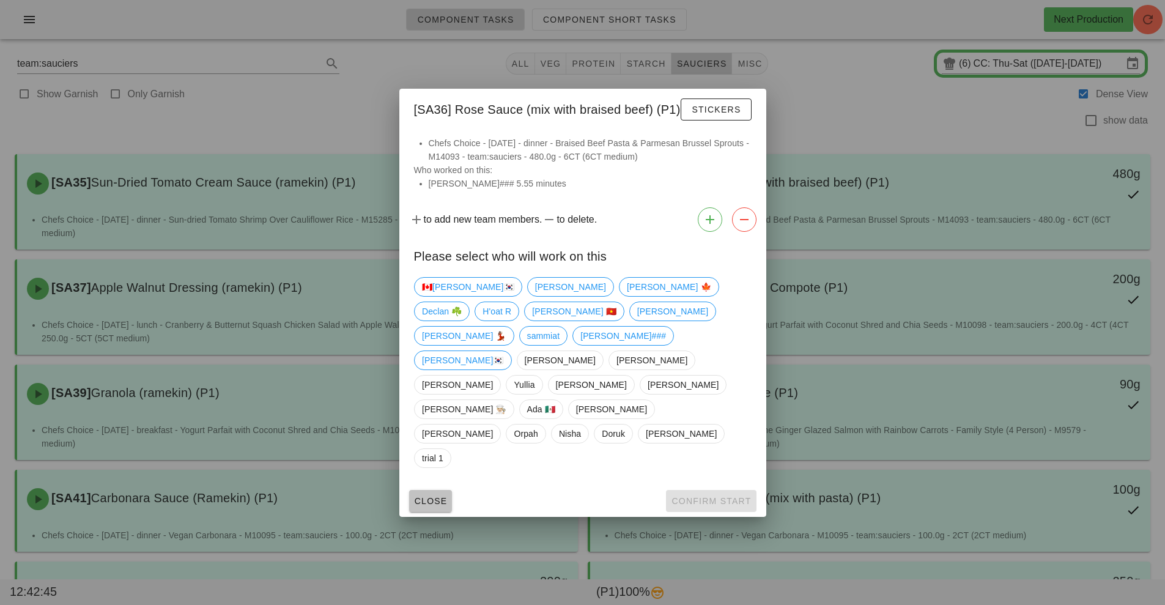
click at [440, 496] on span "Close" at bounding box center [431, 501] width 34 height 10
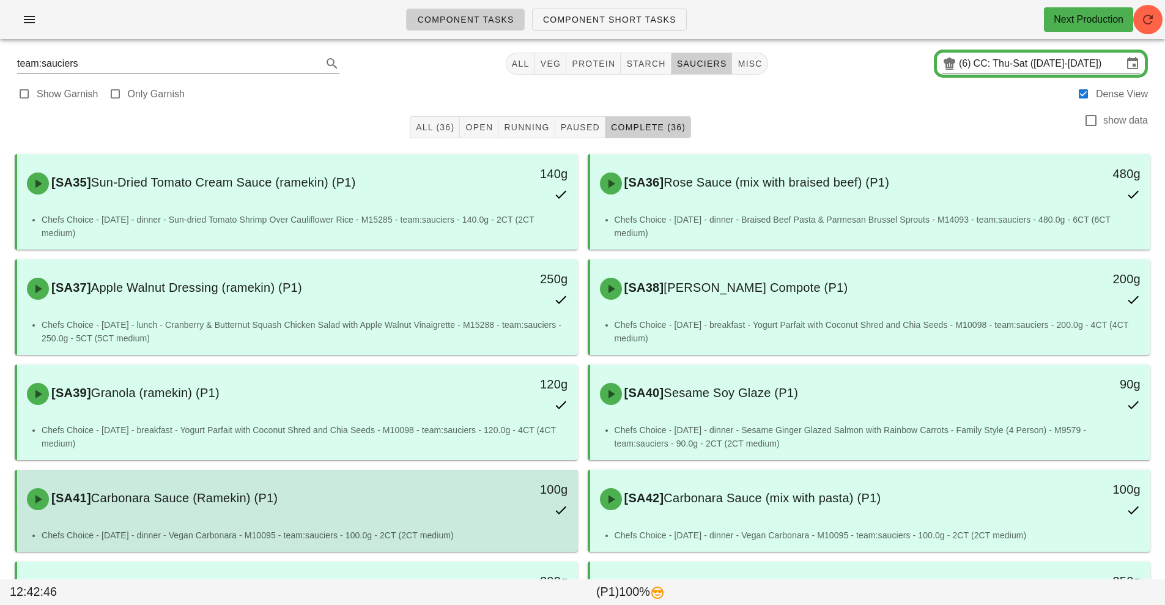
click at [502, 513] on div "100g" at bounding box center [505, 499] width 139 height 54
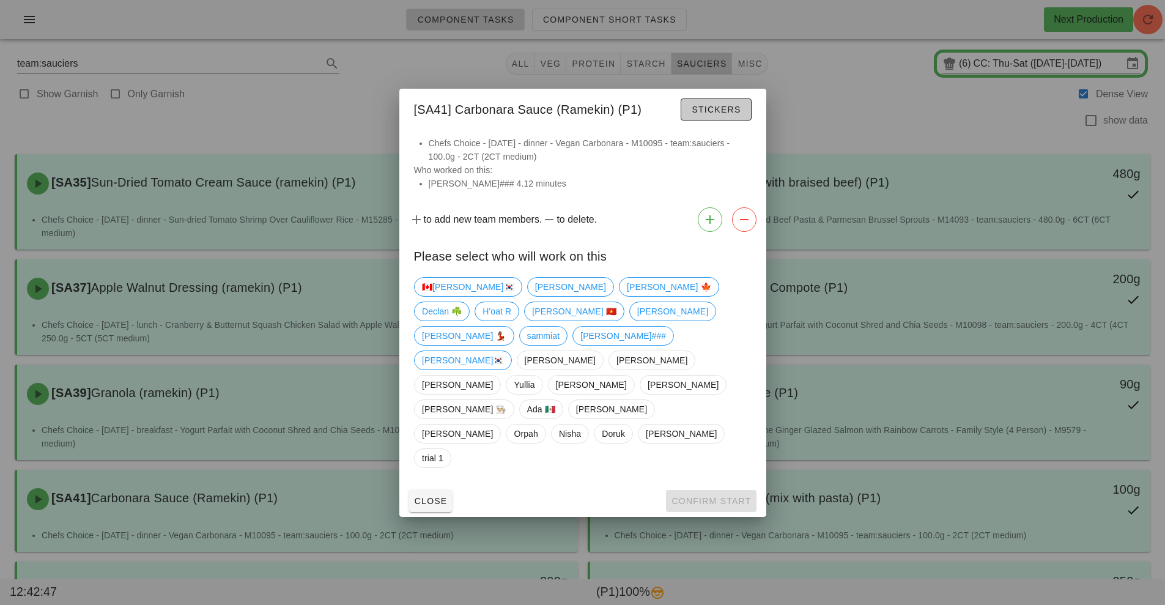
click at [725, 114] on span "Stickers" at bounding box center [716, 110] width 50 height 10
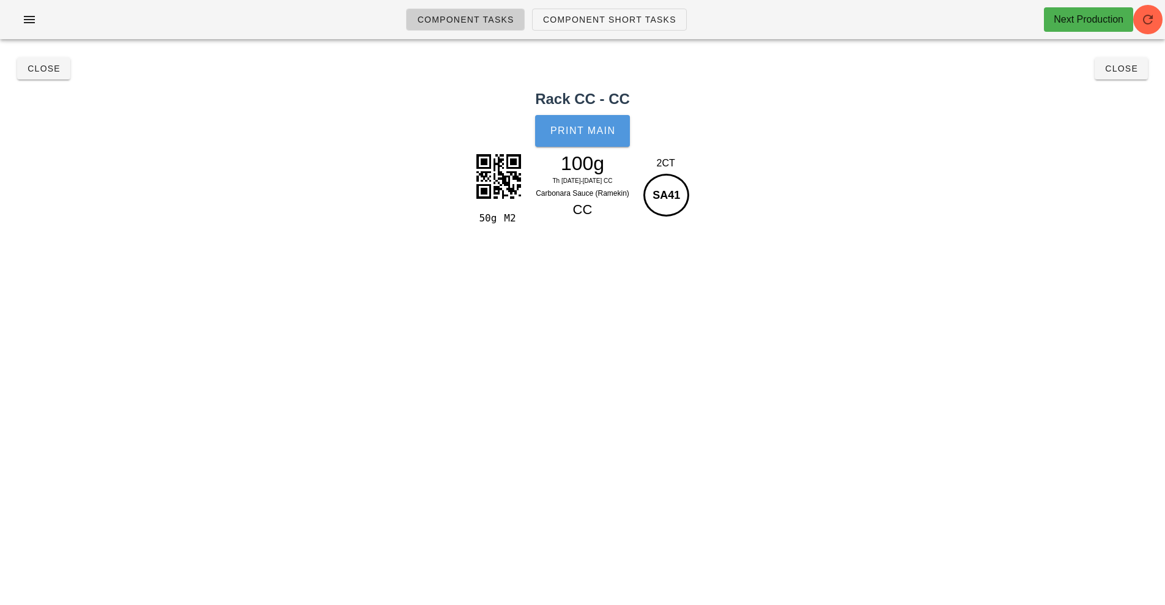
click at [590, 142] on button "Print Main" at bounding box center [582, 131] width 94 height 32
click at [40, 69] on span "Close" at bounding box center [44, 69] width 34 height 10
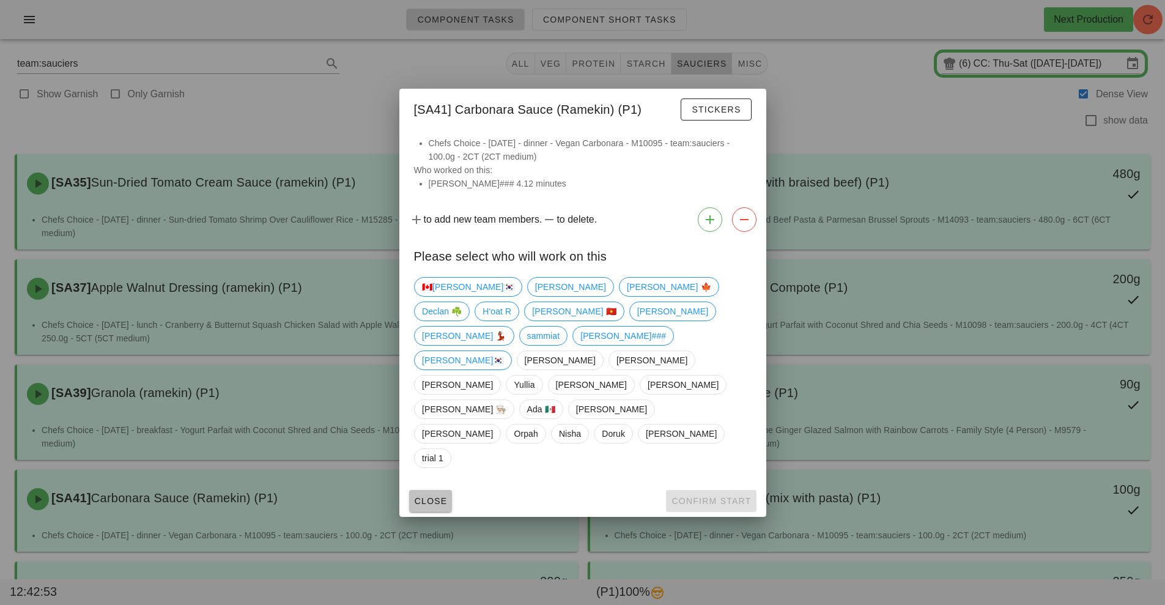
click at [449, 490] on button "Close" at bounding box center [430, 501] width 43 height 22
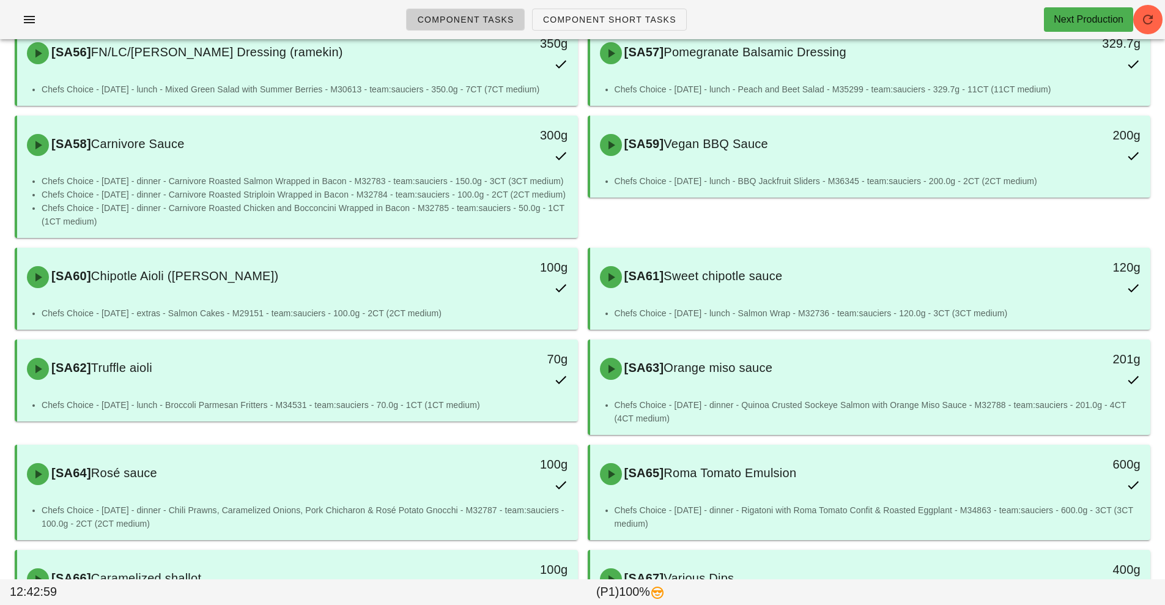
scroll to position [1279, 0]
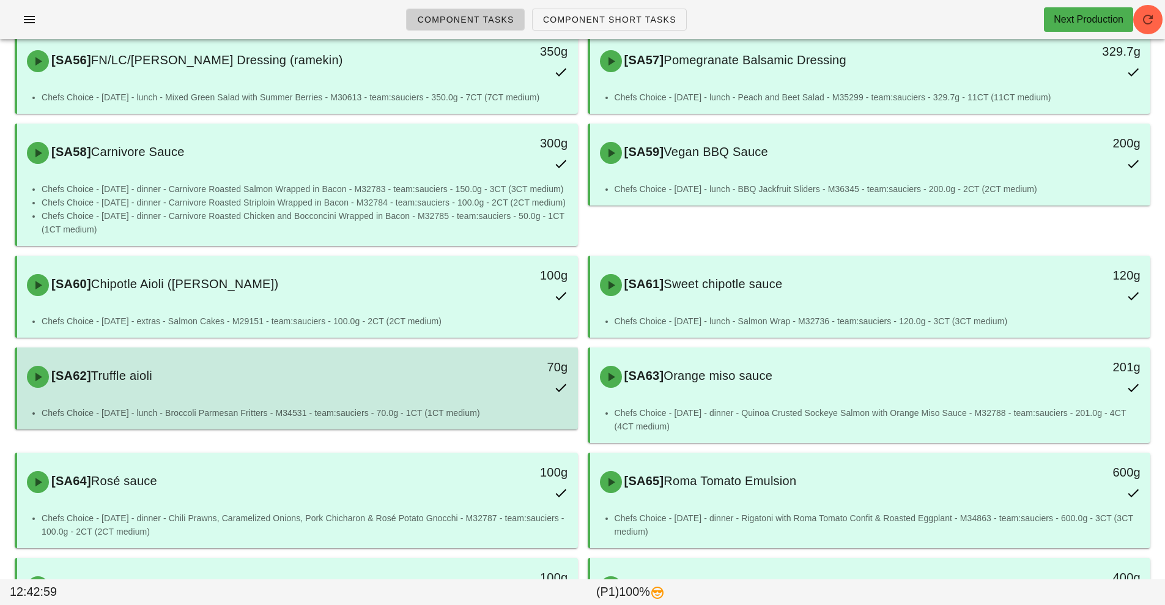
click at [430, 385] on div "[SA62] Truffle aioli" at bounding box center [228, 376] width 416 height 37
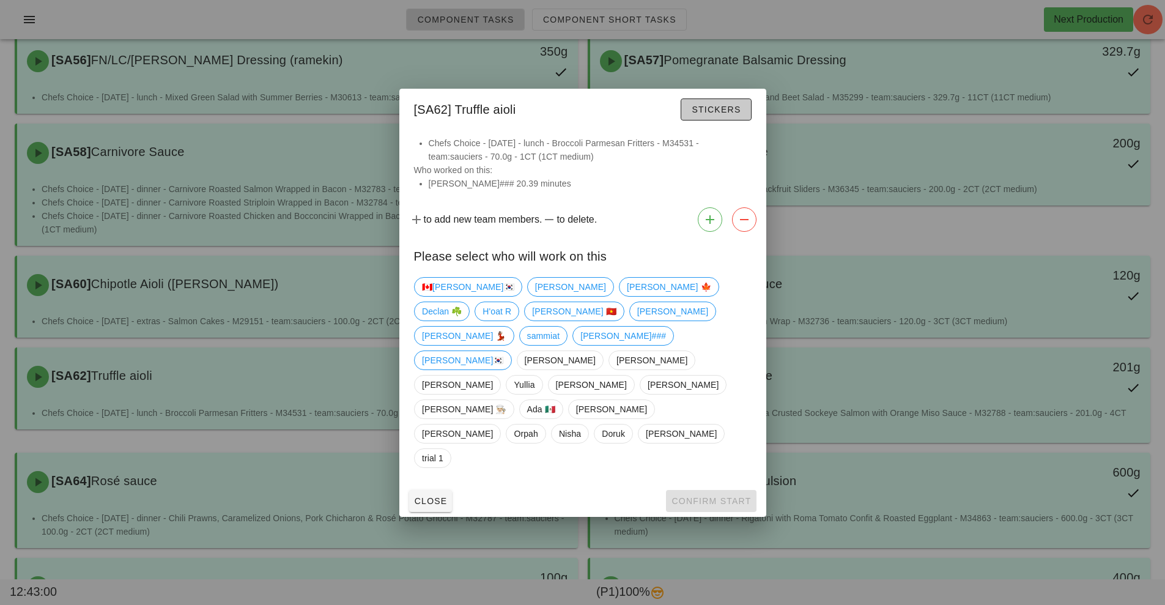
click at [725, 120] on button "Stickers" at bounding box center [716, 109] width 70 height 22
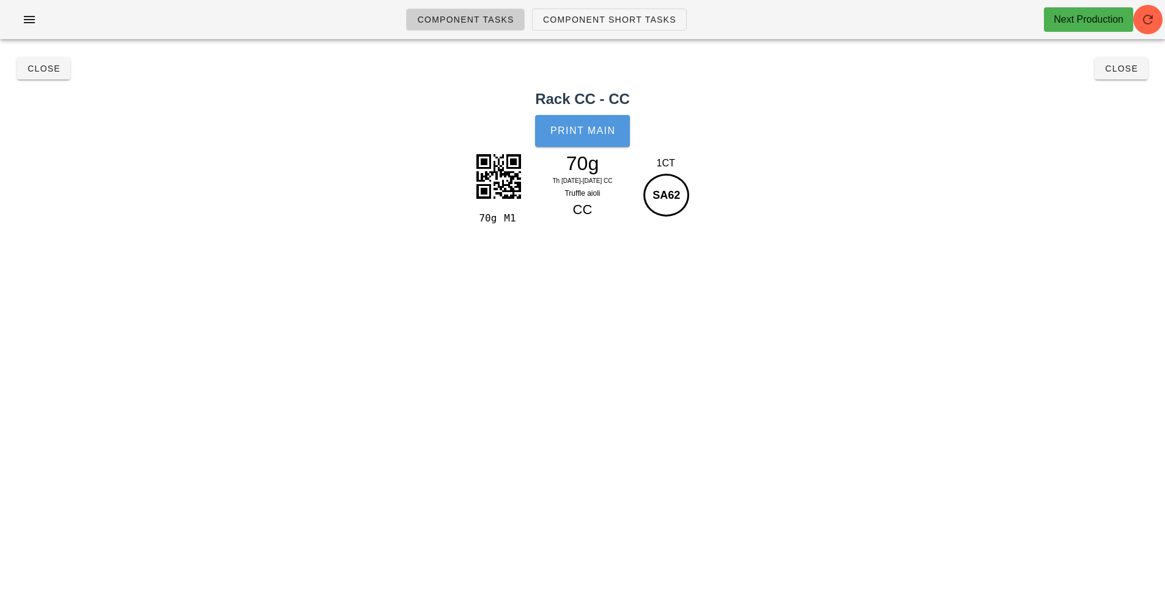
click at [588, 121] on button "Print Main" at bounding box center [582, 131] width 94 height 32
click at [42, 73] on span "Close" at bounding box center [44, 69] width 34 height 10
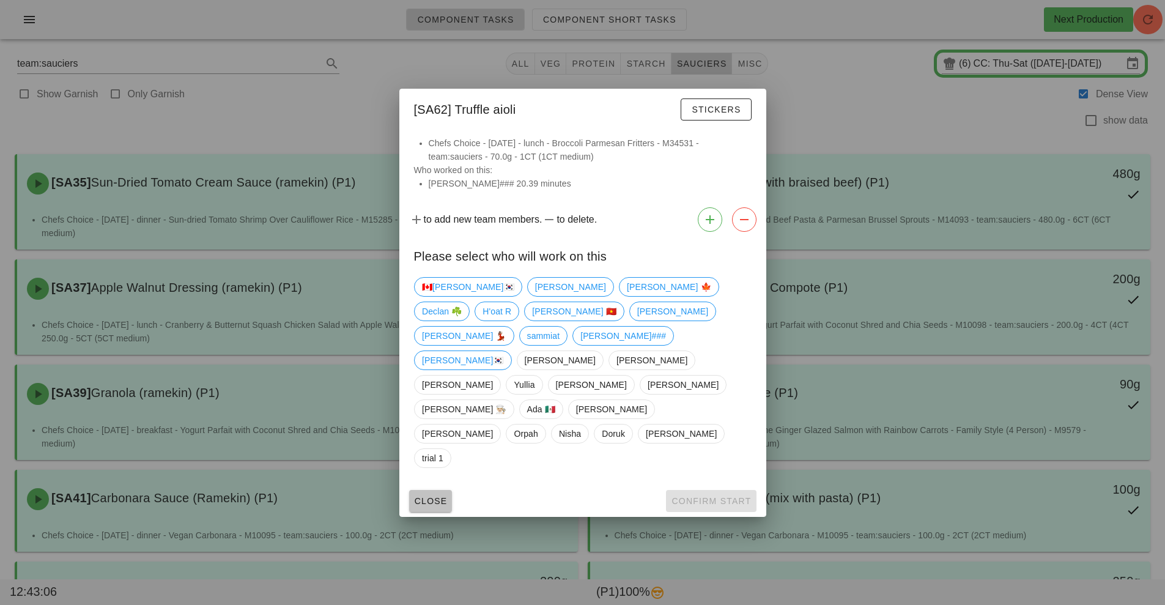
click at [430, 496] on span "Close" at bounding box center [431, 501] width 34 height 10
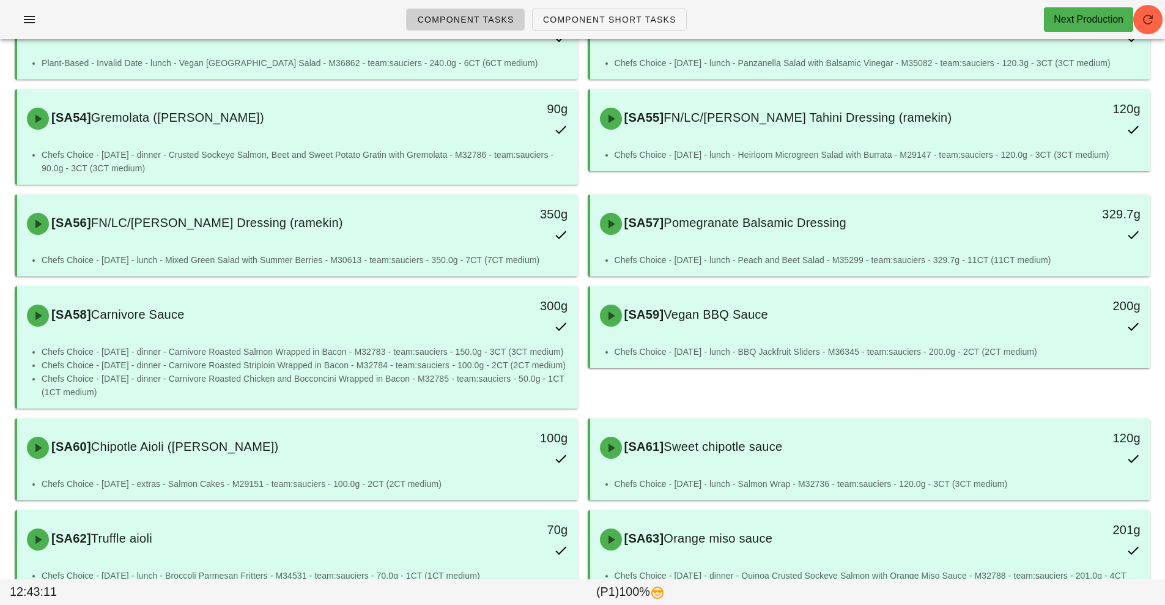
scroll to position [1106, 0]
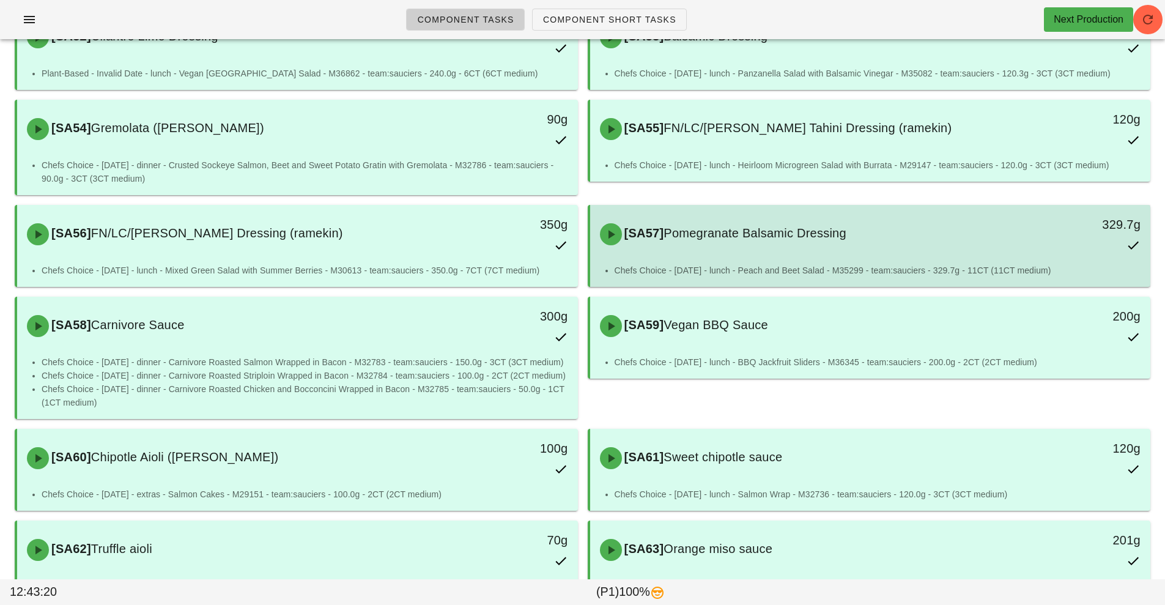
click at [744, 244] on div "[SA57] Pomegranate Balsamic Dressing" at bounding box center [801, 234] width 416 height 37
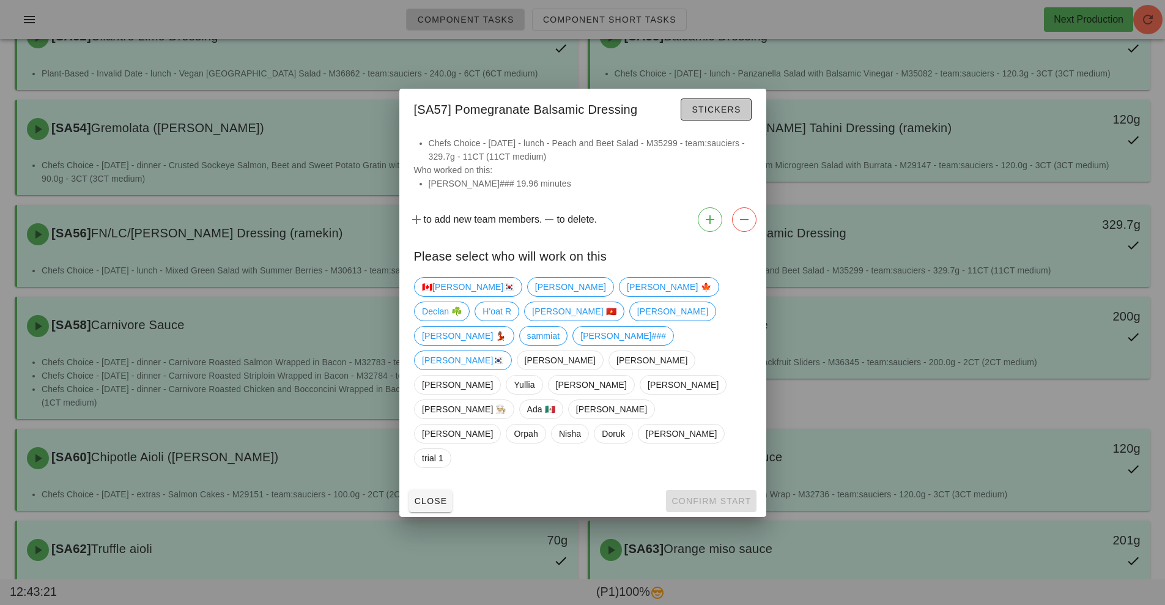
click at [728, 114] on span "Stickers" at bounding box center [716, 110] width 50 height 10
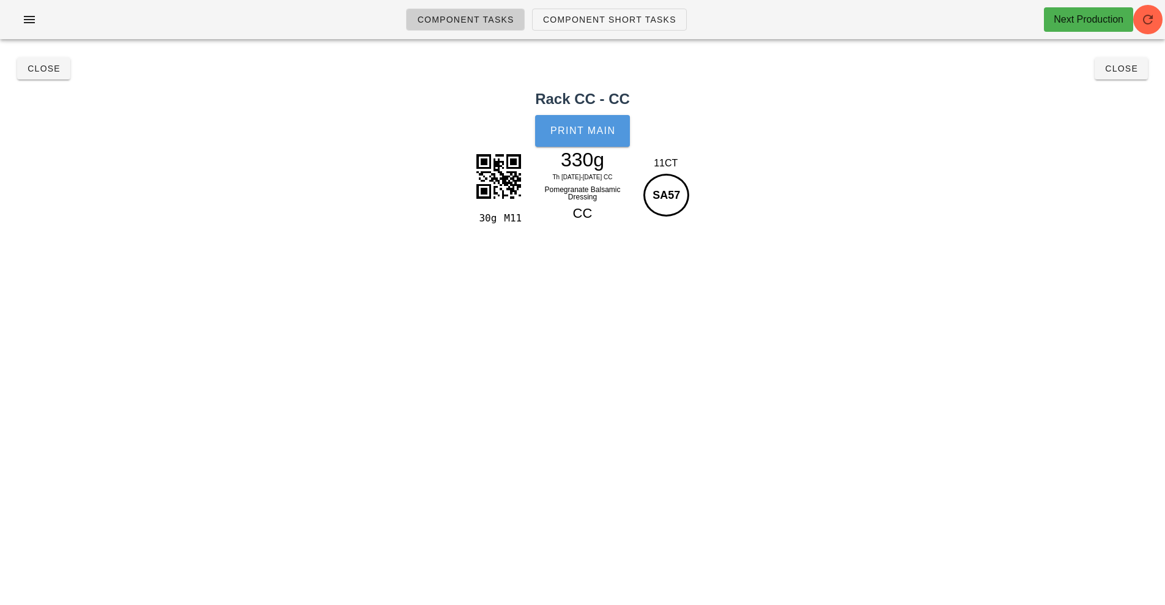
click at [588, 126] on span "Print Main" at bounding box center [583, 130] width 66 height 11
click at [39, 68] on span "Close" at bounding box center [44, 69] width 34 height 10
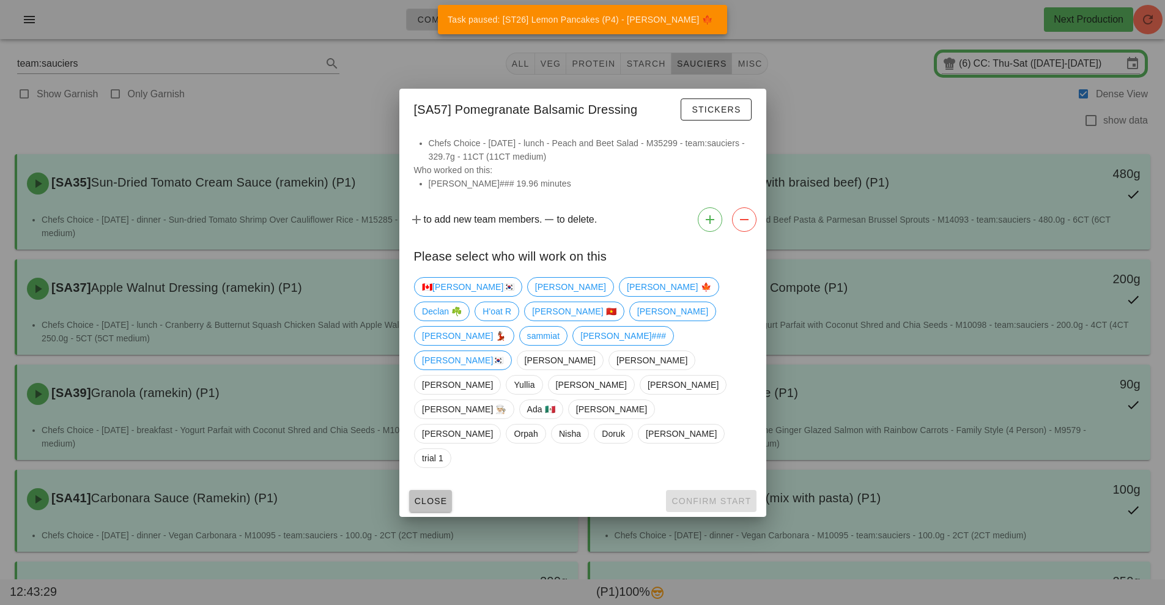
click at [434, 490] on button "Close" at bounding box center [430, 501] width 43 height 22
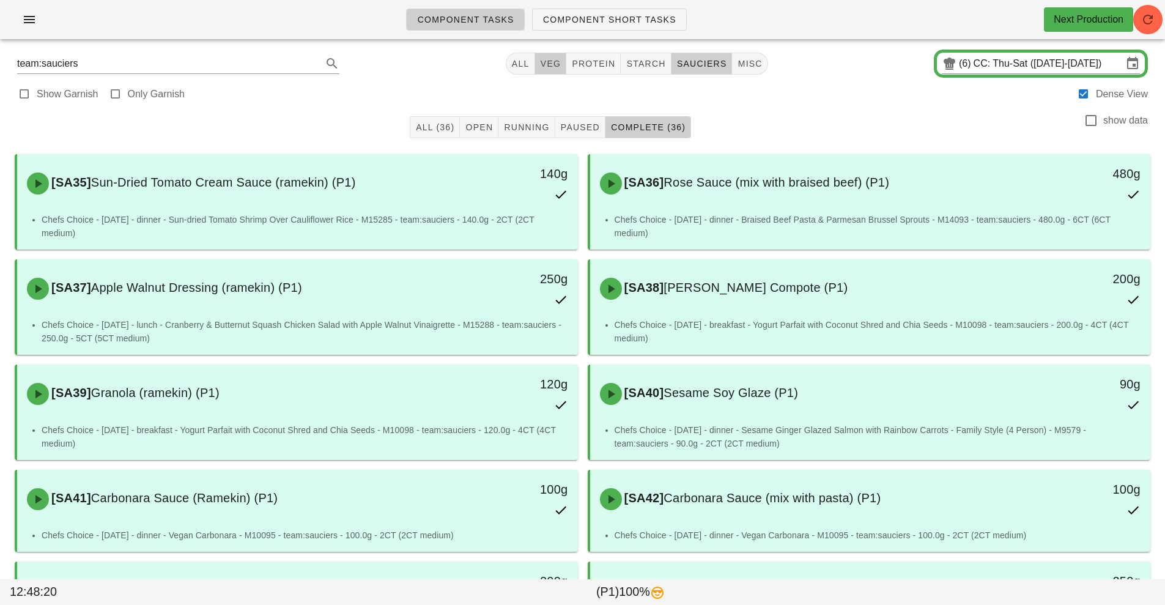
click at [546, 71] on button "veg" at bounding box center [551, 64] width 32 height 22
type input "team:veg"
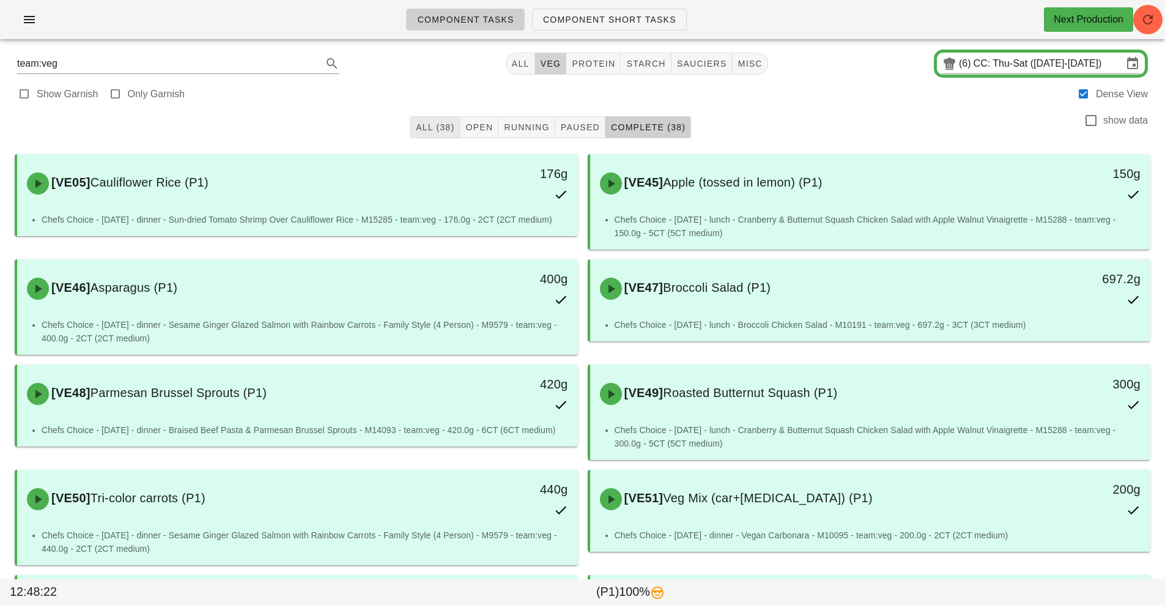
click at [552, 63] on span "veg" at bounding box center [550, 64] width 21 height 10
click at [428, 125] on span "All (38)" at bounding box center [434, 127] width 39 height 10
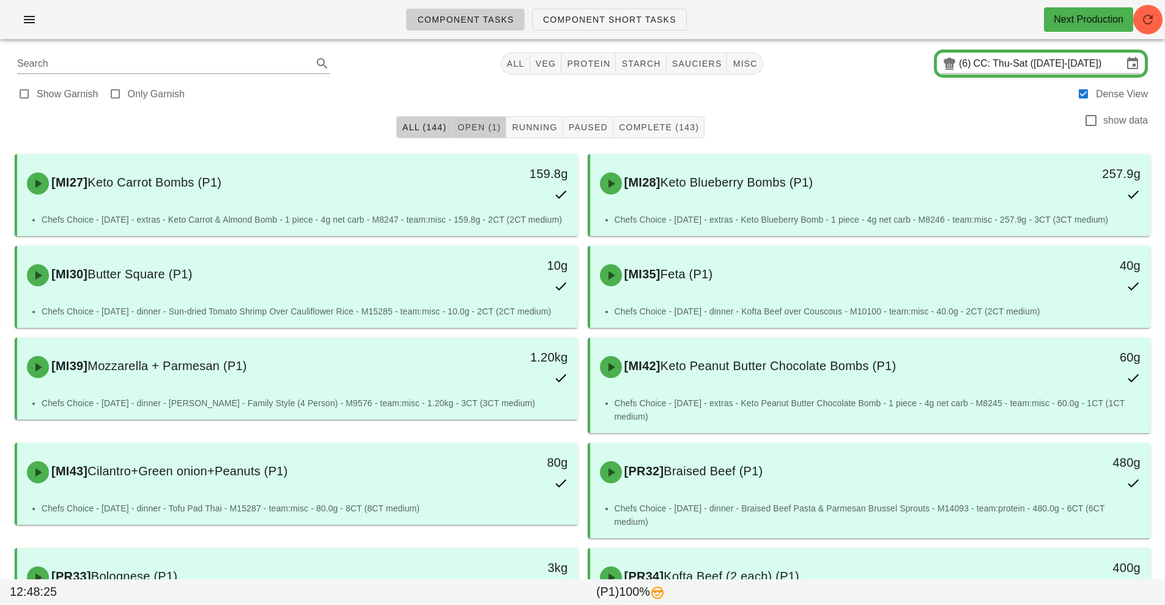
click at [473, 128] on span "Open (1)" at bounding box center [479, 127] width 44 height 10
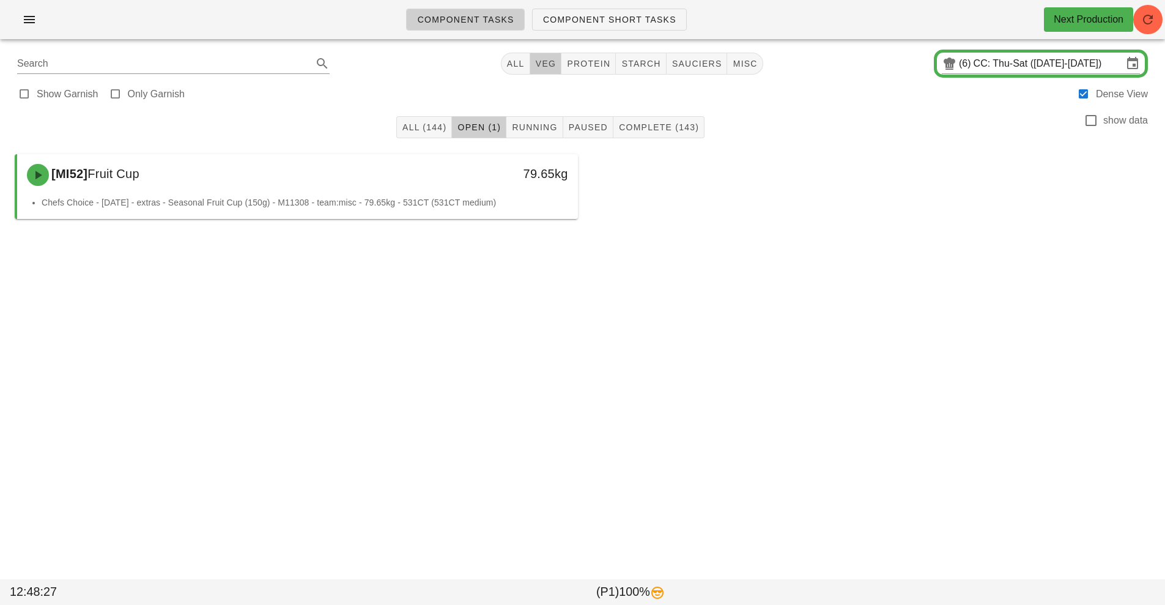
click at [543, 65] on span "veg" at bounding box center [545, 64] width 21 height 10
type input "team:veg"
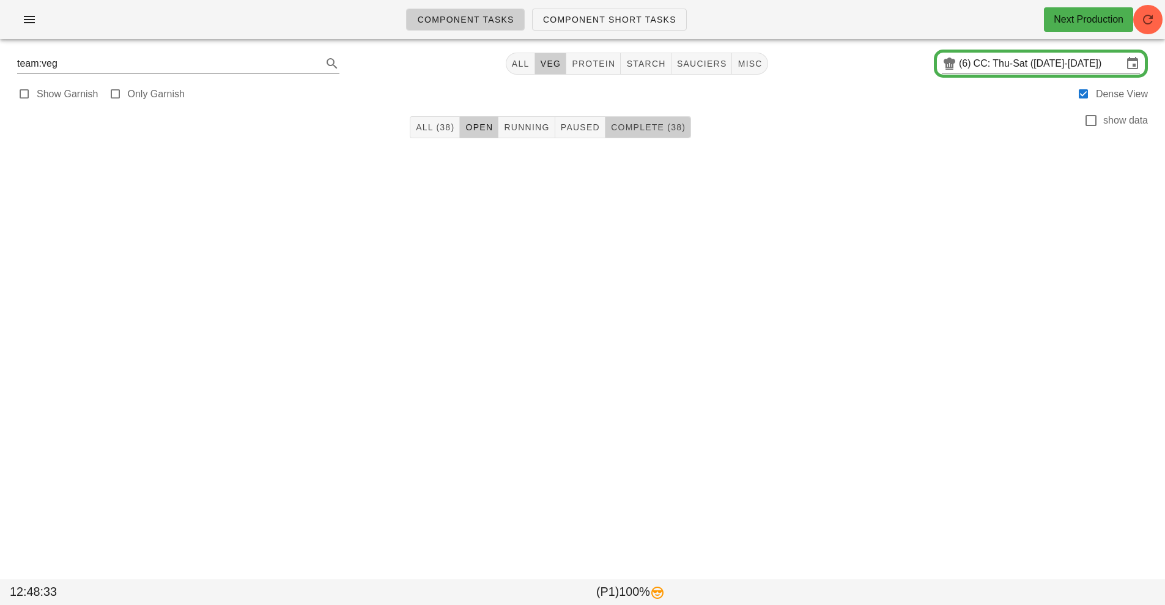
click at [633, 127] on span "Complete (38)" at bounding box center [647, 127] width 75 height 10
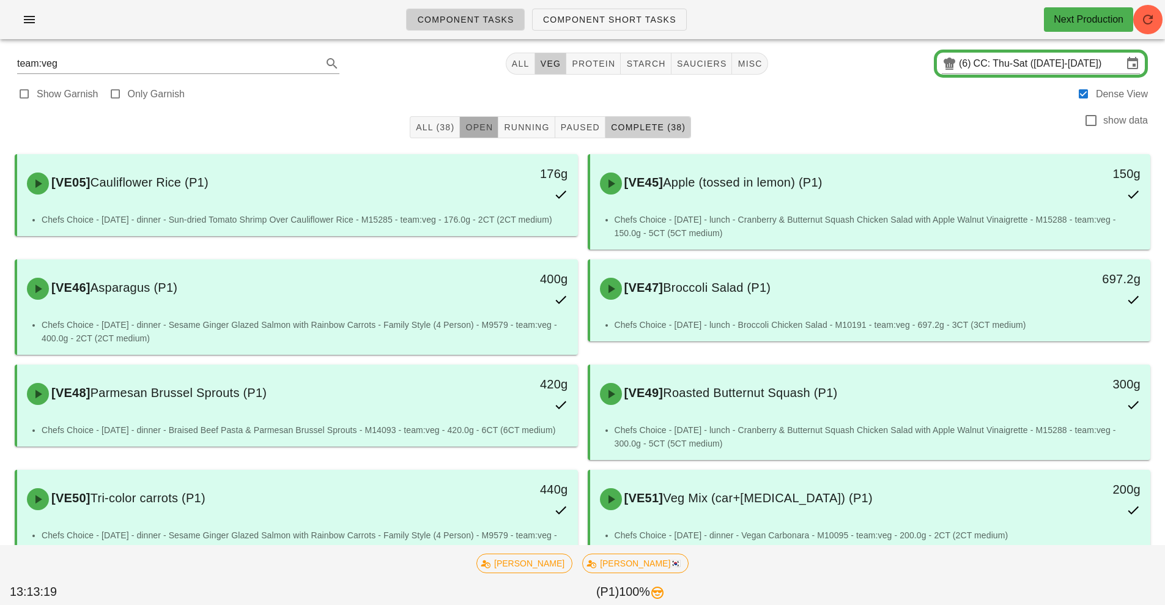
click at [482, 126] on span "Open" at bounding box center [479, 127] width 28 height 10
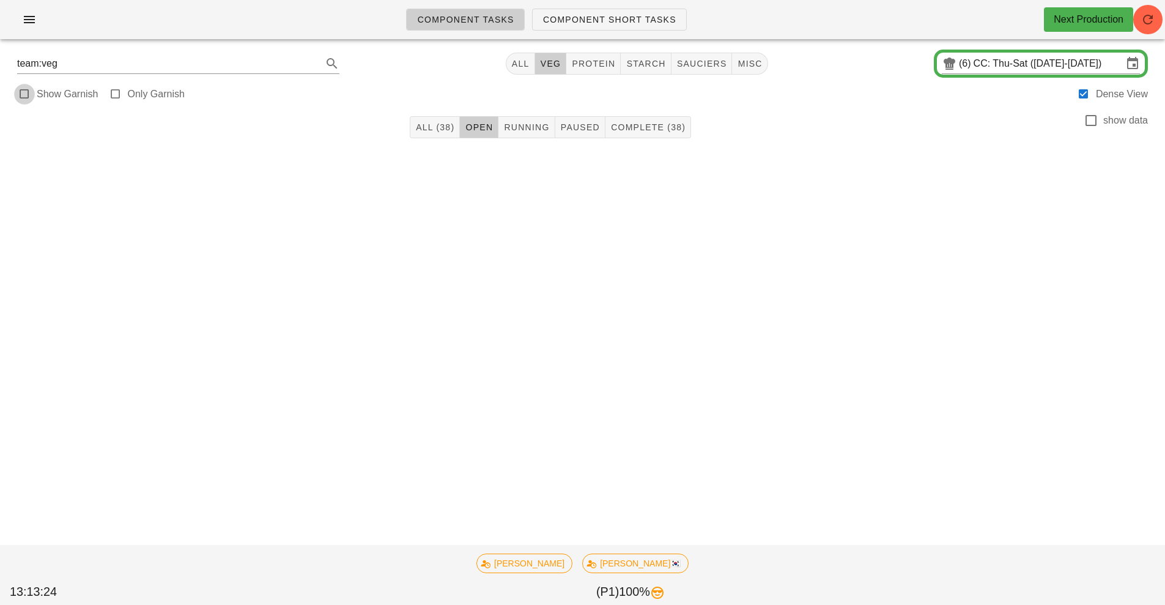
click at [20, 100] on div at bounding box center [24, 94] width 17 height 17
checkbox input "true"
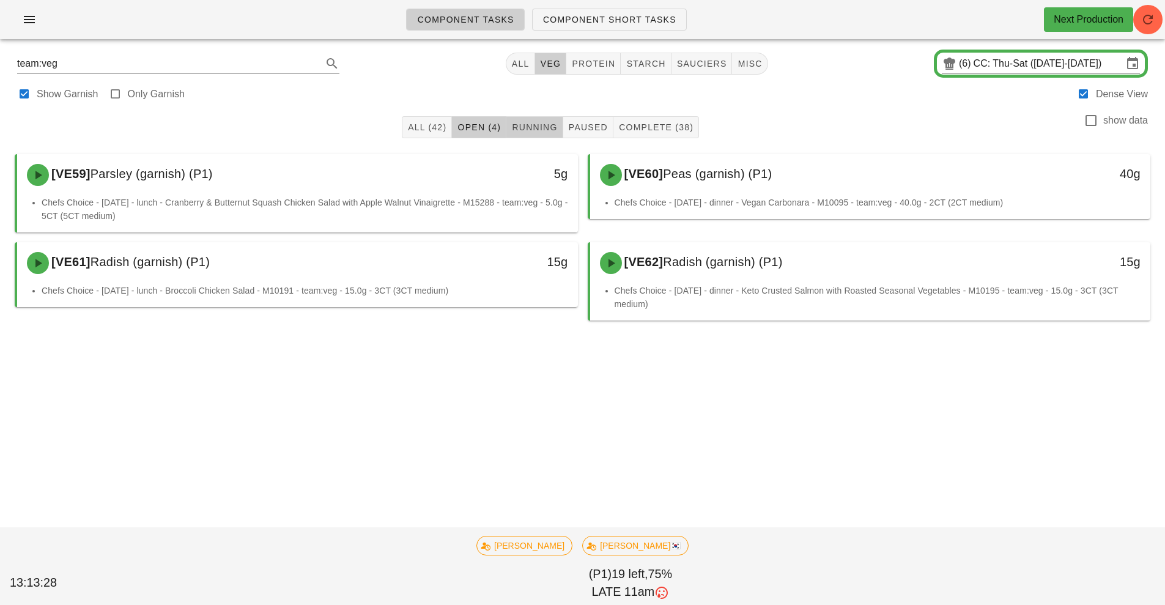
click at [524, 124] on span "Running" at bounding box center [534, 127] width 46 height 10
